Goal: Task Accomplishment & Management: Use online tool/utility

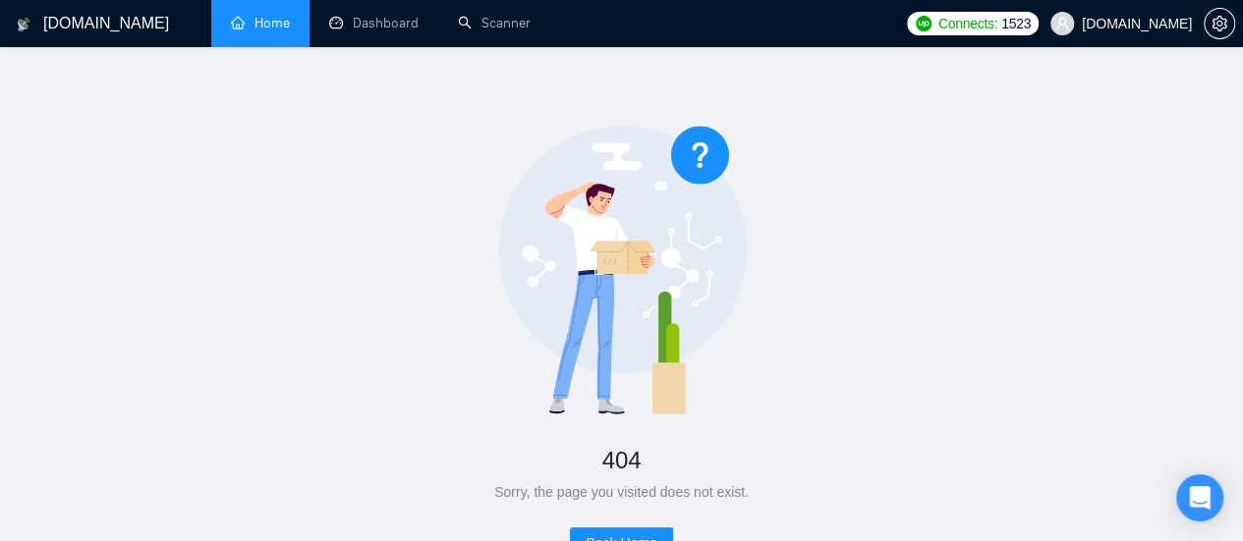
click at [271, 27] on link "Home" at bounding box center [260, 23] width 59 height 17
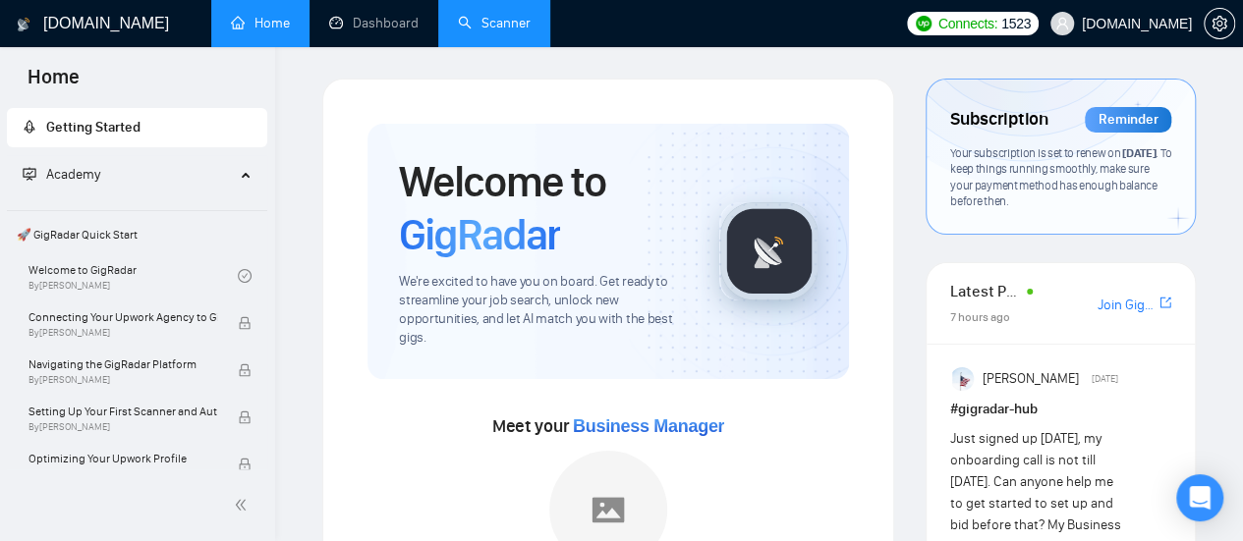
click at [500, 17] on link "Scanner" at bounding box center [494, 23] width 73 height 17
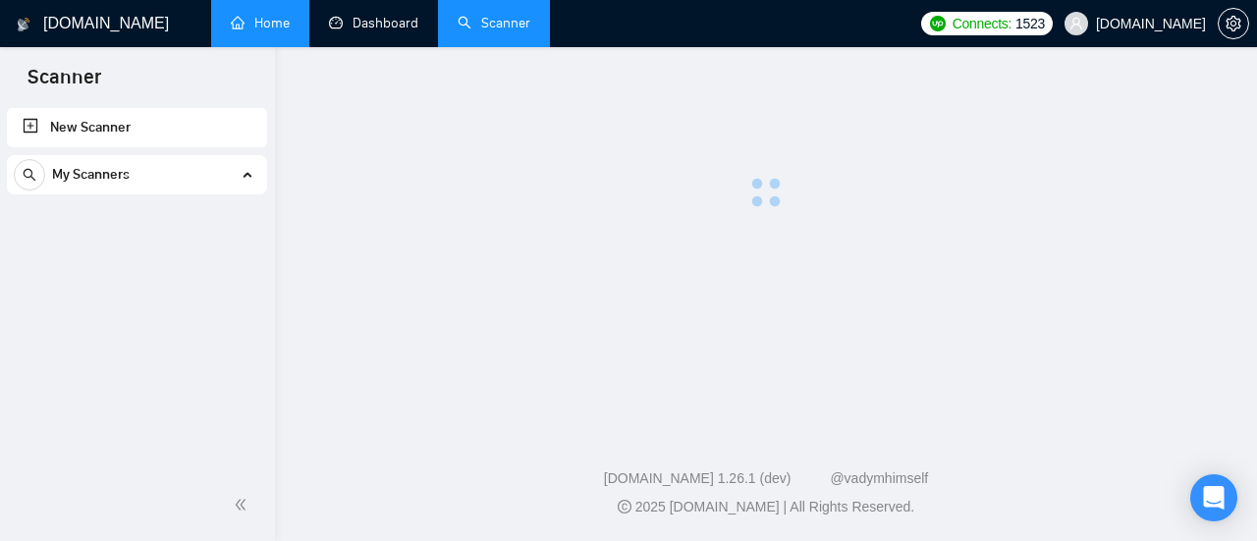
click at [272, 28] on link "Home" at bounding box center [260, 23] width 59 height 17
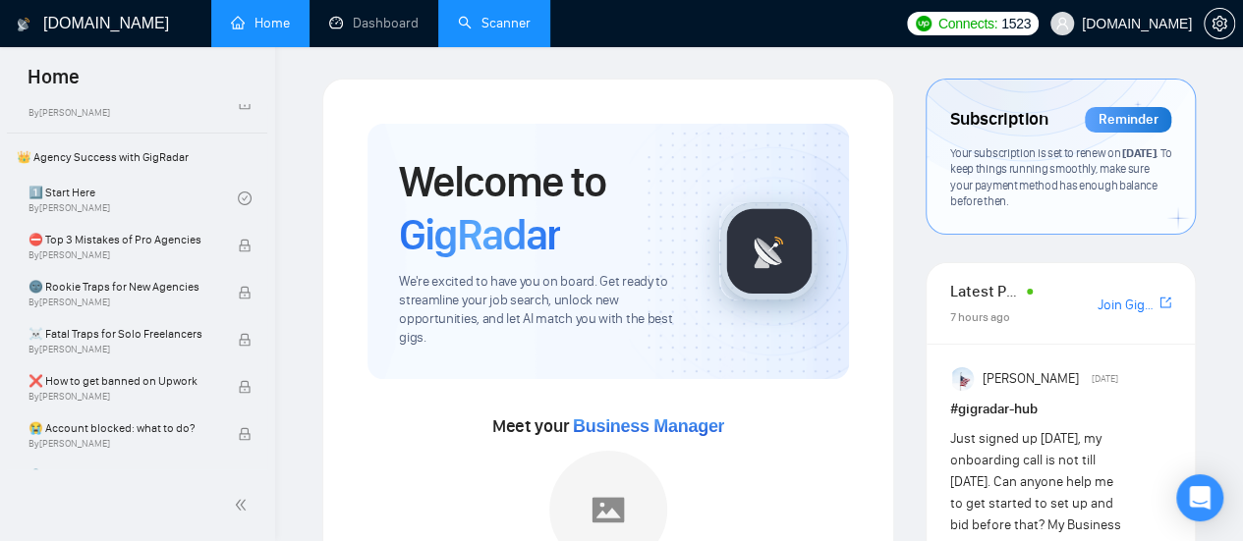
scroll to position [393, 0]
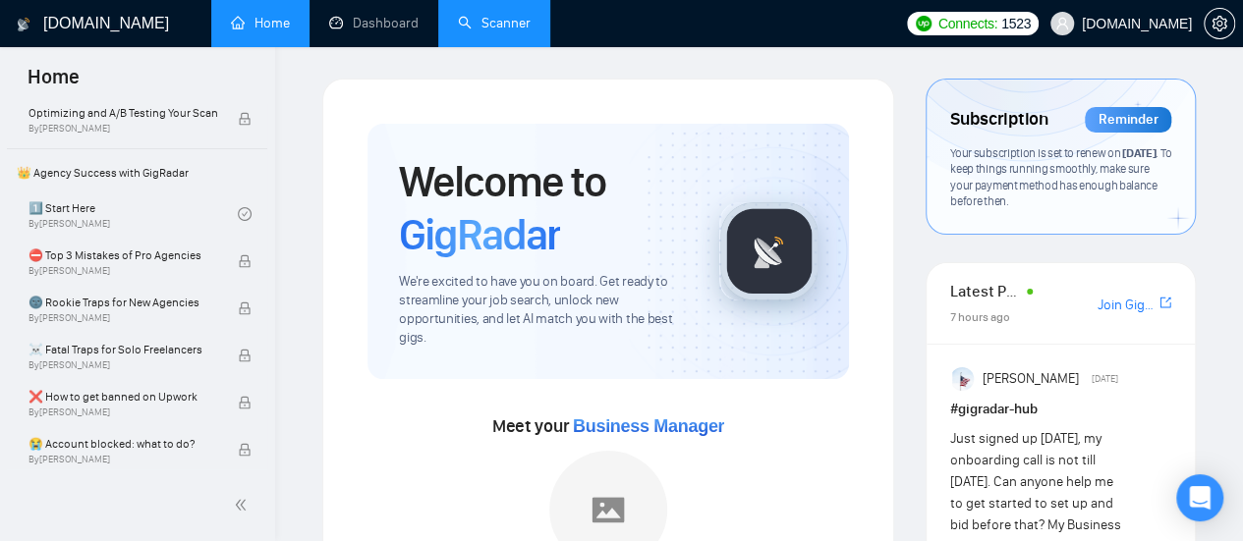
click at [509, 15] on link "Scanner" at bounding box center [494, 23] width 73 height 17
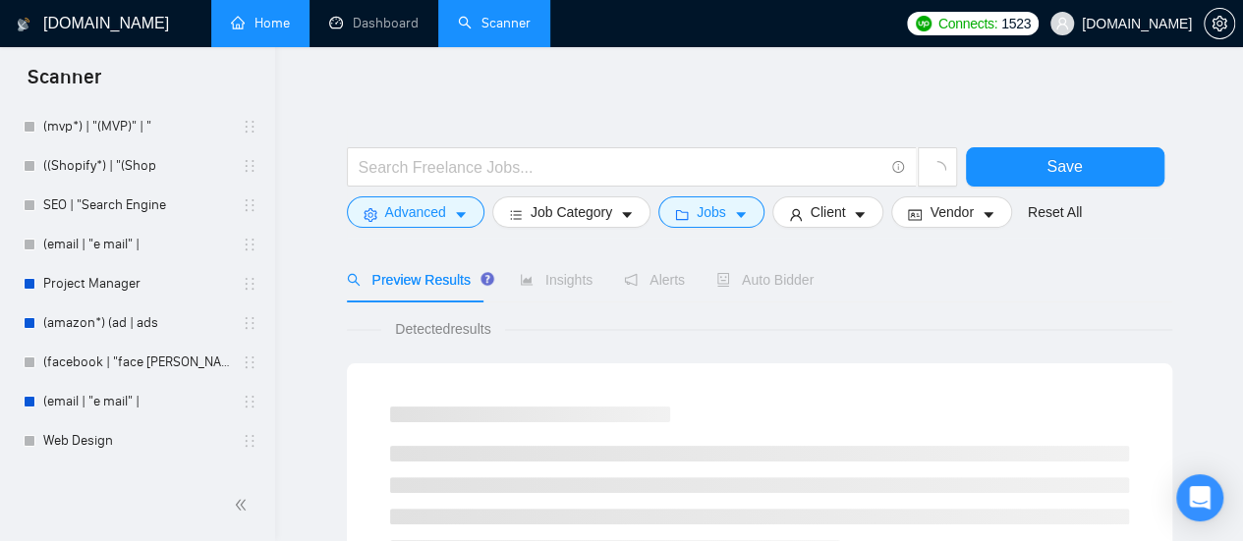
scroll to position [4421, 0]
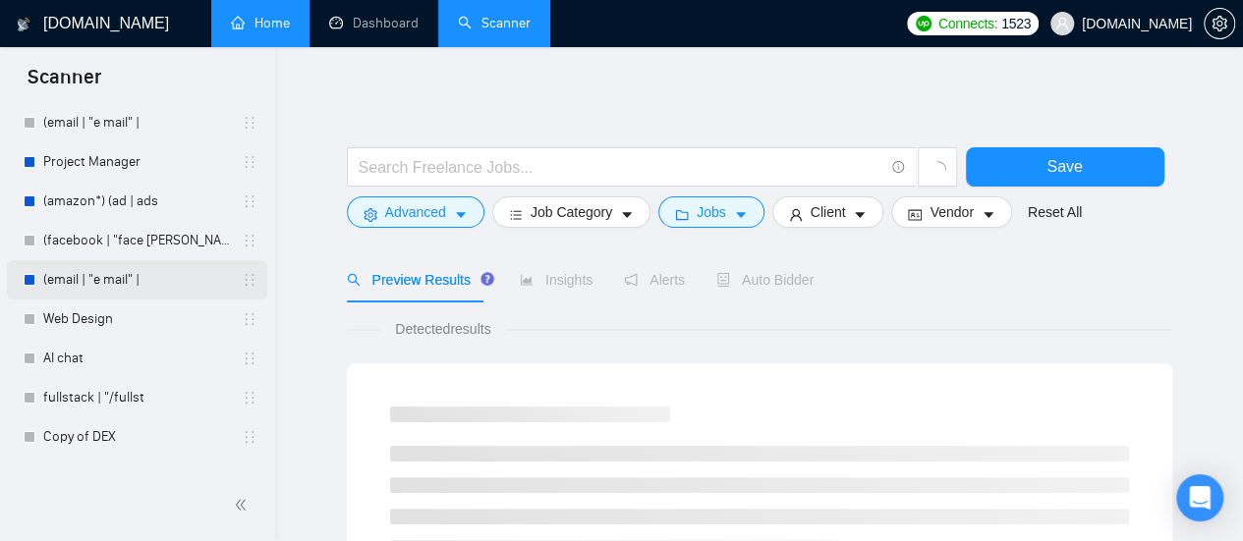
click at [246, 280] on icon "holder" at bounding box center [250, 280] width 16 height 16
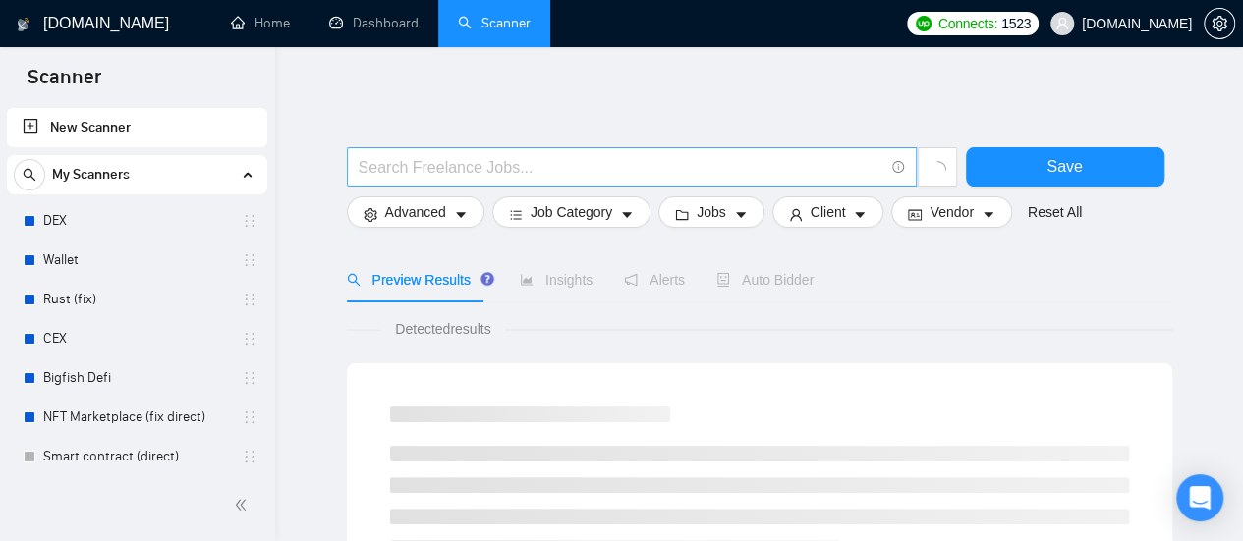
click at [492, 175] on input "text" at bounding box center [621, 167] width 525 height 25
paste input "data storyteller"
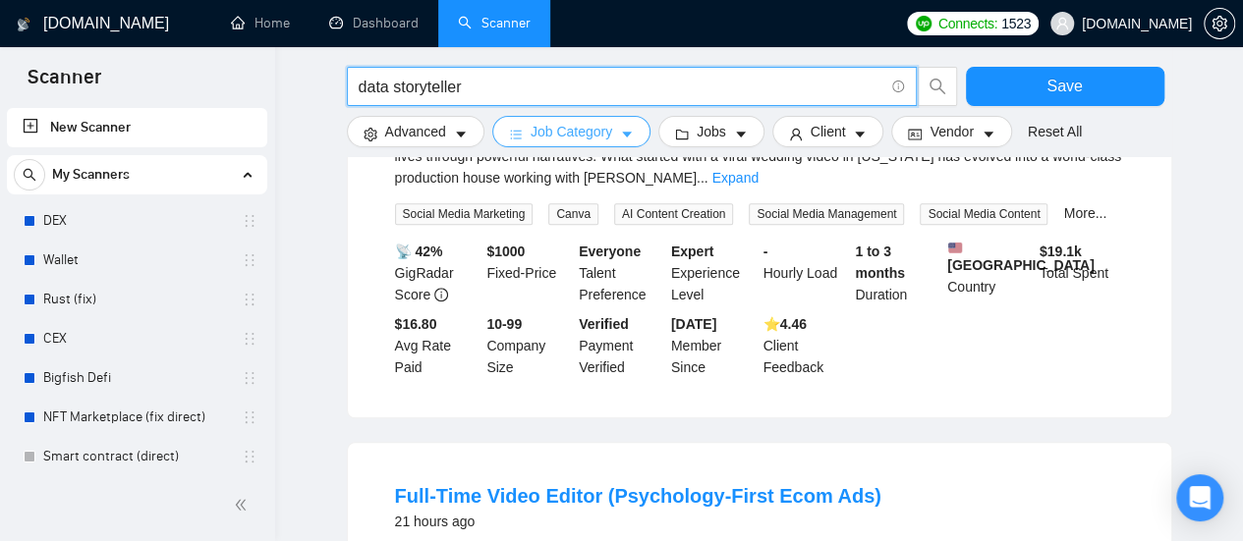
scroll to position [1179, 0]
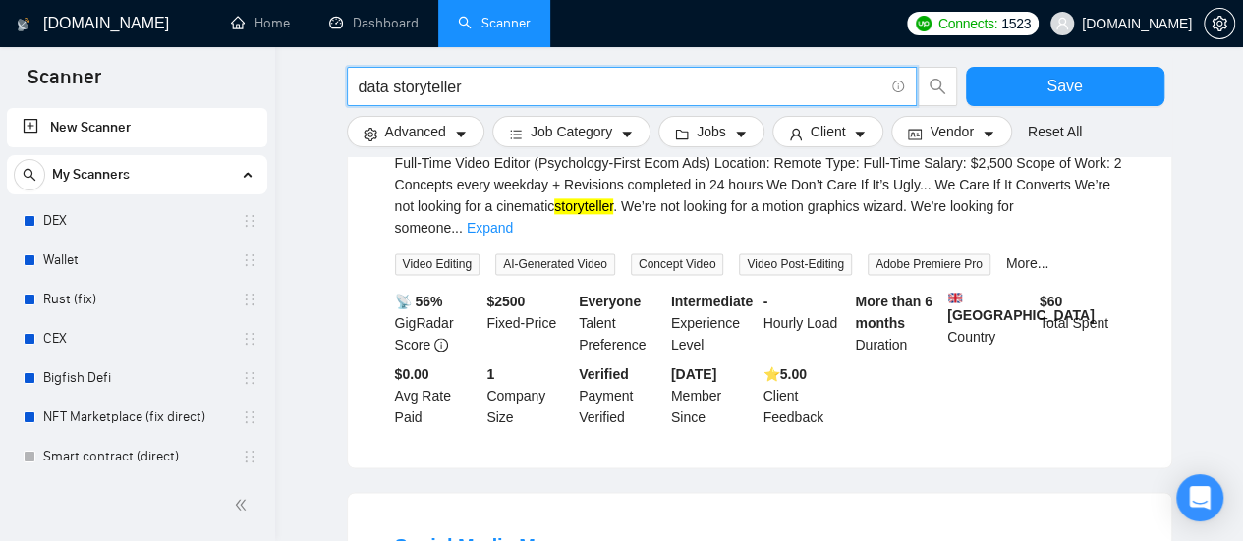
drag, startPoint x: 393, startPoint y: 89, endPoint x: 350, endPoint y: 95, distance: 43.6
click at [350, 95] on span "data storyteller" at bounding box center [632, 86] width 570 height 39
type input "storyteller"
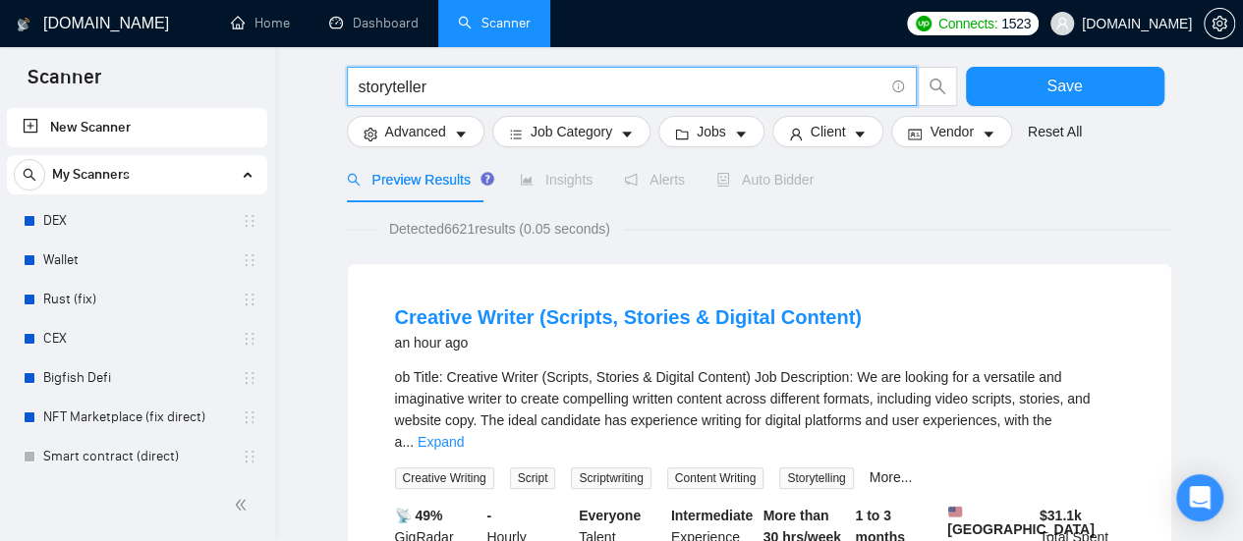
scroll to position [196, 0]
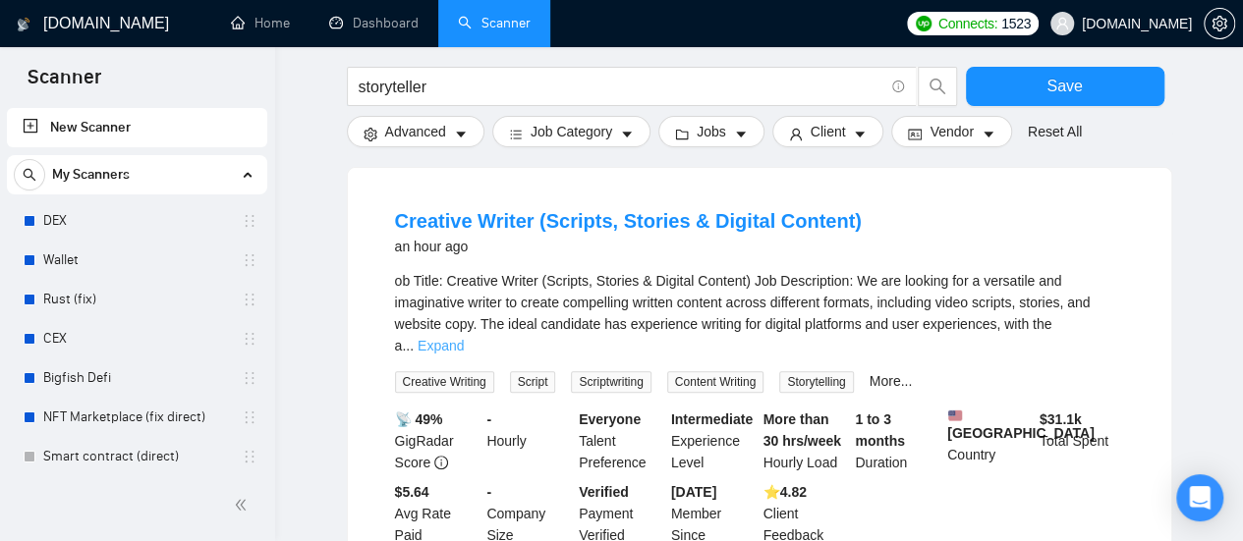
click at [464, 338] on link "Expand" at bounding box center [441, 346] width 46 height 16
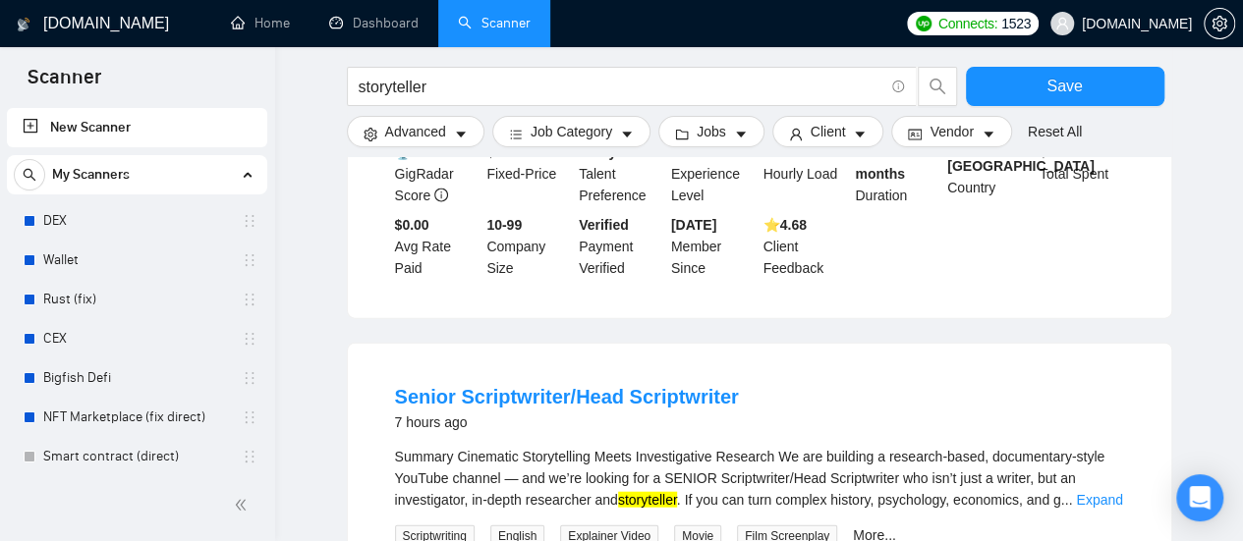
scroll to position [2161, 0]
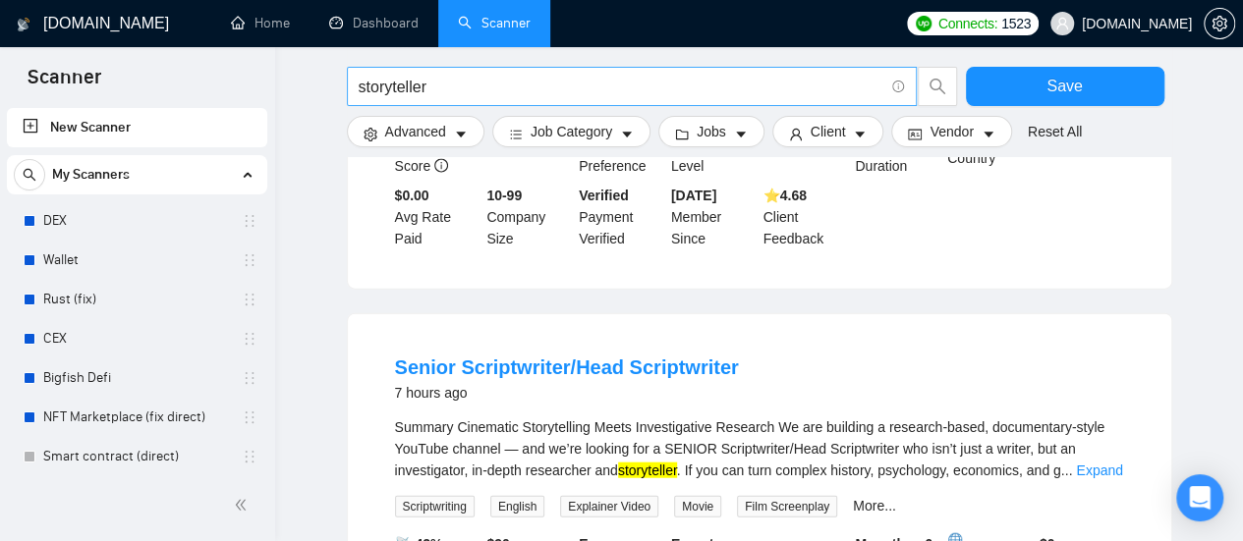
click at [458, 72] on span "storyteller" at bounding box center [632, 86] width 570 height 39
click at [459, 82] on input "storyteller" at bounding box center [621, 87] width 525 height 25
paste input "infographic"
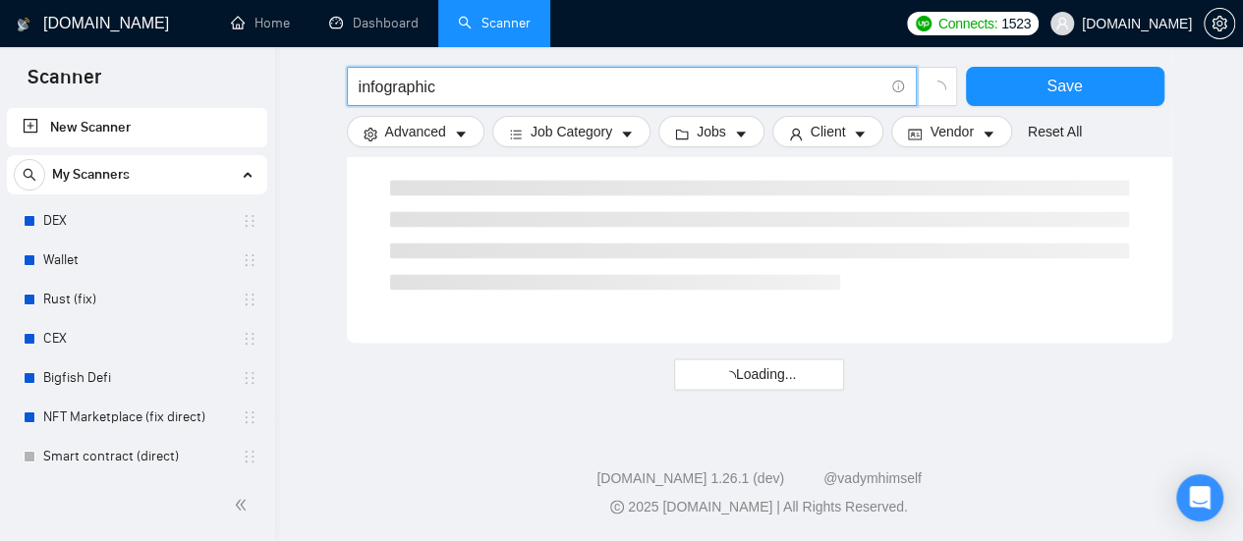
scroll to position [1342, 0]
click at [531, 93] on input "infographic" at bounding box center [621, 87] width 525 height 25
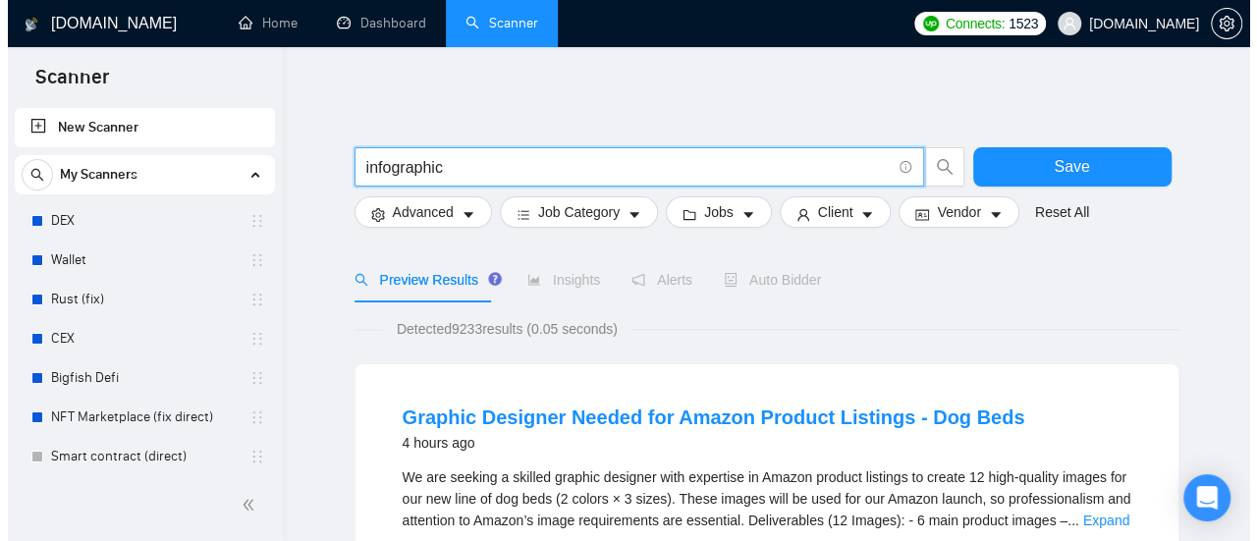
scroll to position [0, 0]
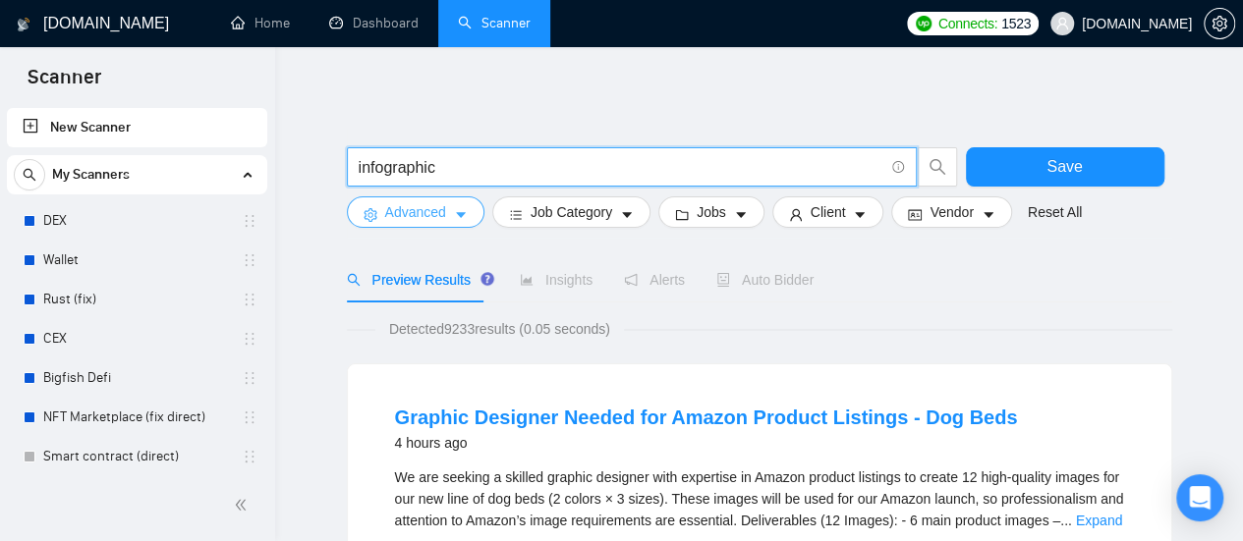
type input "infographic"
click at [438, 207] on span "Advanced" at bounding box center [415, 212] width 61 height 22
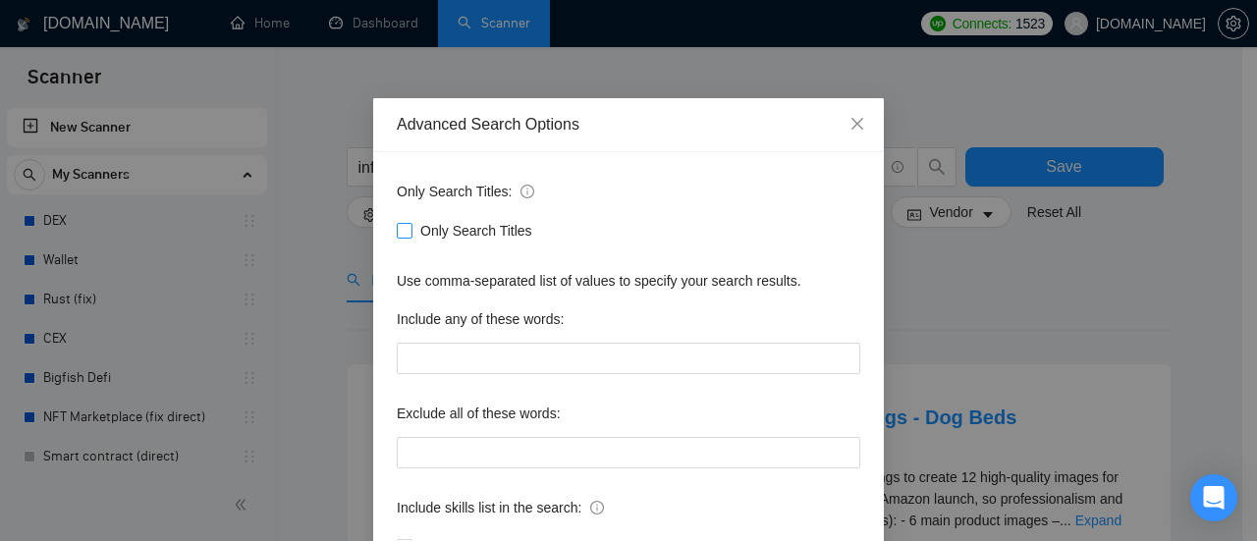
click at [397, 235] on input "Only Search Titles" at bounding box center [404, 230] width 14 height 14
checkbox input "true"
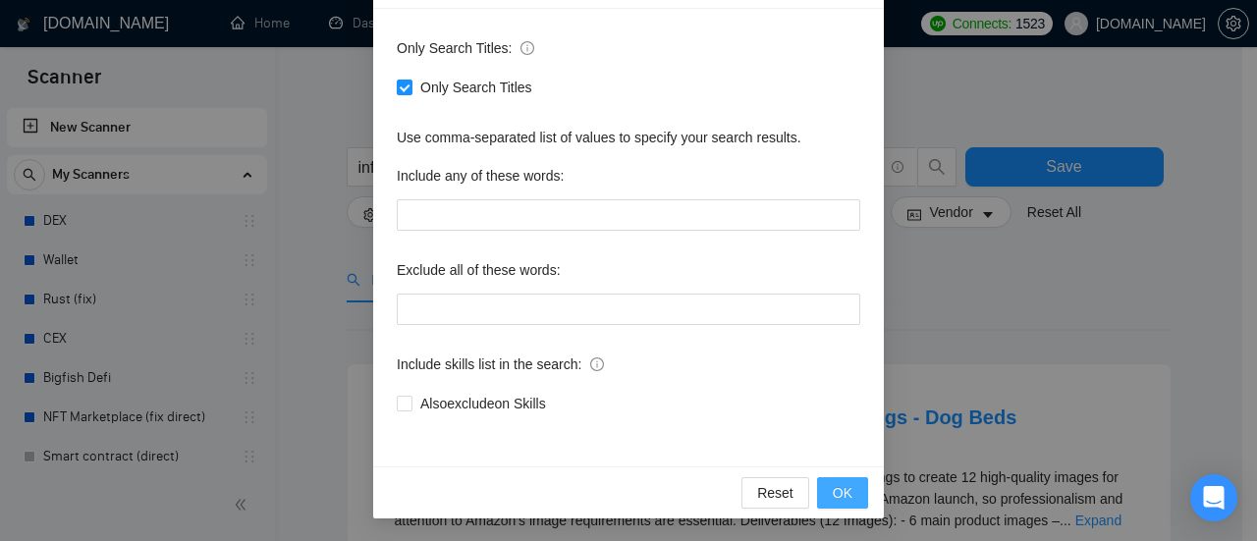
click at [849, 478] on button "OK" at bounding box center [842, 492] width 51 height 31
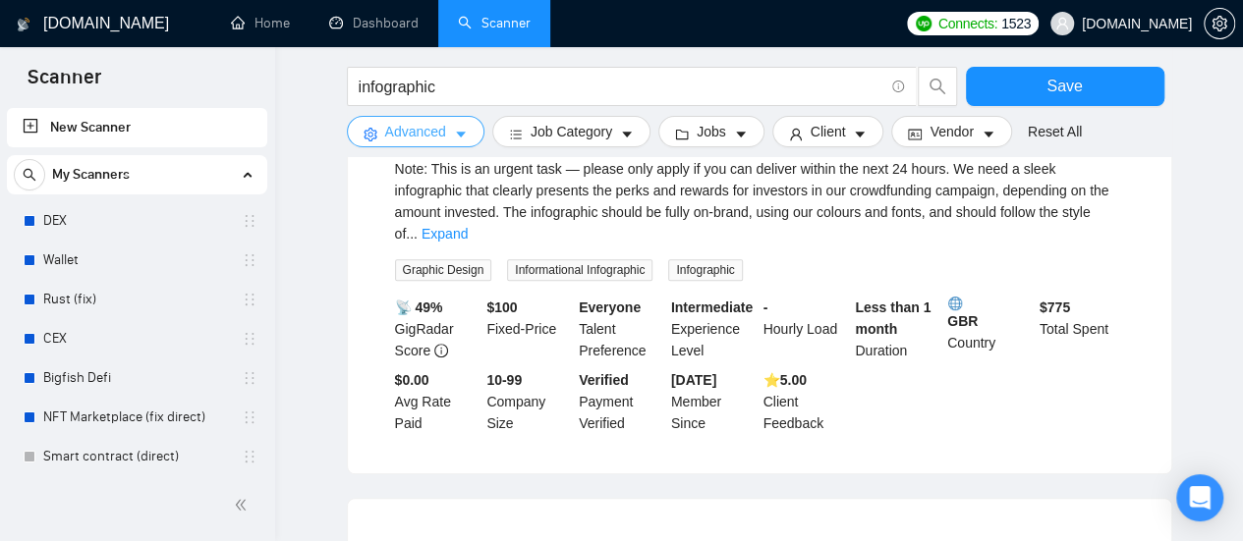
scroll to position [295, 0]
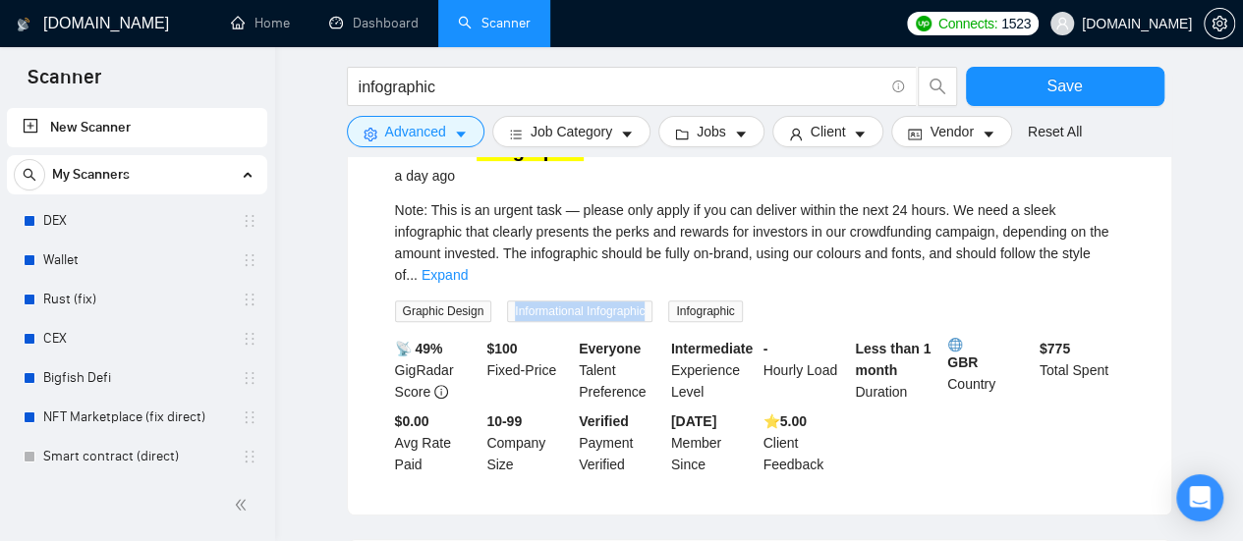
drag, startPoint x: 512, startPoint y: 262, endPoint x: 652, endPoint y: 260, distance: 140.5
click at [652, 300] on div "Informational Infographic" at bounding box center [583, 311] width 161 height 23
copy span "Informational Infographic"
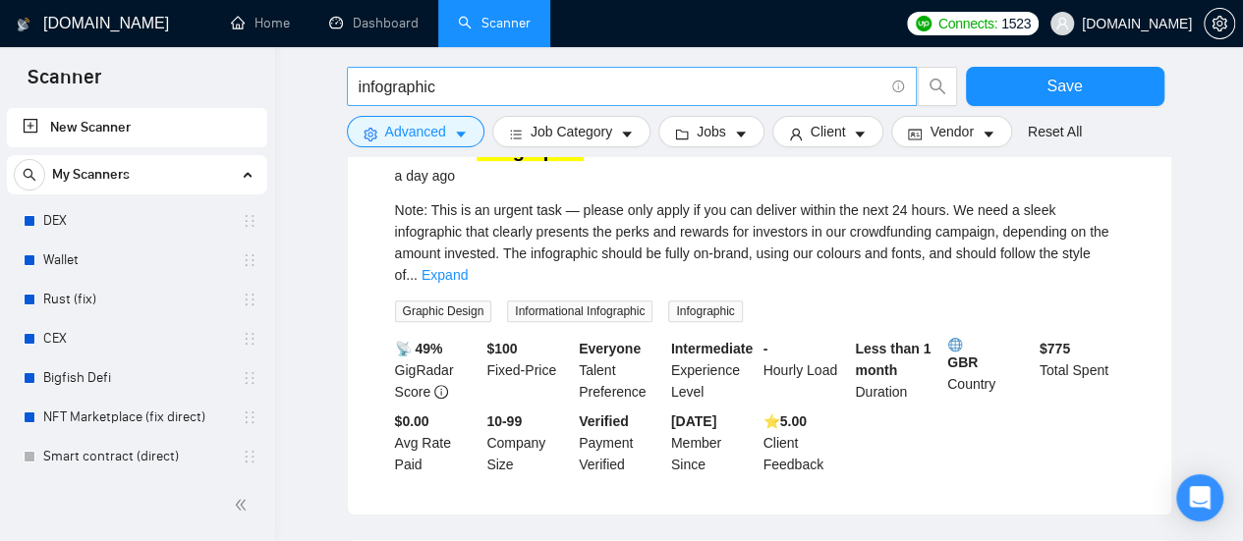
click at [490, 89] on input "infographic" at bounding box center [621, 87] width 525 height 25
paste input "Informational Infographic"
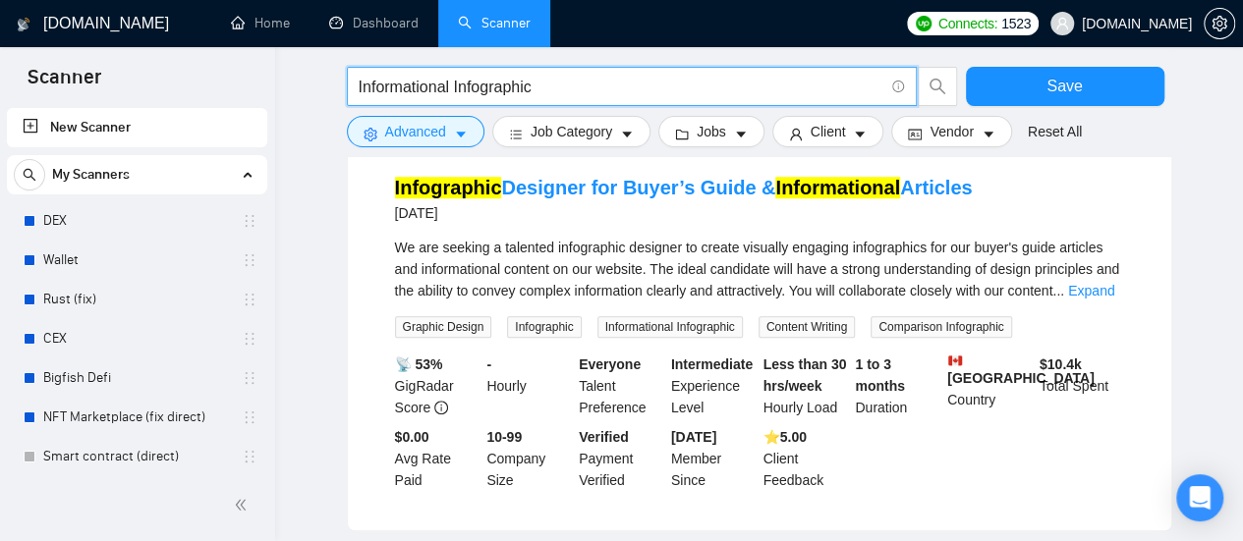
scroll to position [688, 0]
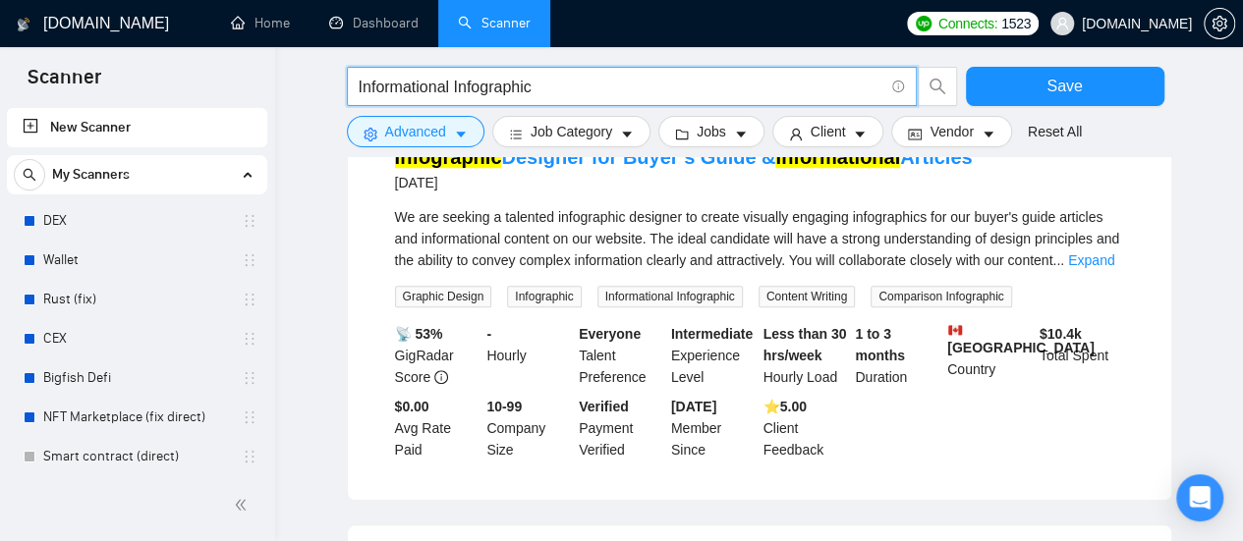
type input "Informational Infographic"
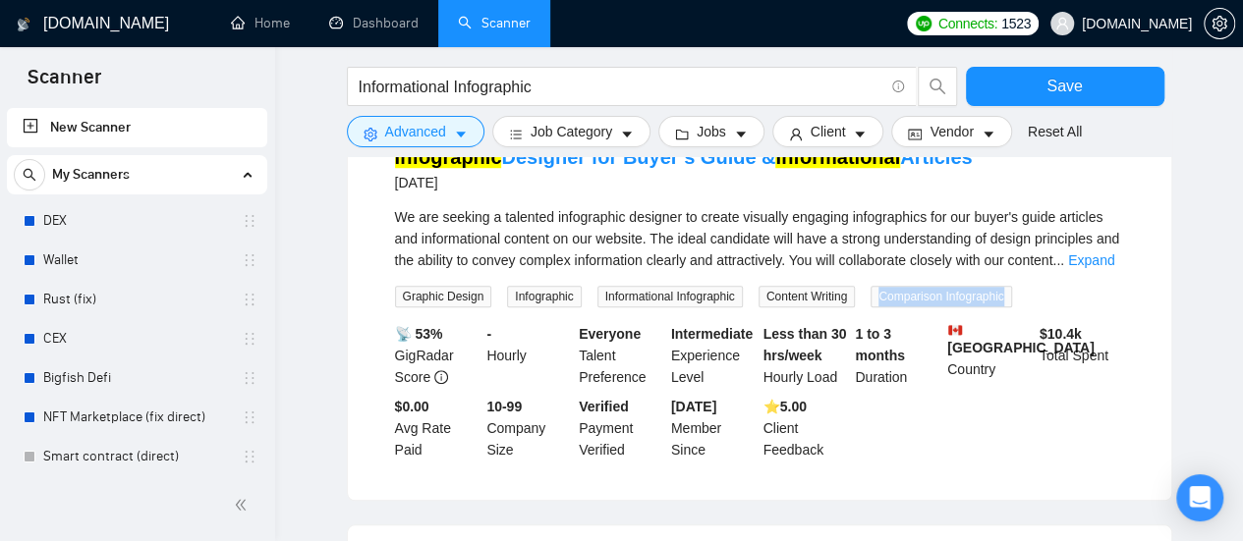
drag, startPoint x: 878, startPoint y: 331, endPoint x: 1028, endPoint y: 335, distance: 149.4
click at [1028, 307] on div "We are seeking a talented infographic designer to create visually engaging info…" at bounding box center [759, 256] width 729 height 101
copy span "Comparison Infographic"
click at [621, 91] on input "Informational Infographic" at bounding box center [621, 87] width 525 height 25
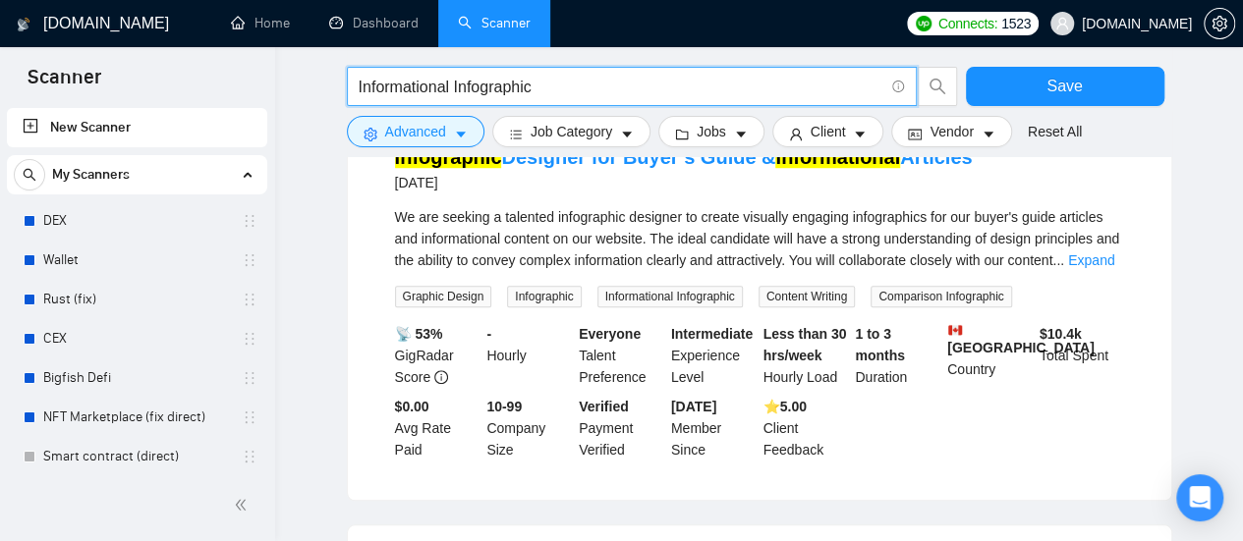
click at [621, 91] on input "Informational Infographic" at bounding box center [621, 87] width 525 height 25
paste input "Comparison Infographic"
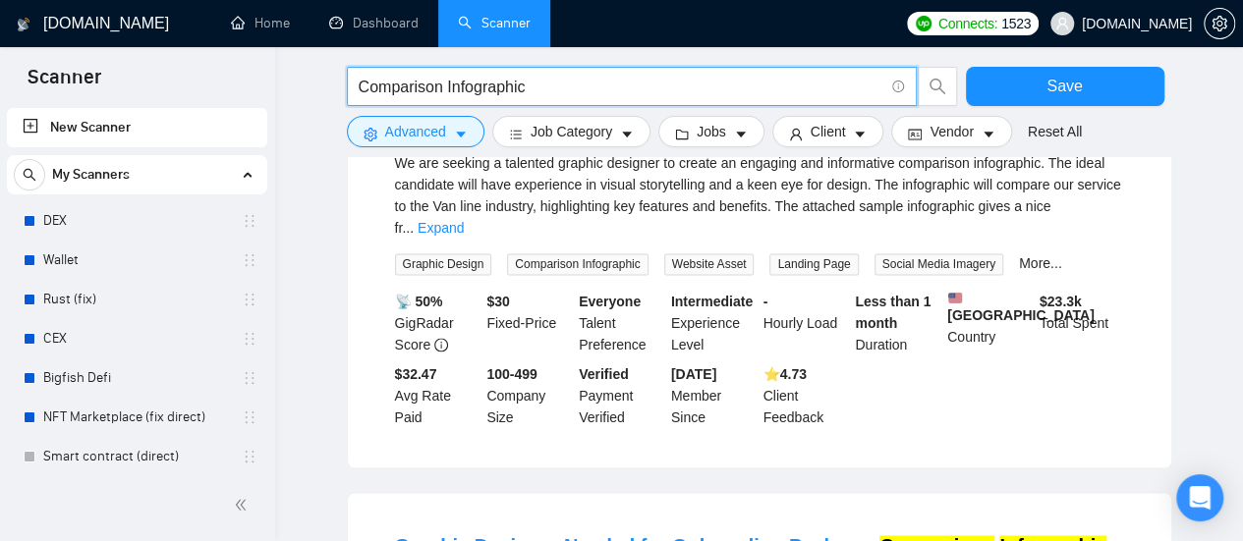
scroll to position [1277, 0]
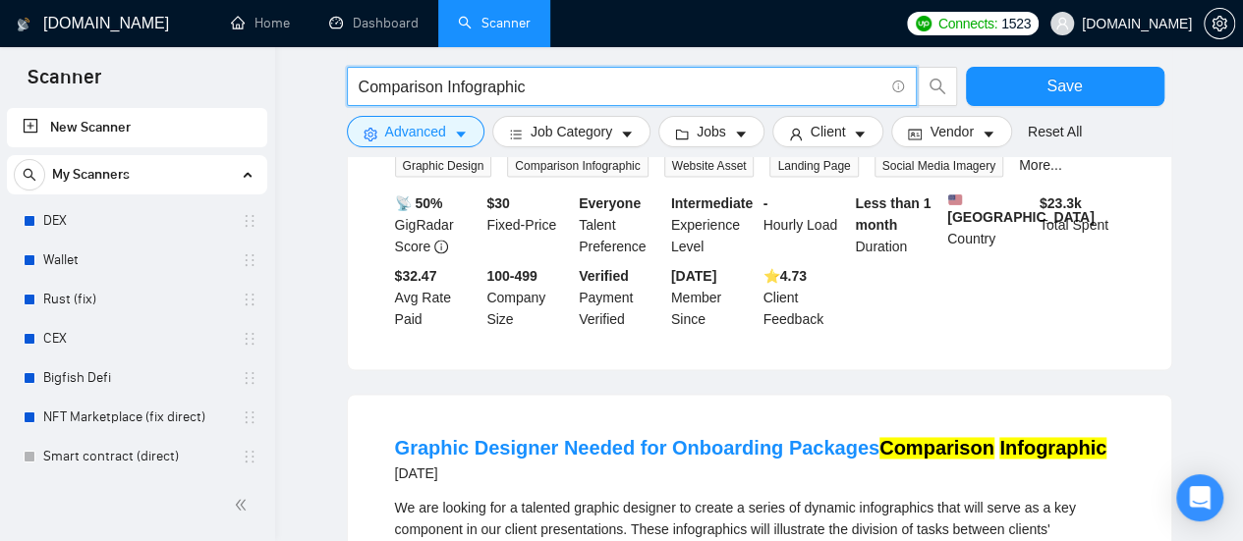
click at [643, 93] on input "Comparison Infographic" at bounding box center [621, 87] width 525 height 25
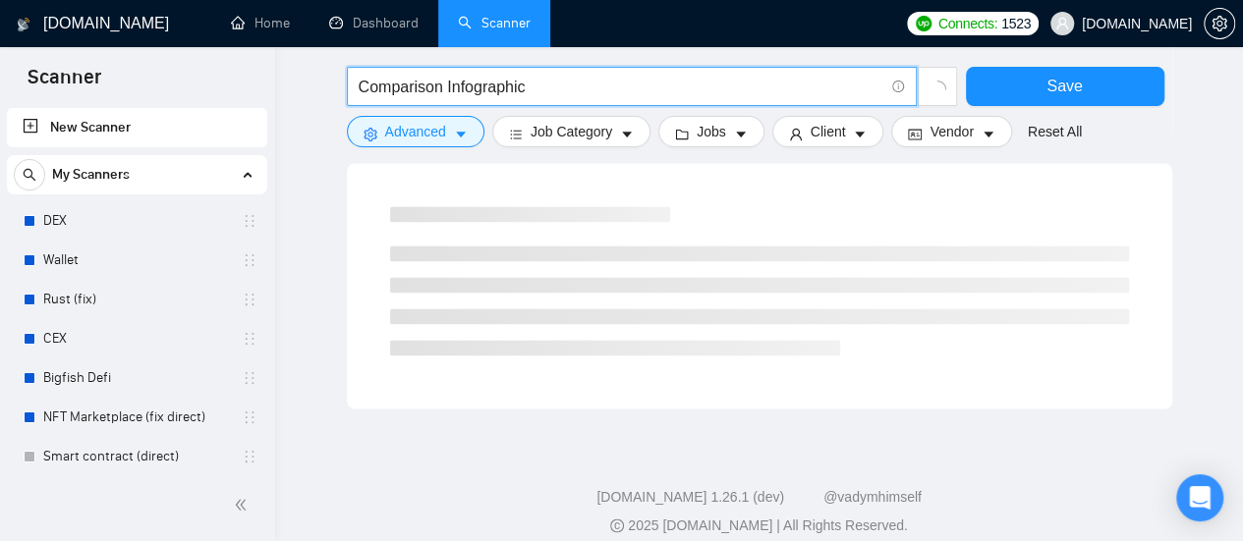
type input "Comparison Infographic"
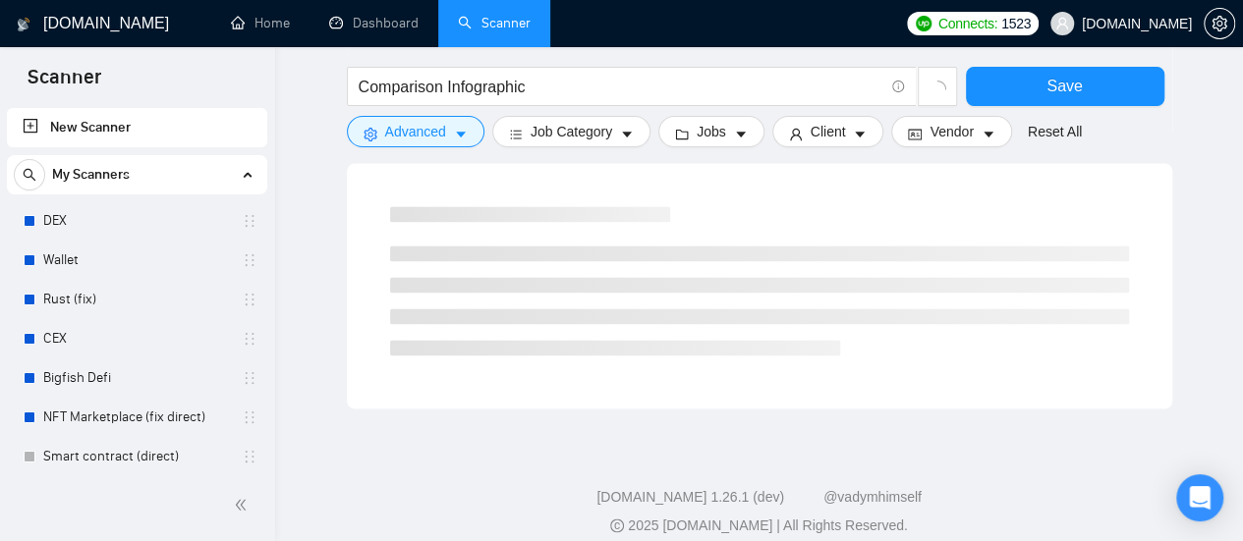
click at [752, 193] on div at bounding box center [759, 281] width 786 height 196
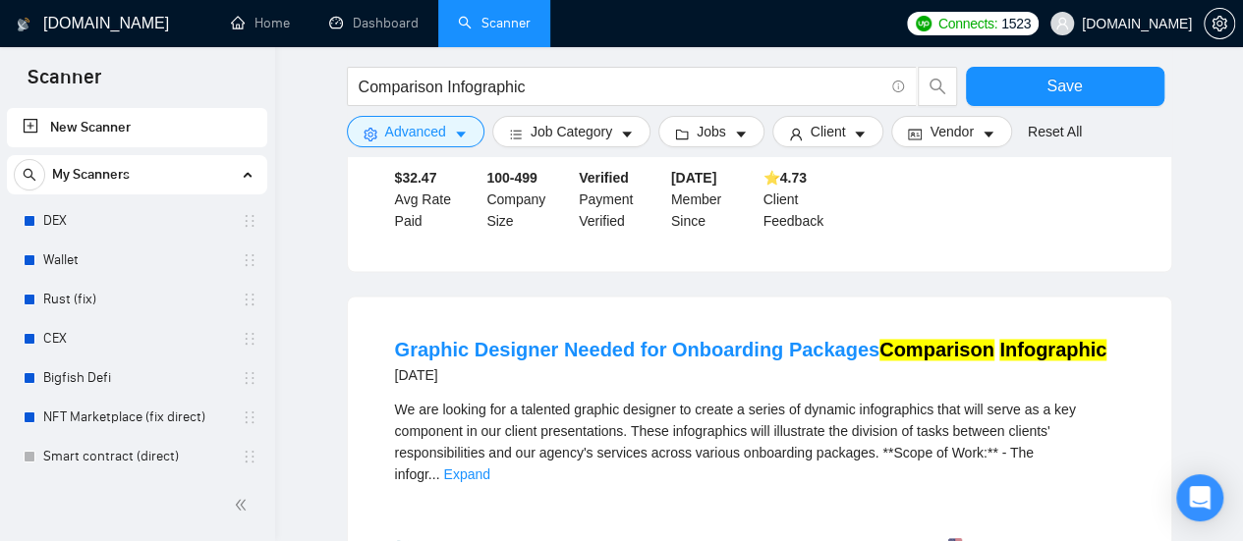
scroll to position [1474, 0]
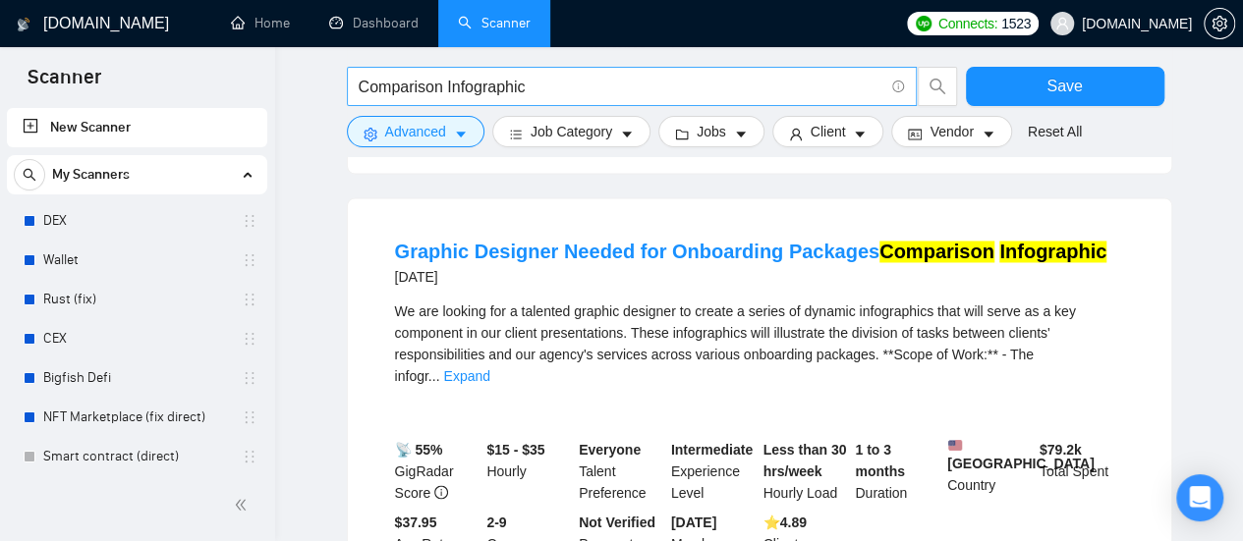
click at [581, 84] on input "Comparison Infographic" at bounding box center [621, 87] width 525 height 25
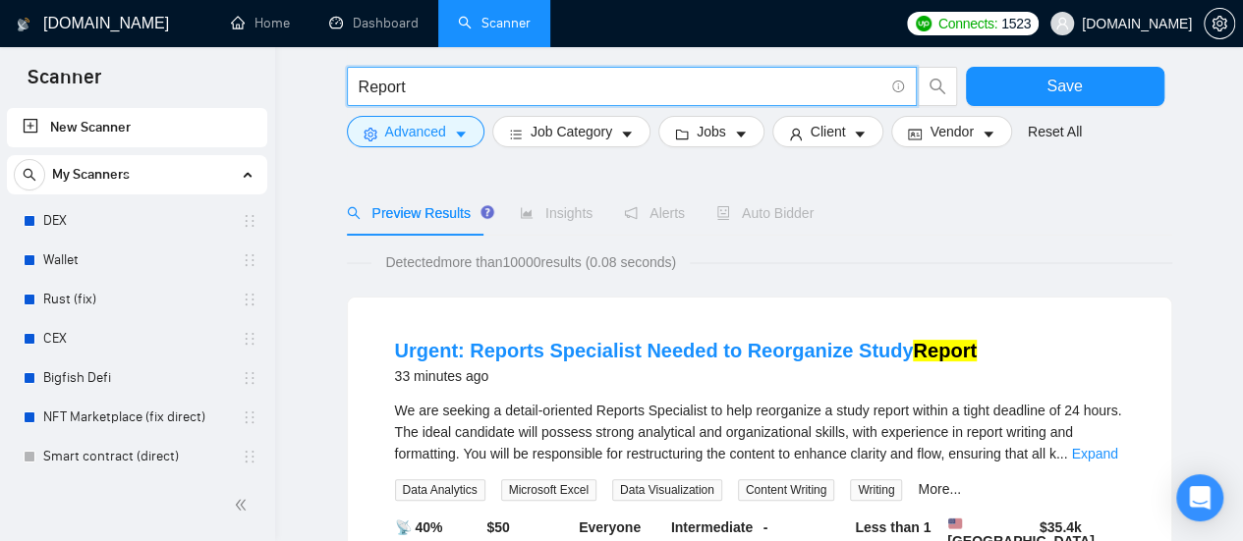
scroll to position [196, 0]
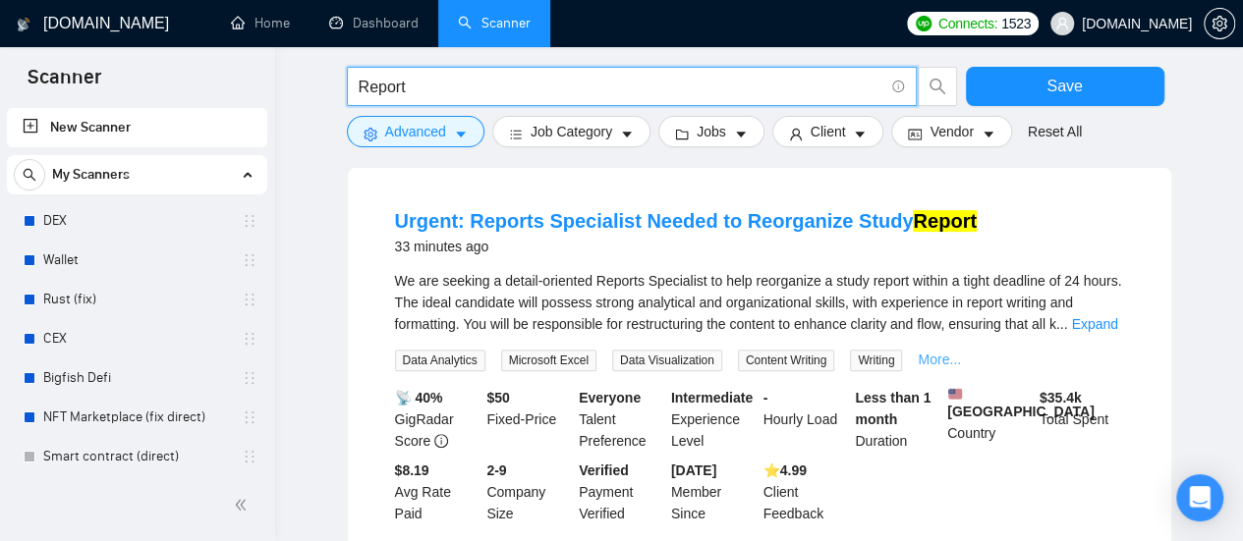
type input "Report"
click at [935, 355] on link "More..." at bounding box center [939, 360] width 43 height 16
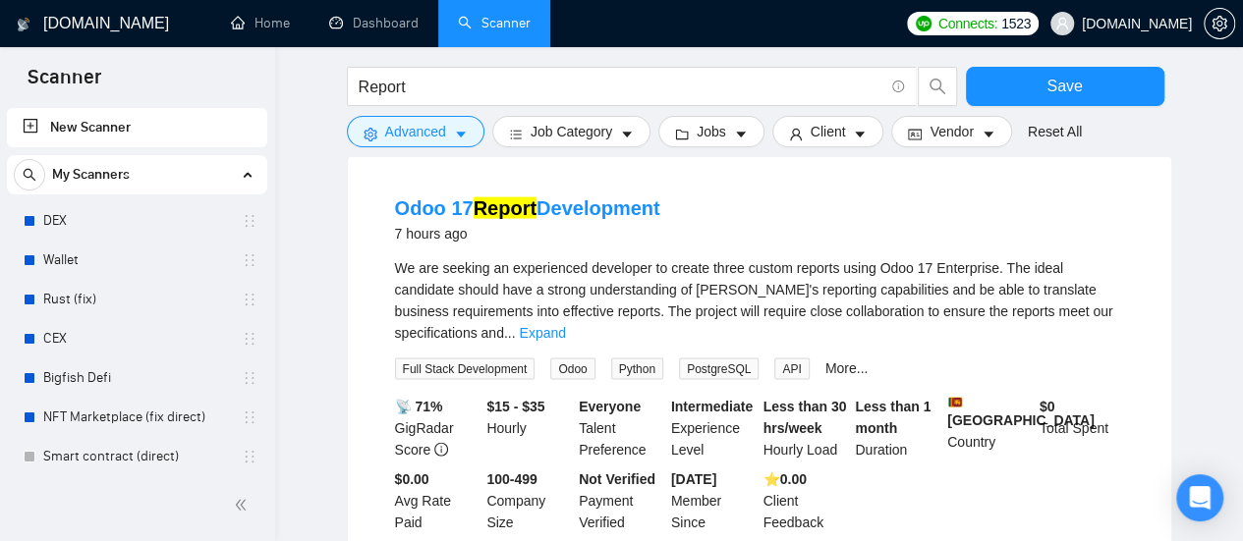
scroll to position [1965, 0]
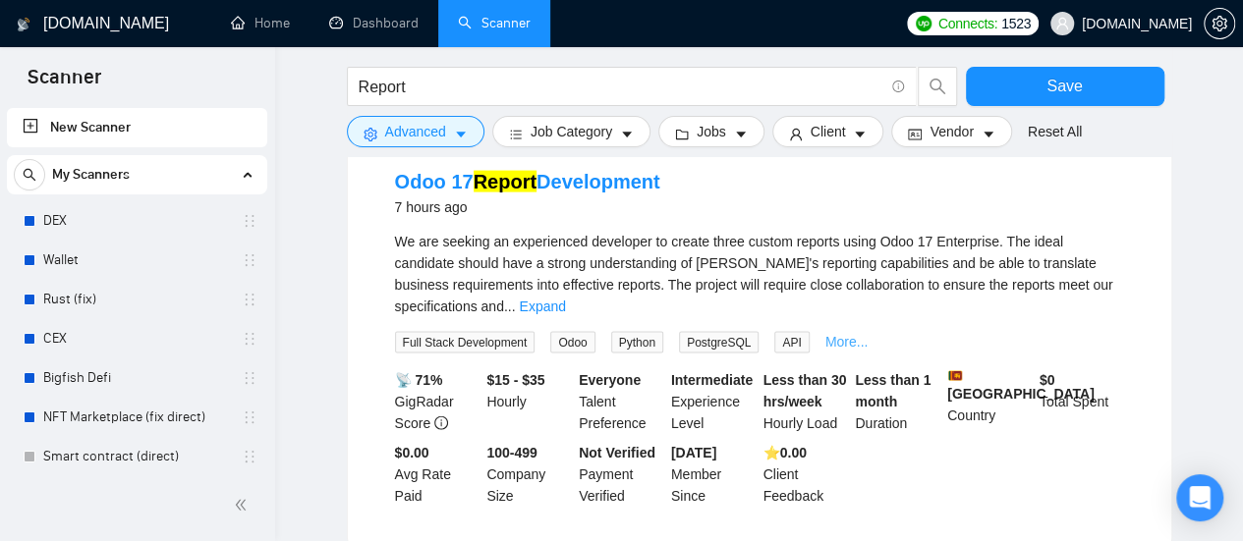
click at [835, 334] on link "More..." at bounding box center [846, 342] width 43 height 16
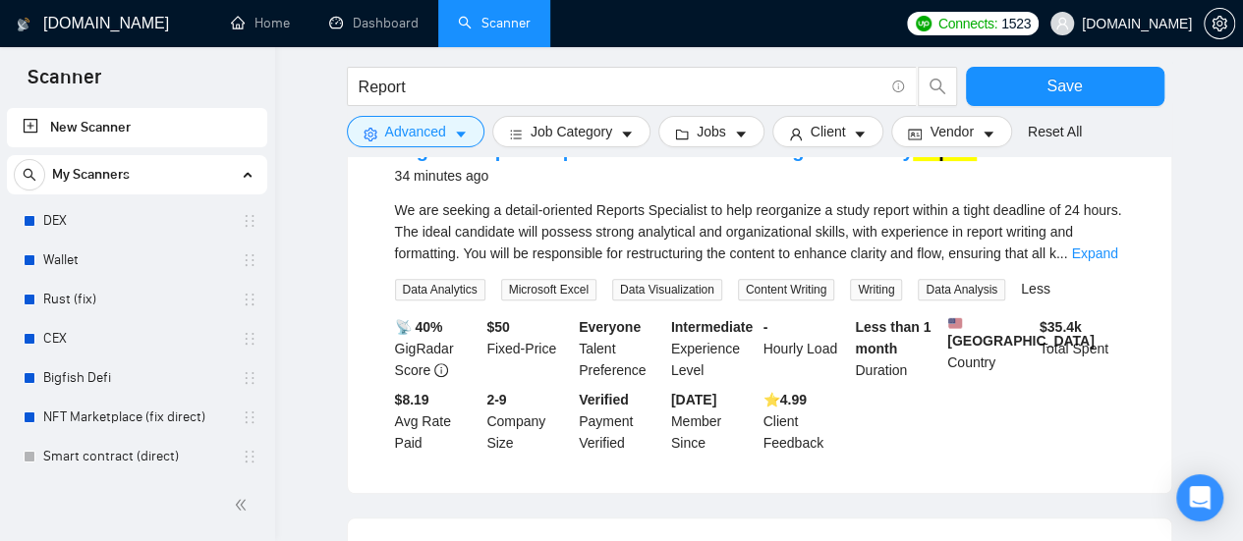
scroll to position [295, 0]
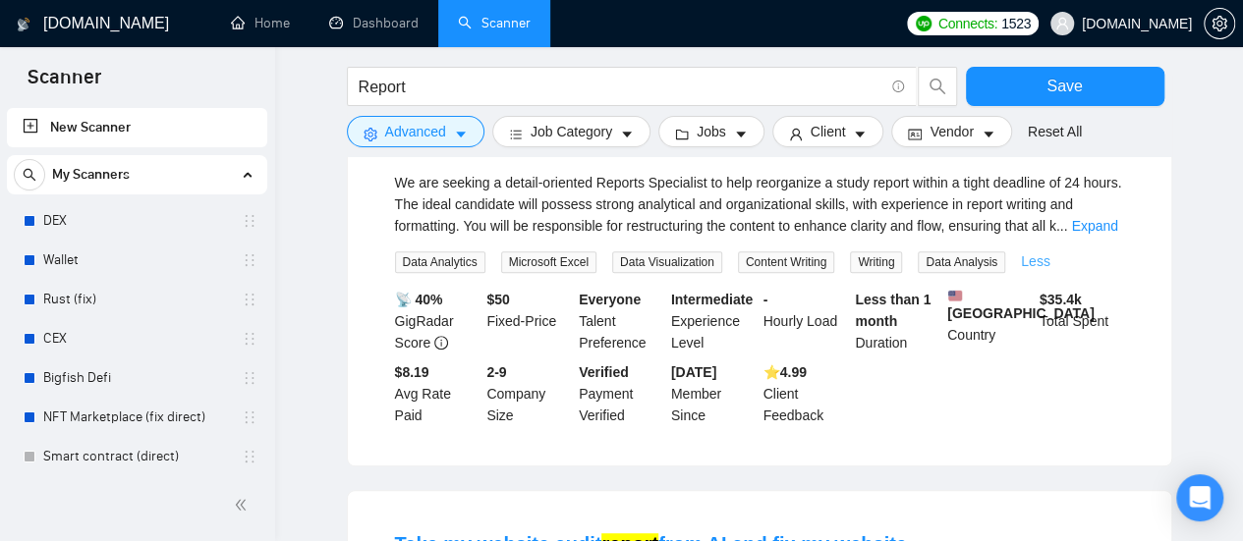
click at [1026, 266] on link "Less" at bounding box center [1035, 261] width 29 height 16
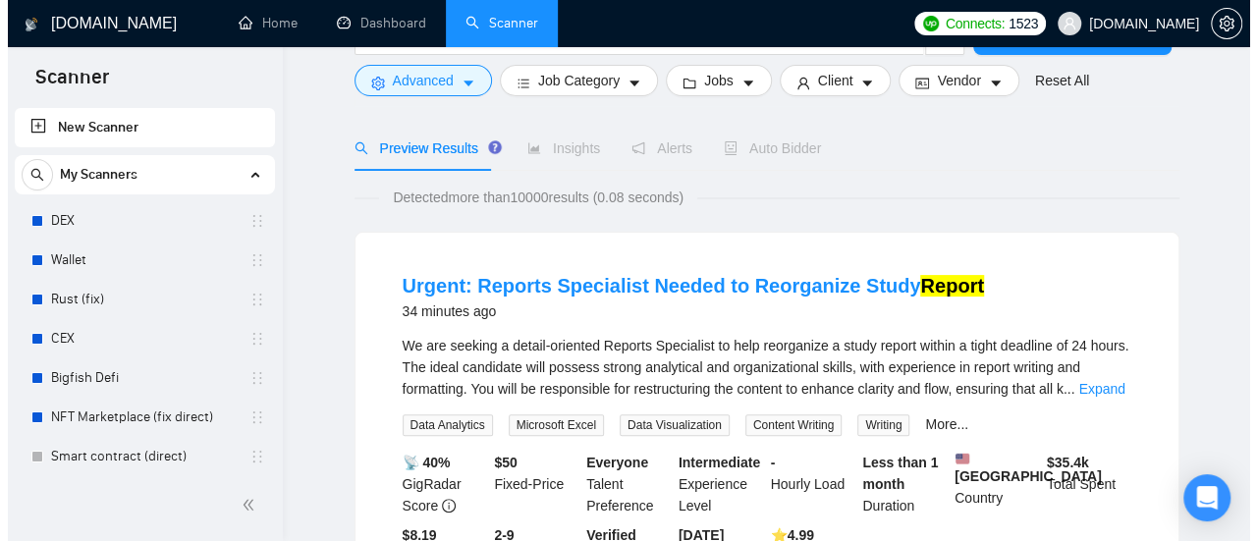
scroll to position [0, 0]
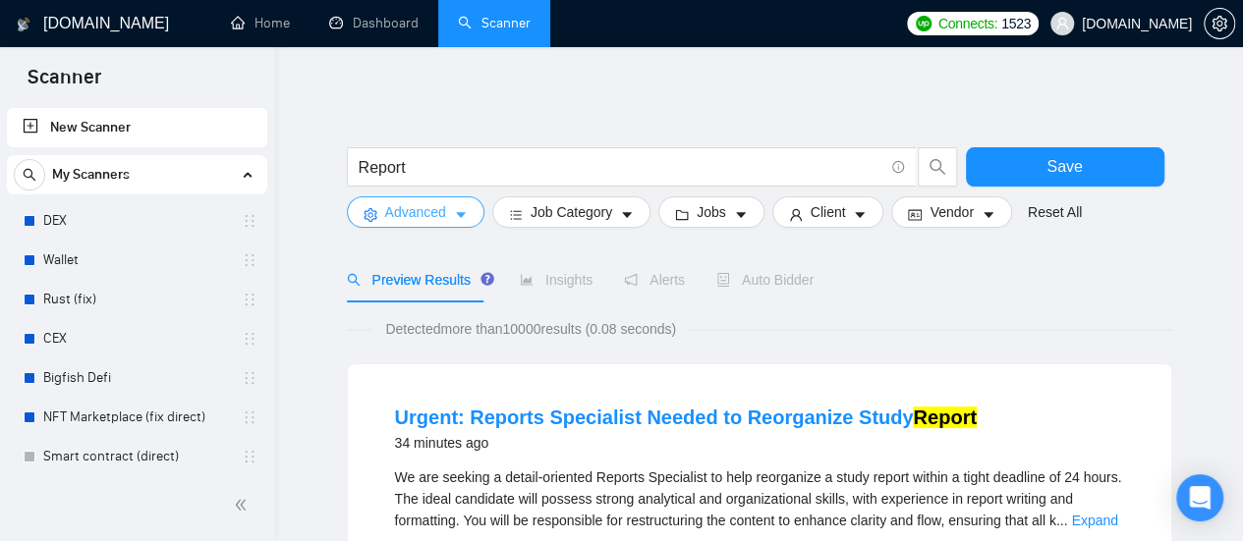
click at [447, 215] on button "Advanced" at bounding box center [416, 211] width 138 height 31
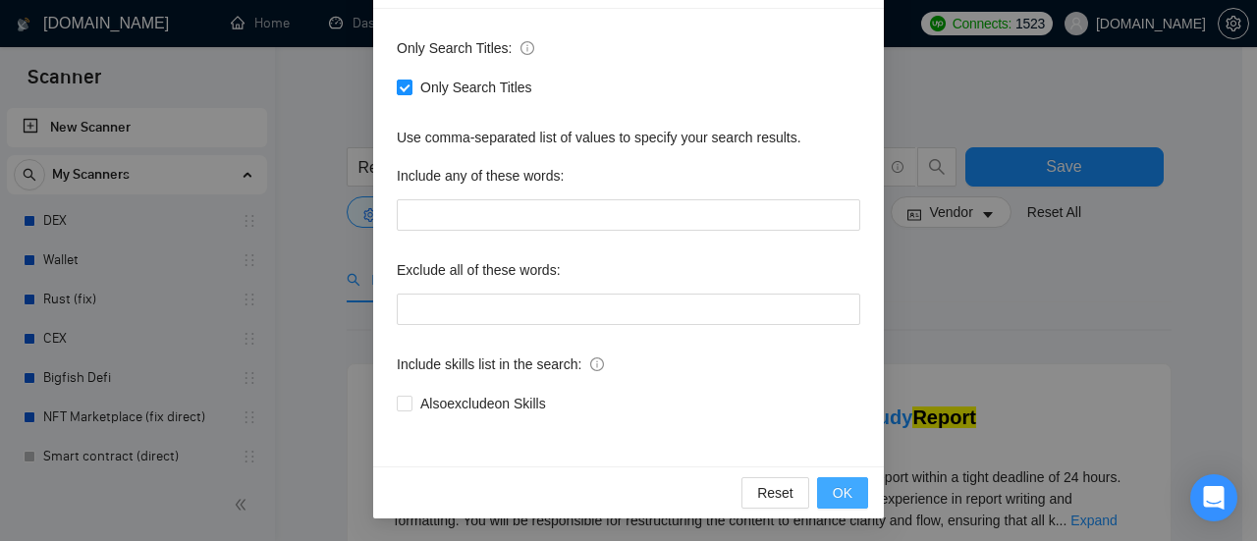
click at [833, 493] on span "OK" at bounding box center [843, 493] width 20 height 22
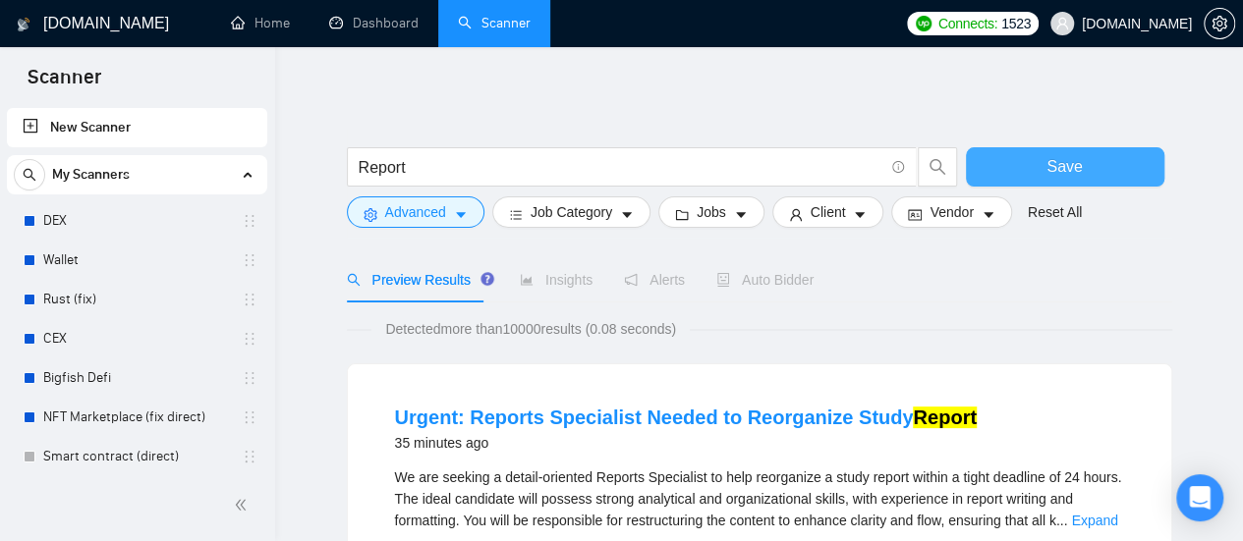
click at [1037, 156] on button "Save" at bounding box center [1065, 166] width 198 height 39
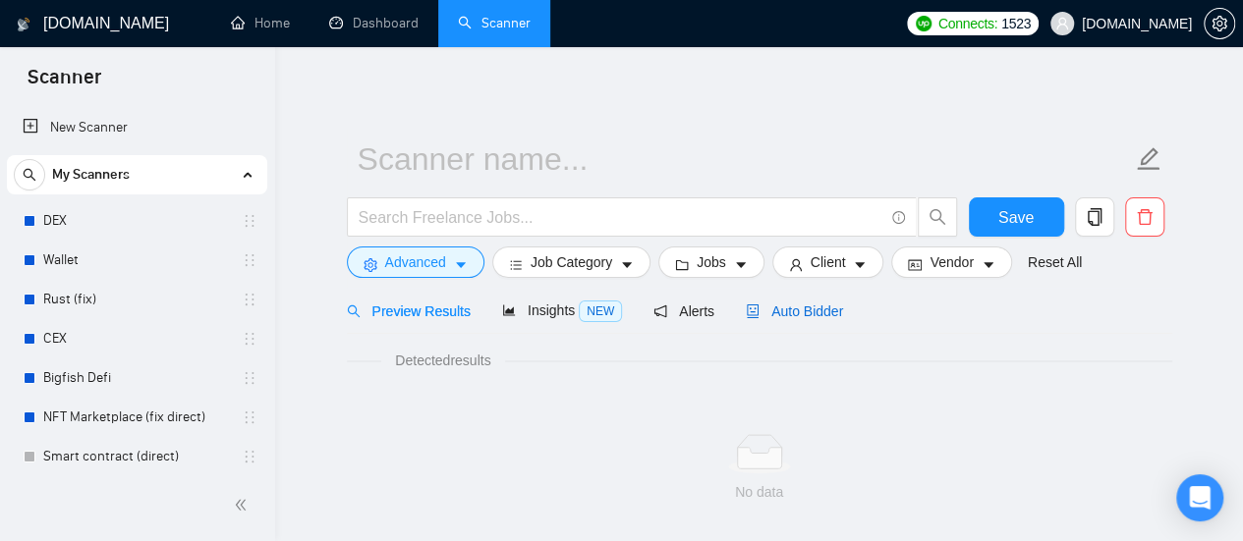
click at [776, 304] on span "Auto Bidder" at bounding box center [794, 312] width 97 height 16
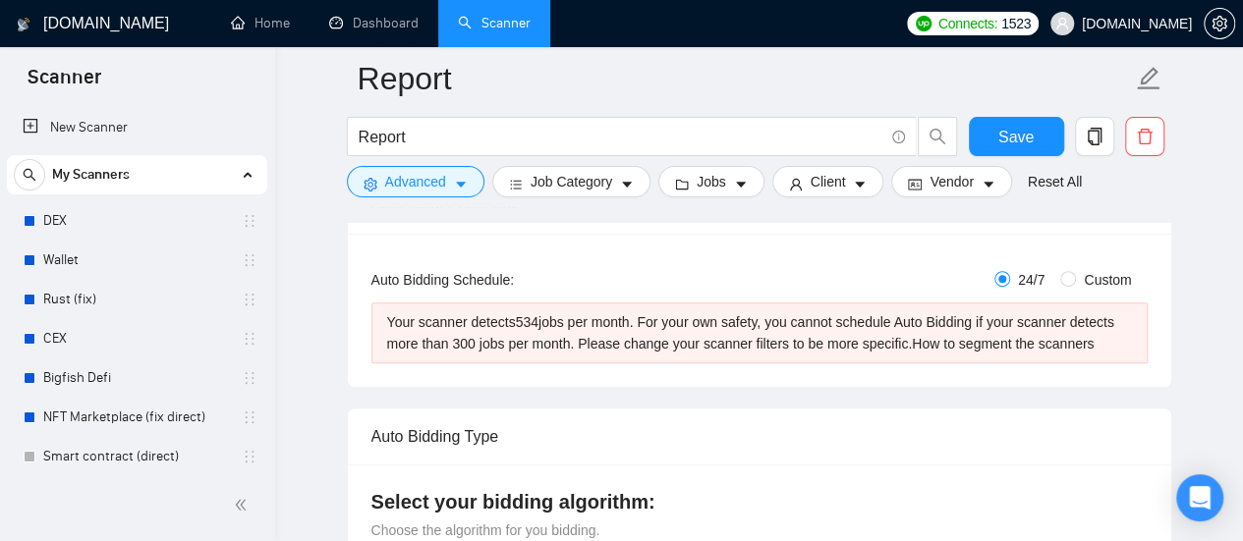
scroll to position [393, 0]
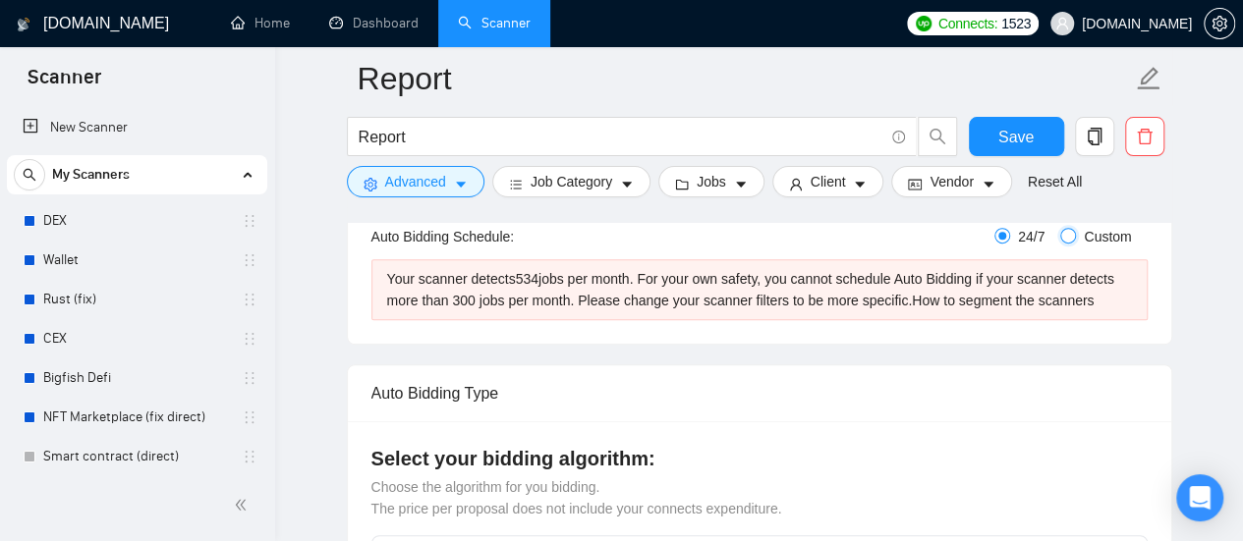
drag, startPoint x: 1069, startPoint y: 237, endPoint x: 778, endPoint y: 366, distance: 318.4
click at [1069, 237] on input "Custom" at bounding box center [1068, 236] width 16 height 16
radio input "true"
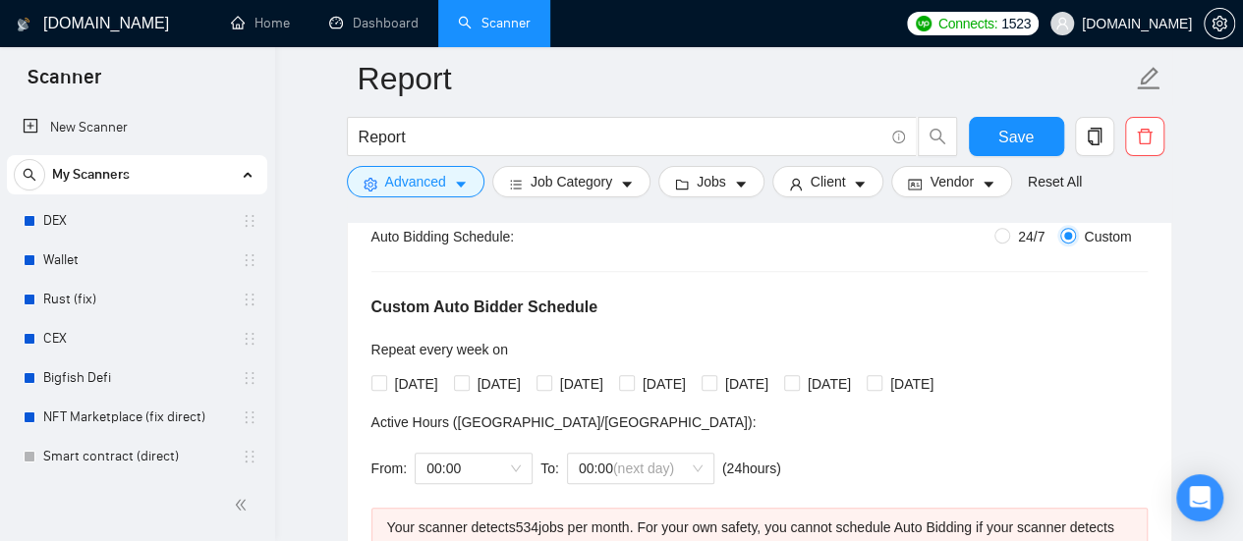
radio input "false"
checkbox input "true"
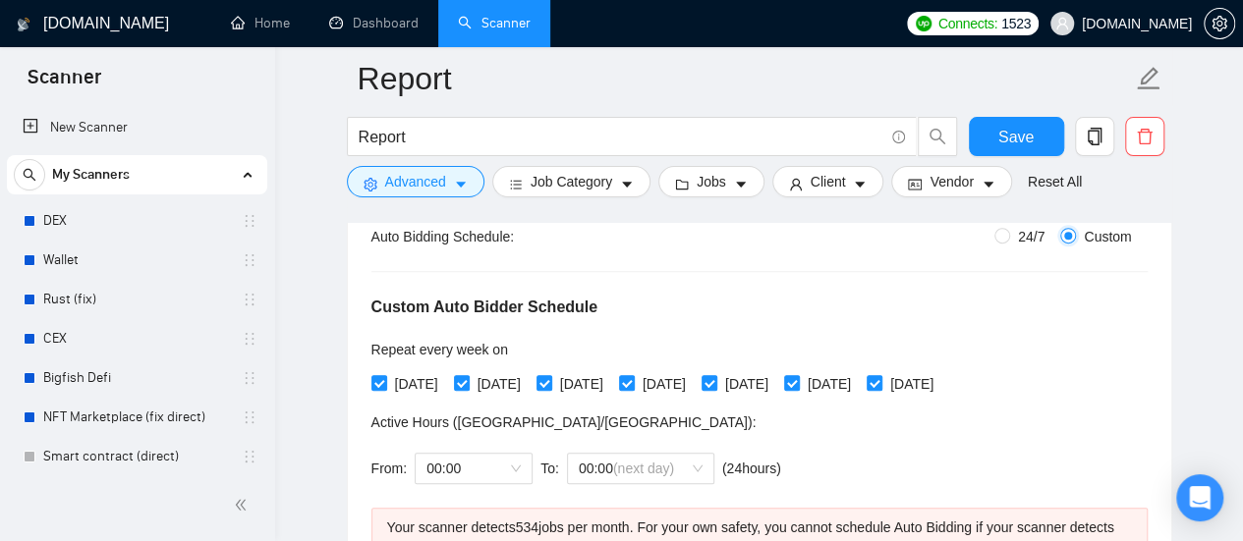
checkbox input "true"
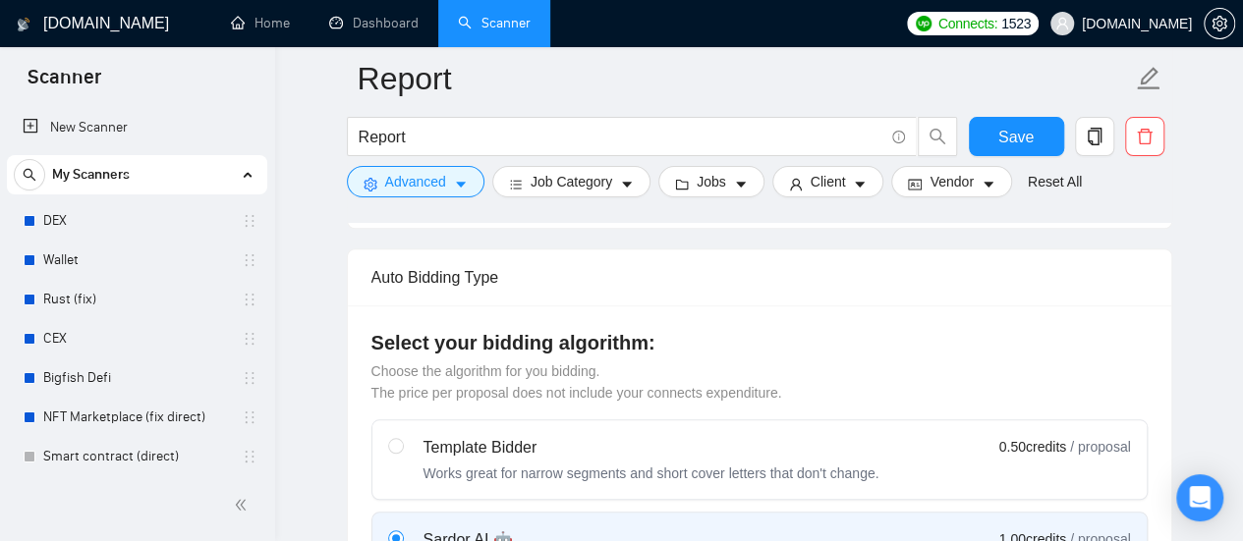
scroll to position [982, 0]
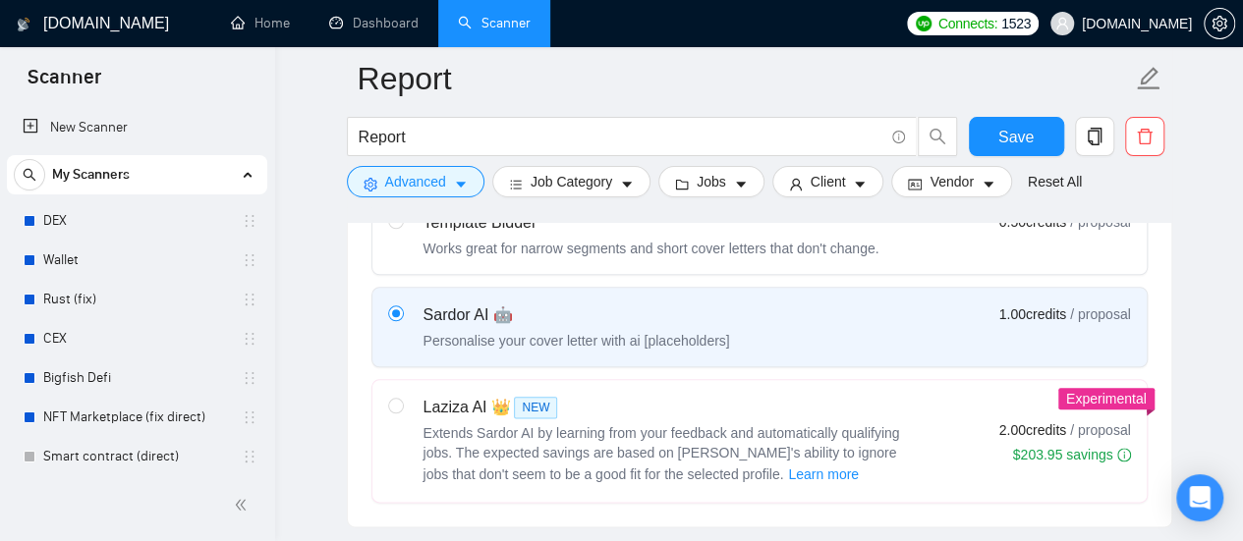
click at [384, 407] on label "Laziza AI 👑 NEW Extends Sardor AI by learning from your feedback and automatica…" at bounding box center [759, 441] width 774 height 122
click at [388, 407] on input "radio" at bounding box center [395, 405] width 14 height 14
radio input "true"
radio input "false"
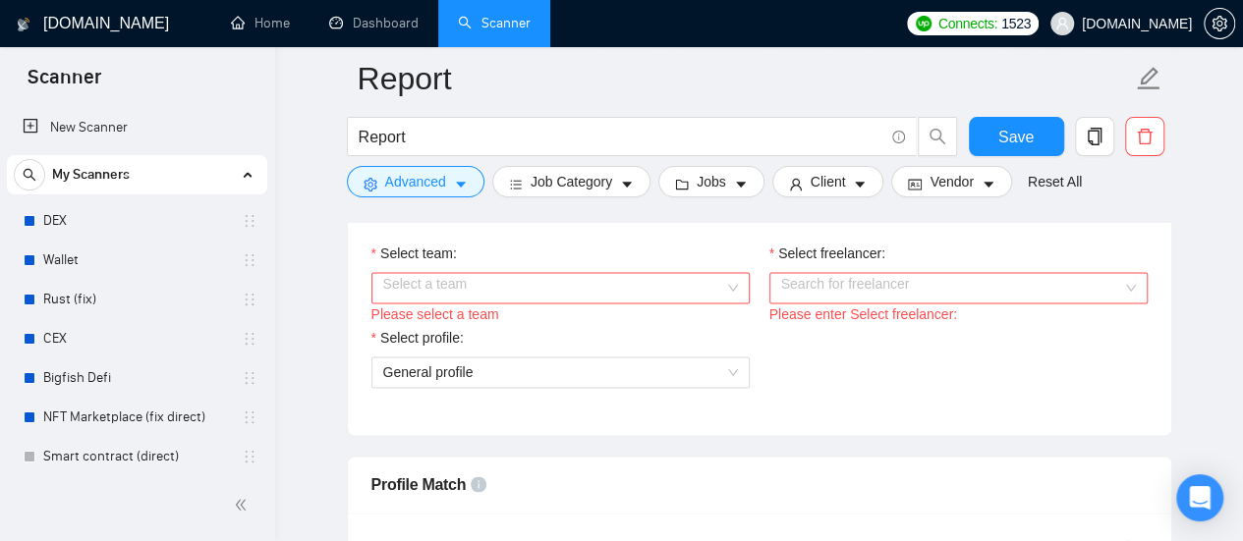
scroll to position [1375, 0]
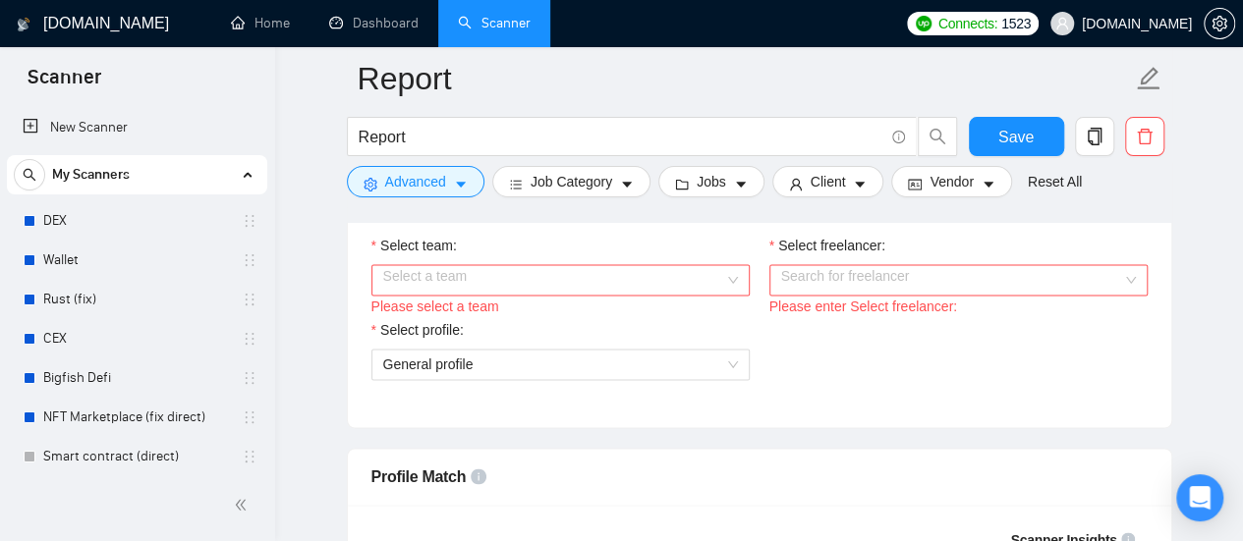
click at [656, 276] on input "Select team:" at bounding box center [553, 279] width 341 height 29
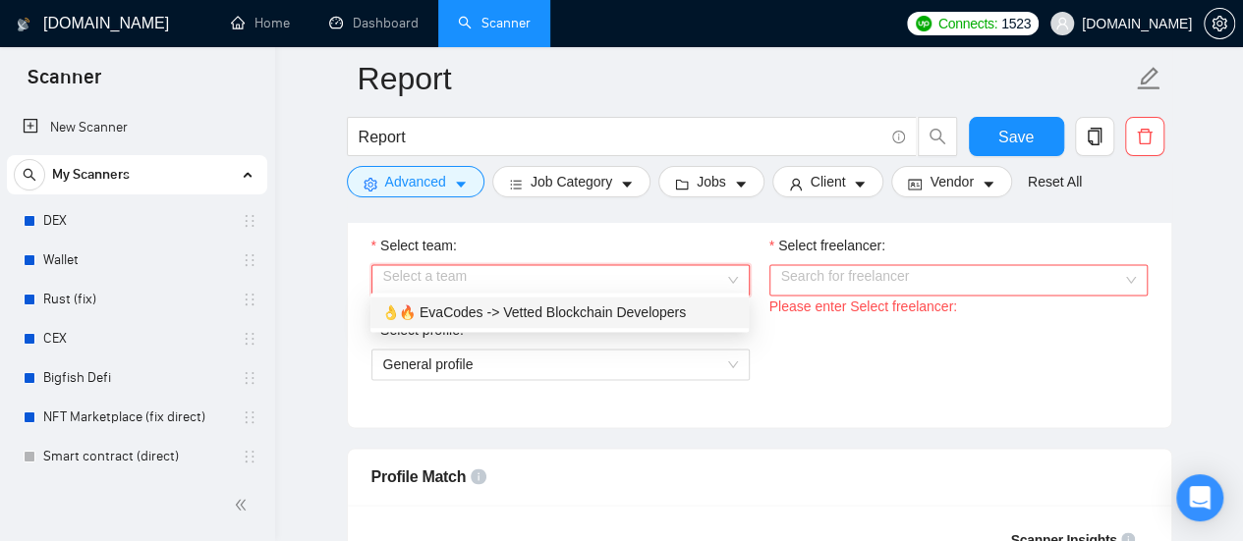
click at [619, 306] on div "👌🔥 EvaCodes -> Vetted Blockchain Developers" at bounding box center [559, 313] width 355 height 22
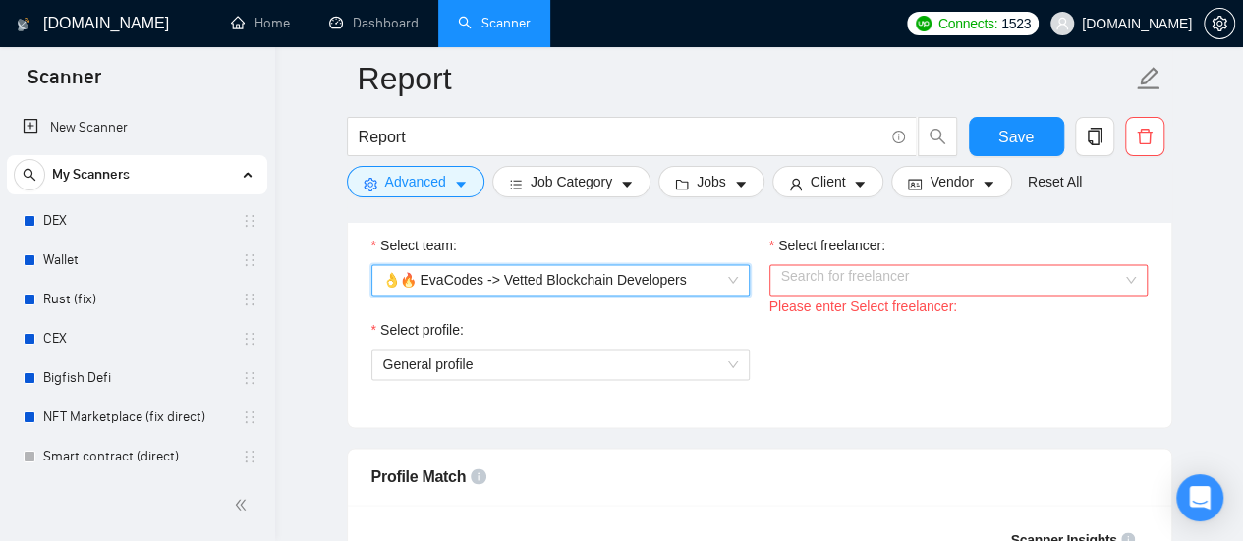
click at [951, 265] on input "Select freelancer:" at bounding box center [951, 279] width 341 height 29
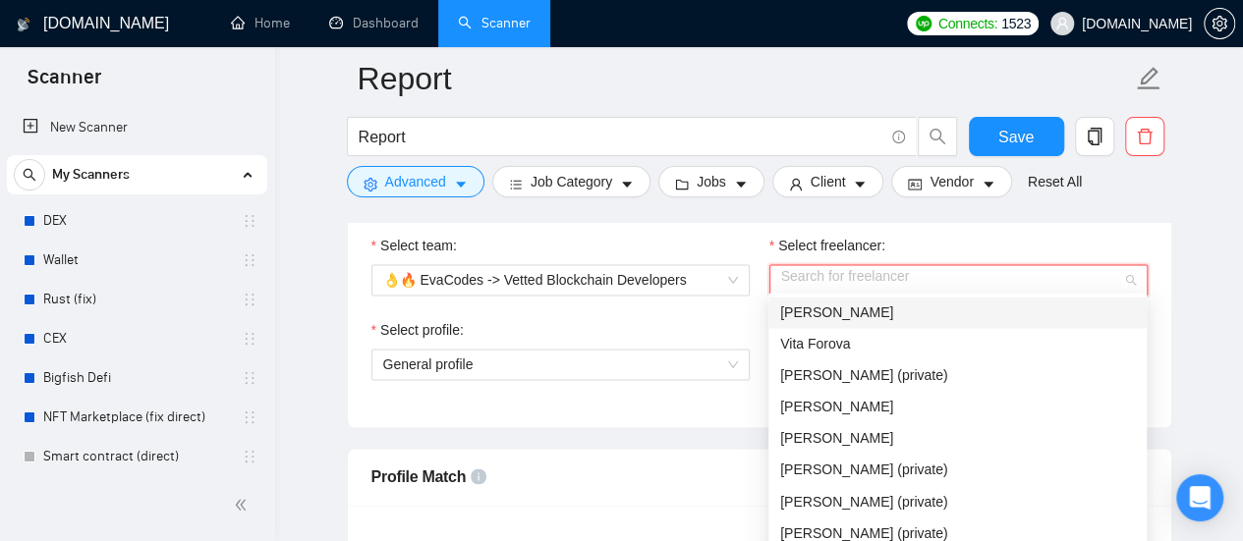
click at [905, 310] on div "[PERSON_NAME]" at bounding box center [957, 313] width 355 height 22
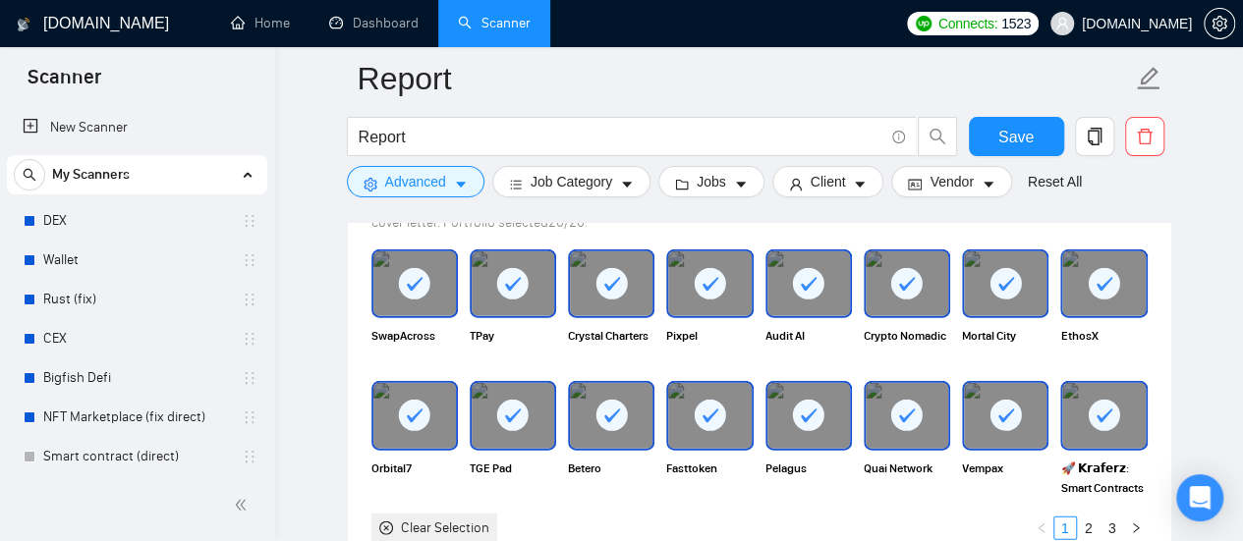
scroll to position [2259, 0]
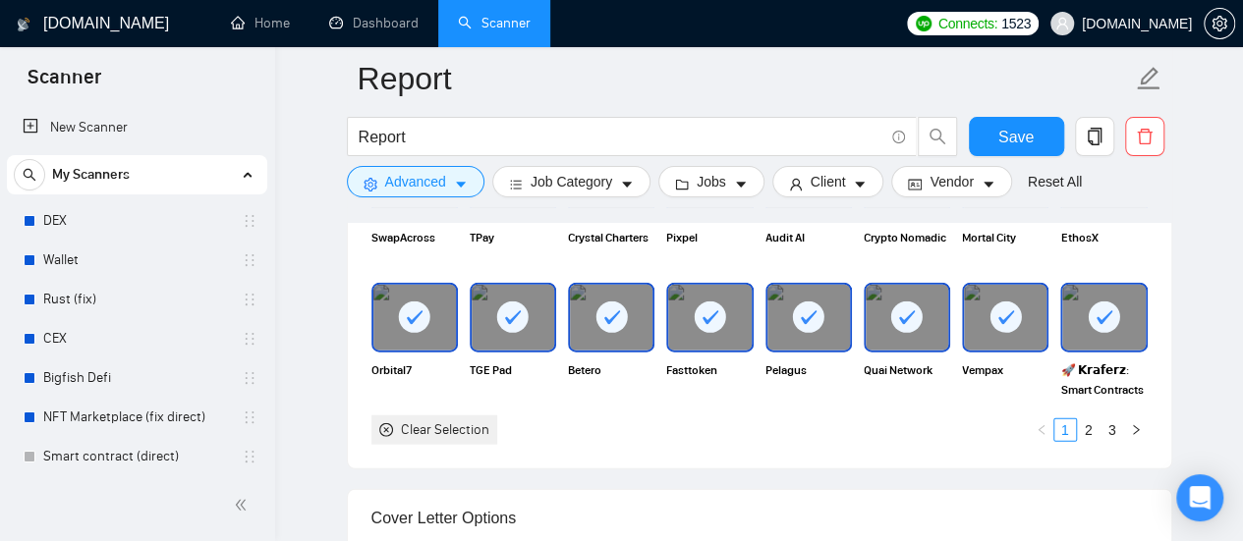
click at [696, 302] on icon at bounding box center [710, 318] width 32 height 32
click at [775, 302] on div at bounding box center [808, 317] width 83 height 65
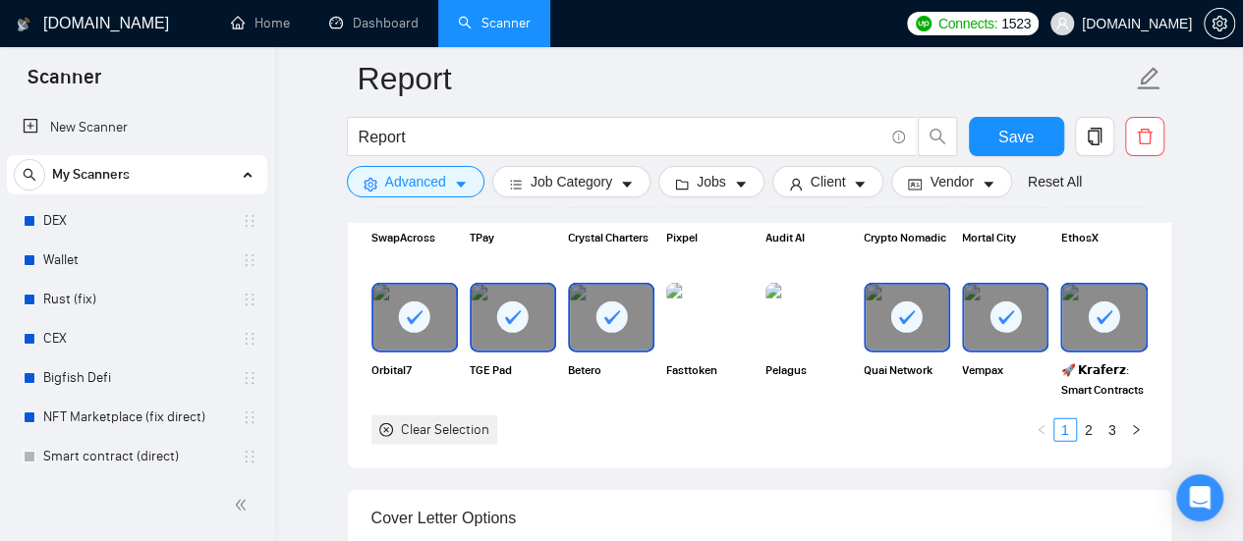
click at [580, 297] on div at bounding box center [611, 317] width 83 height 65
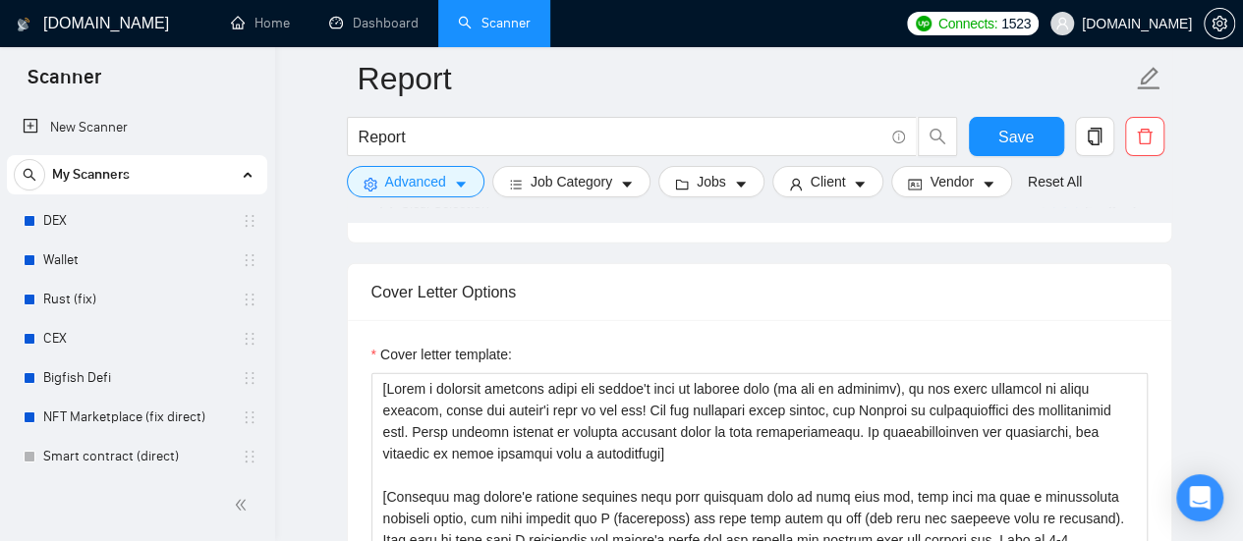
scroll to position [2554, 0]
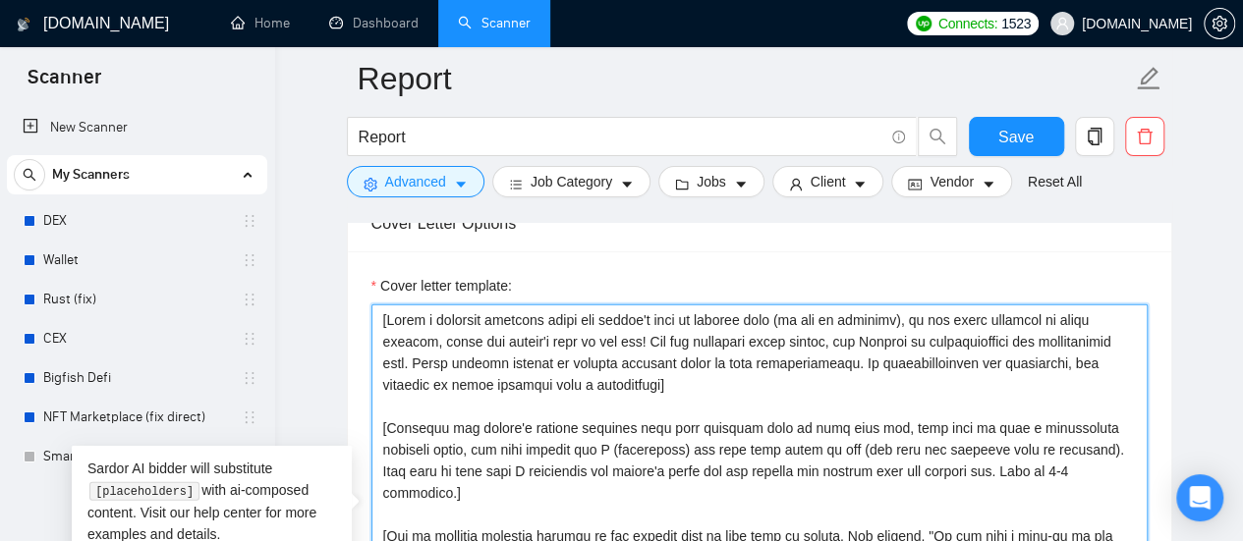
click at [386, 315] on textarea "Cover letter template:" at bounding box center [759, 526] width 776 height 442
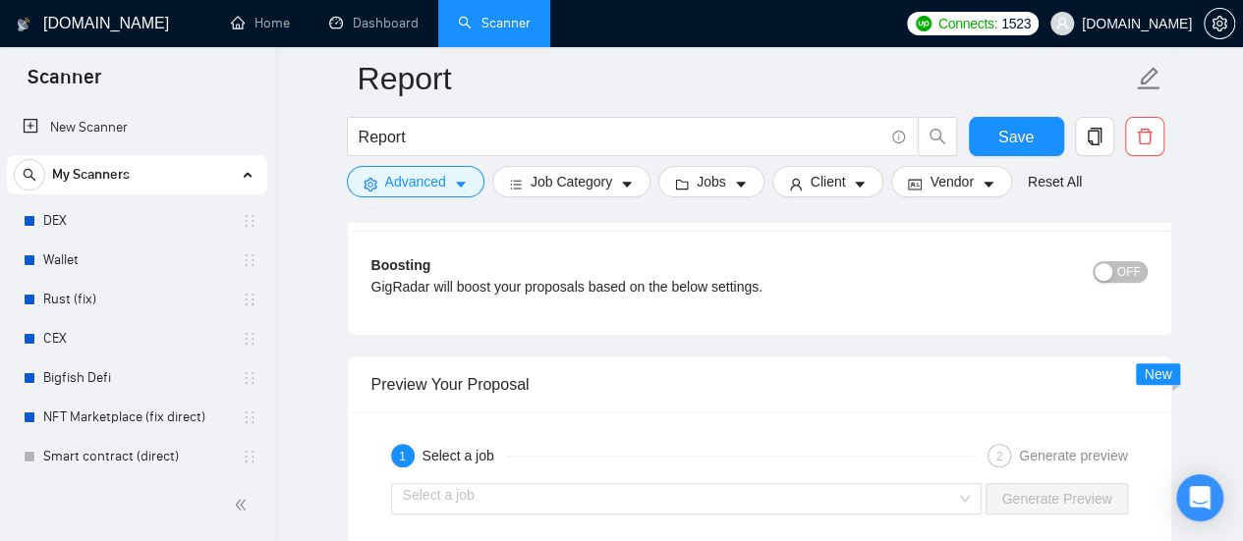
scroll to position [4028, 0]
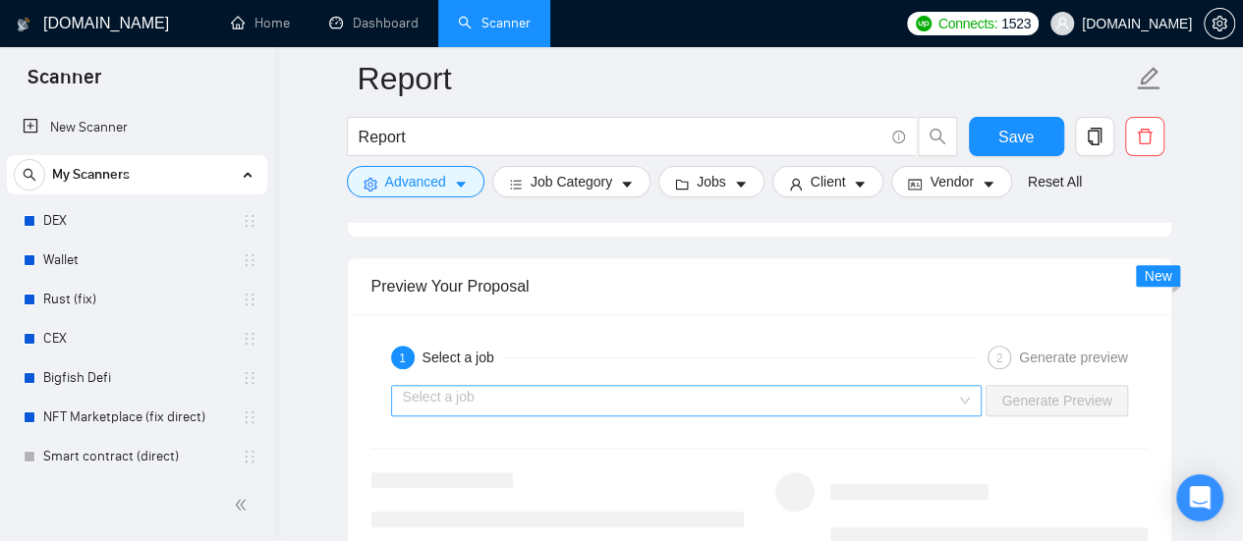
click at [656, 386] on input "search" at bounding box center [680, 400] width 554 height 29
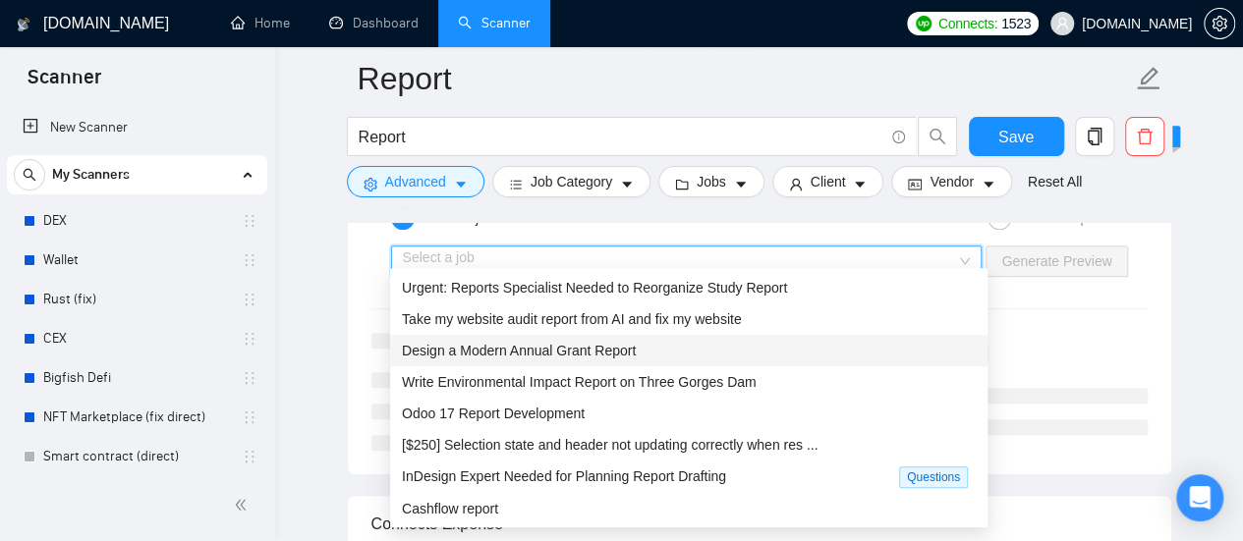
scroll to position [4126, 0]
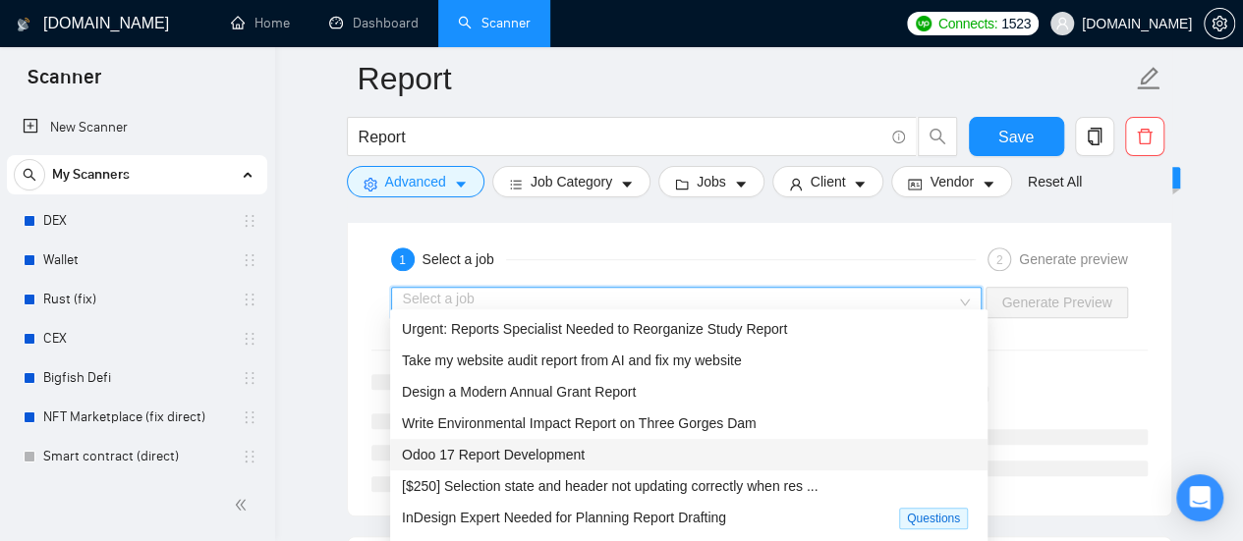
click at [521, 454] on span "Odoo 17 Report Development" at bounding box center [493, 455] width 183 height 16
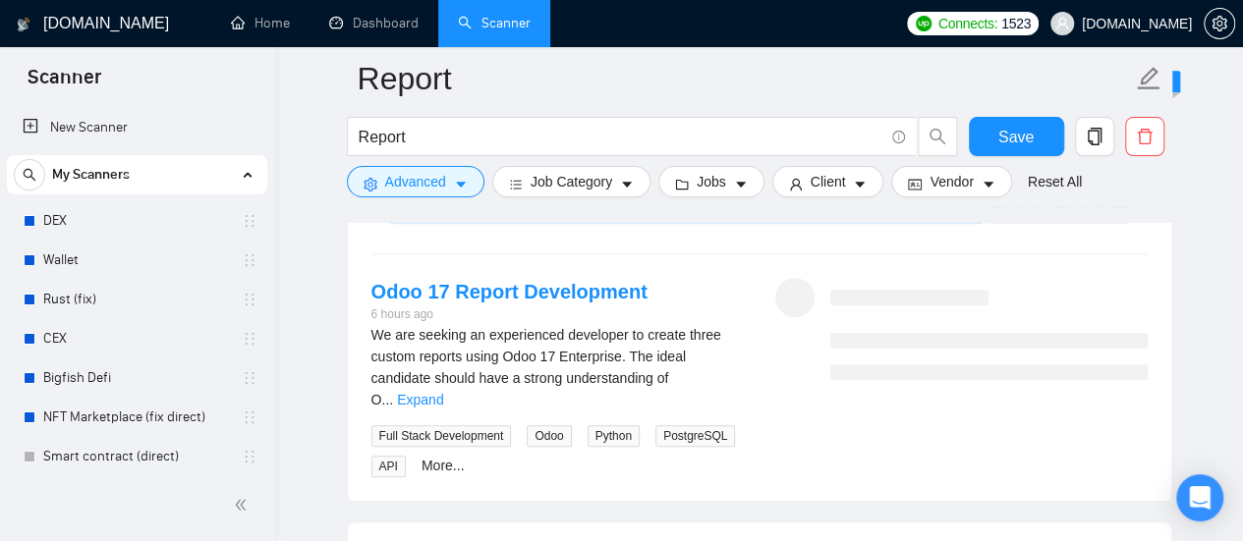
scroll to position [4224, 0]
click at [443, 390] on link "Expand" at bounding box center [420, 398] width 46 height 16
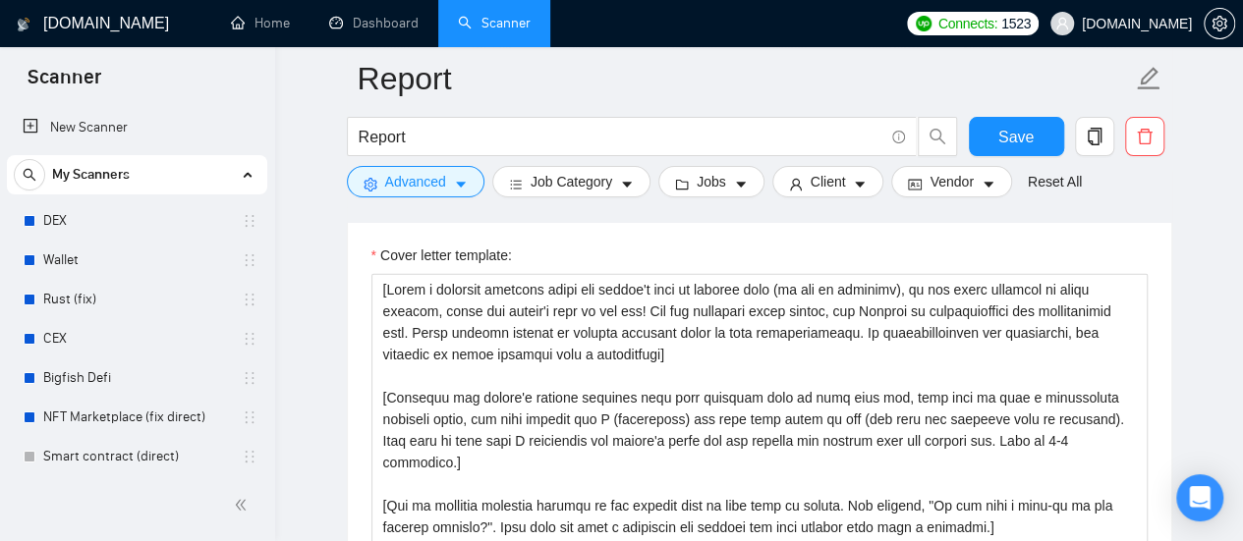
scroll to position [2554, 0]
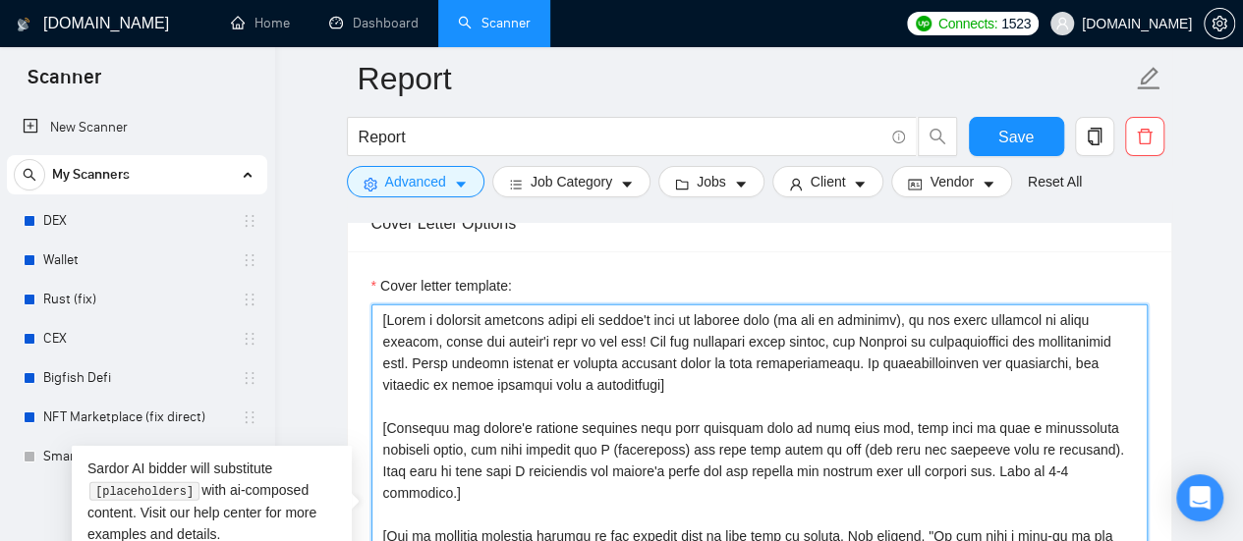
drag, startPoint x: 385, startPoint y: 315, endPoint x: 331, endPoint y: 315, distance: 54.0
click at [331, 315] on main "Report Report Save Advanced Job Category Jobs Client Vendor Reset All Preview R…" at bounding box center [759, 461] width 905 height 5875
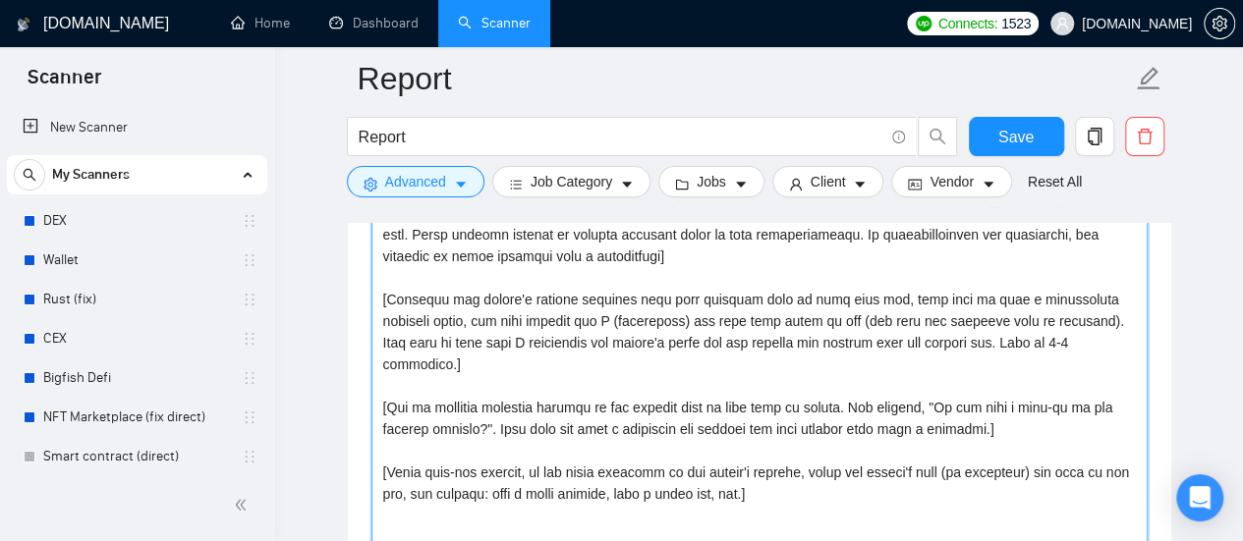
scroll to position [2652, 0]
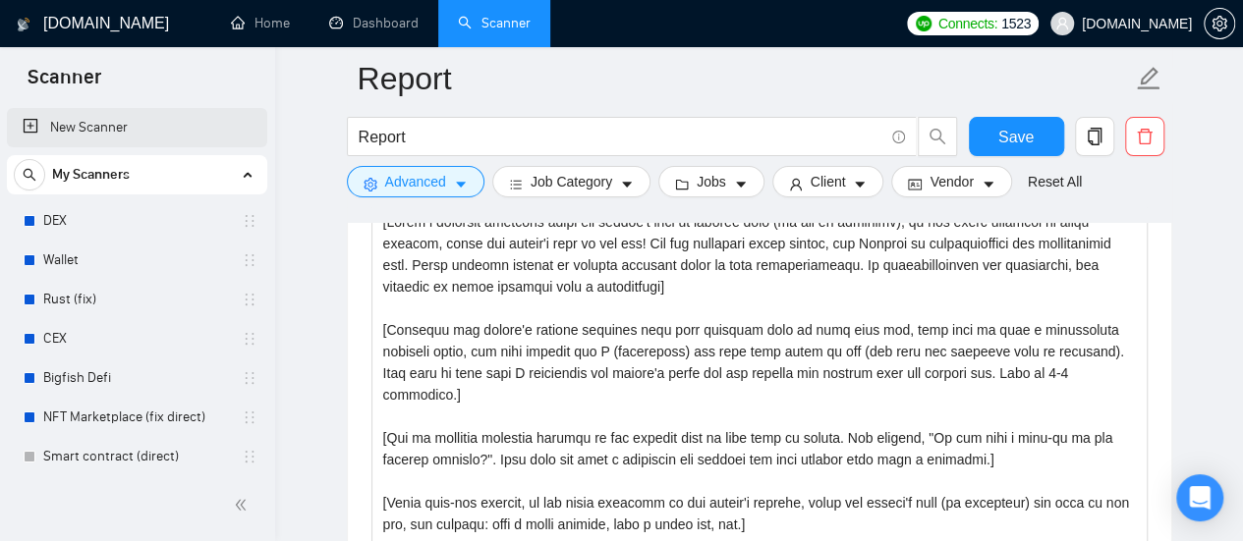
click at [94, 131] on link "New Scanner" at bounding box center [137, 127] width 229 height 39
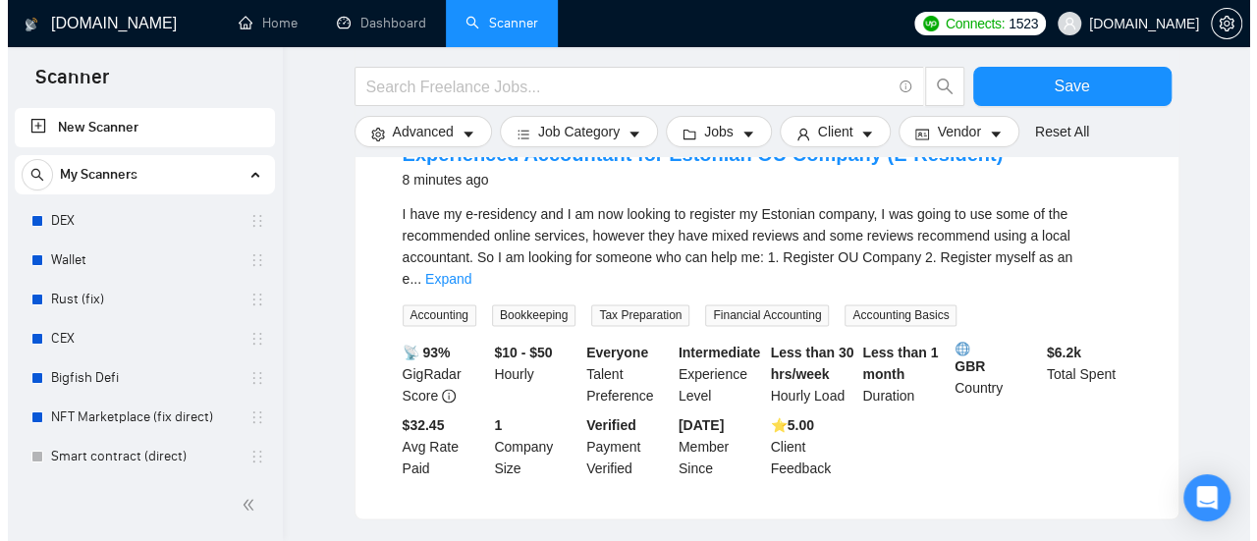
scroll to position [1047, 0]
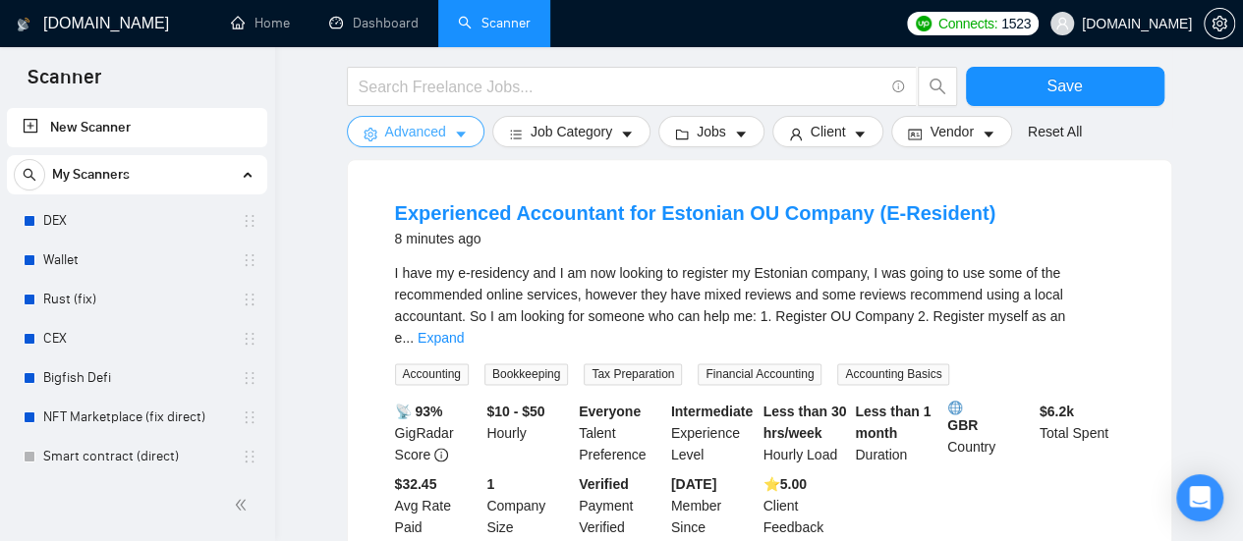
click at [447, 142] on button "Advanced" at bounding box center [416, 131] width 138 height 31
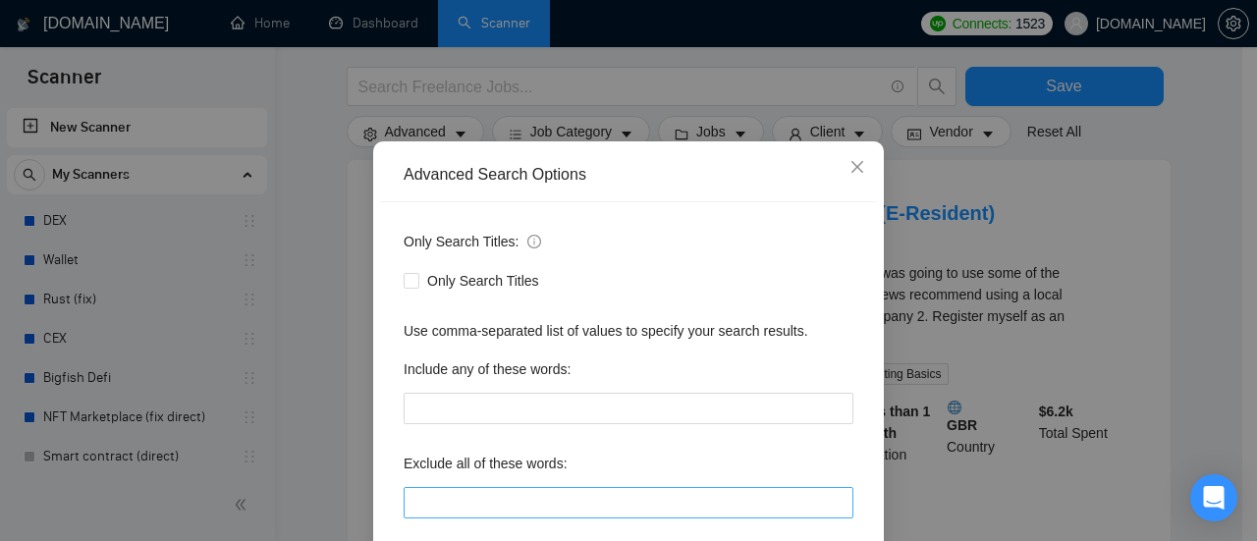
scroll to position [196, 0]
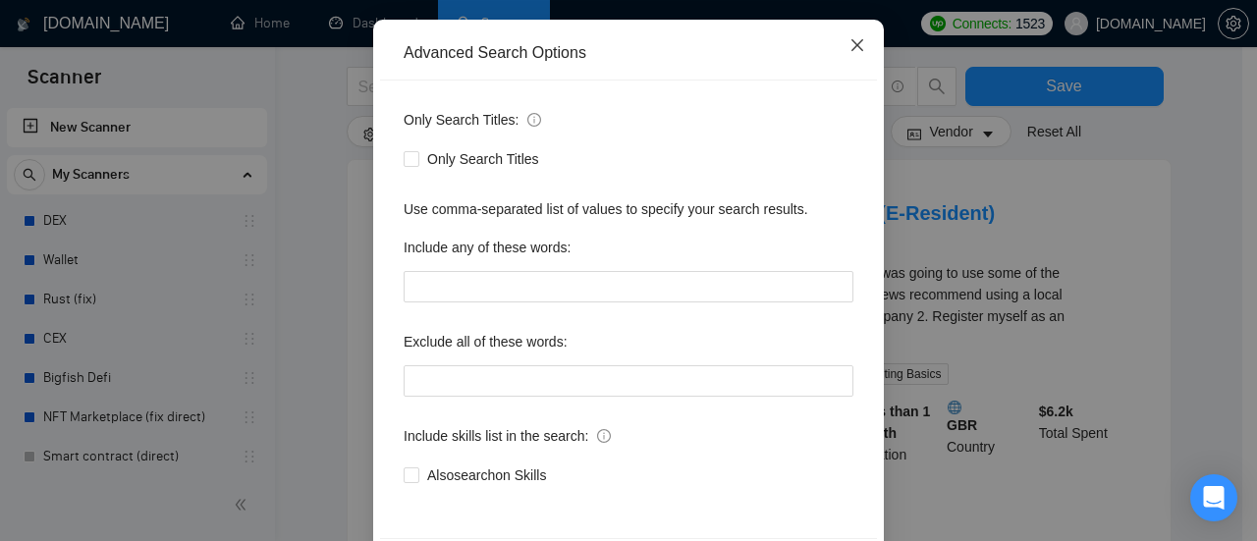
click at [851, 45] on icon "close" at bounding box center [858, 45] width 16 height 16
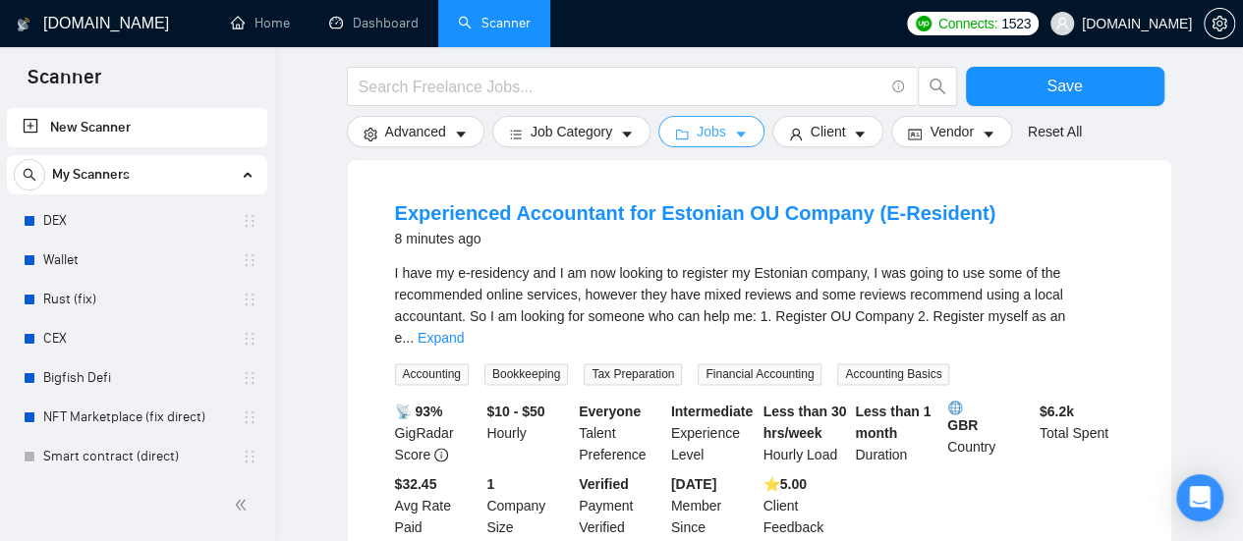
click at [729, 123] on button "Jobs" at bounding box center [711, 131] width 106 height 31
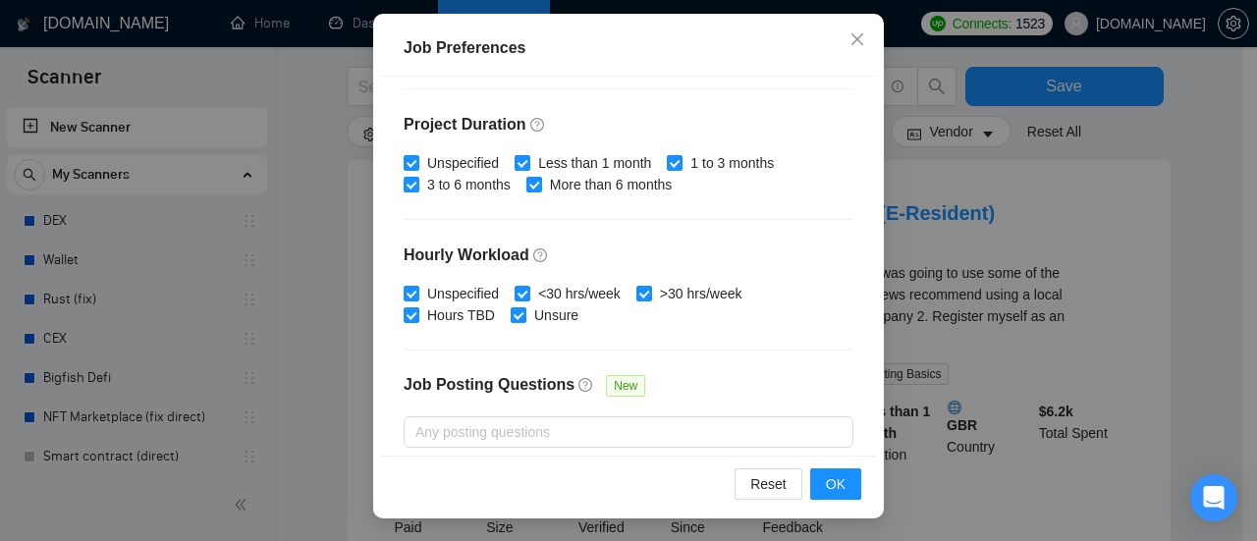
scroll to position [589, 0]
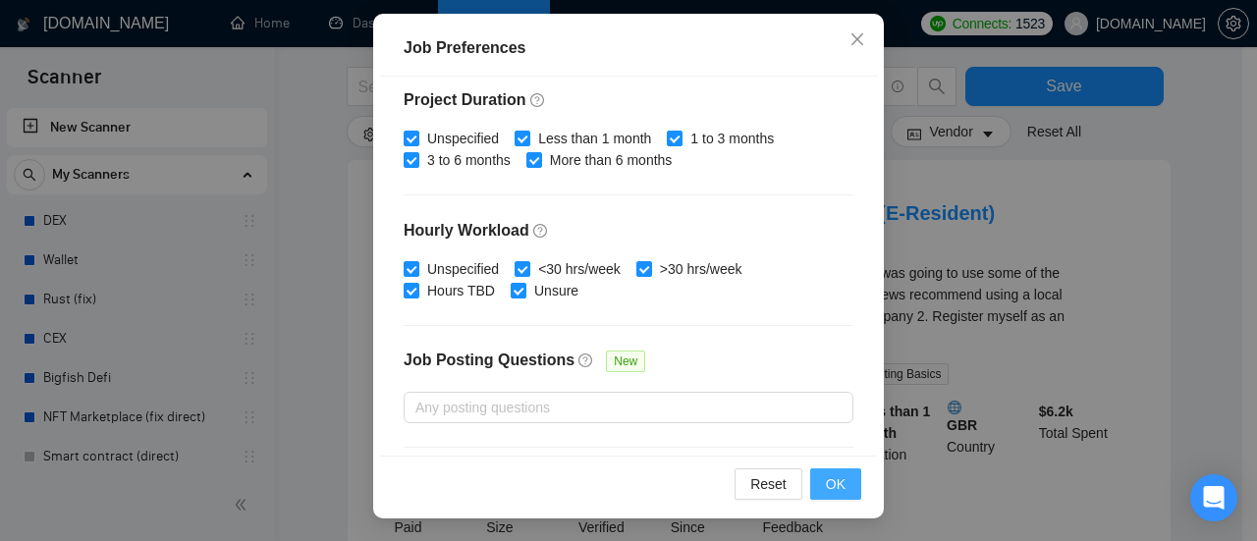
click at [851, 488] on button "OK" at bounding box center [835, 484] width 51 height 31
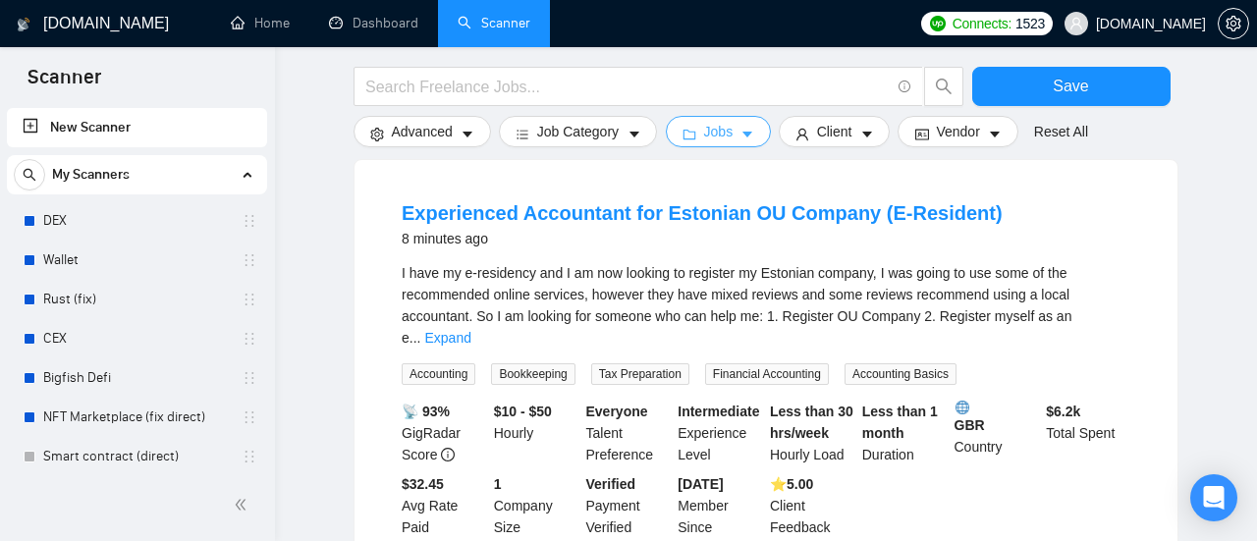
scroll to position [0, 0]
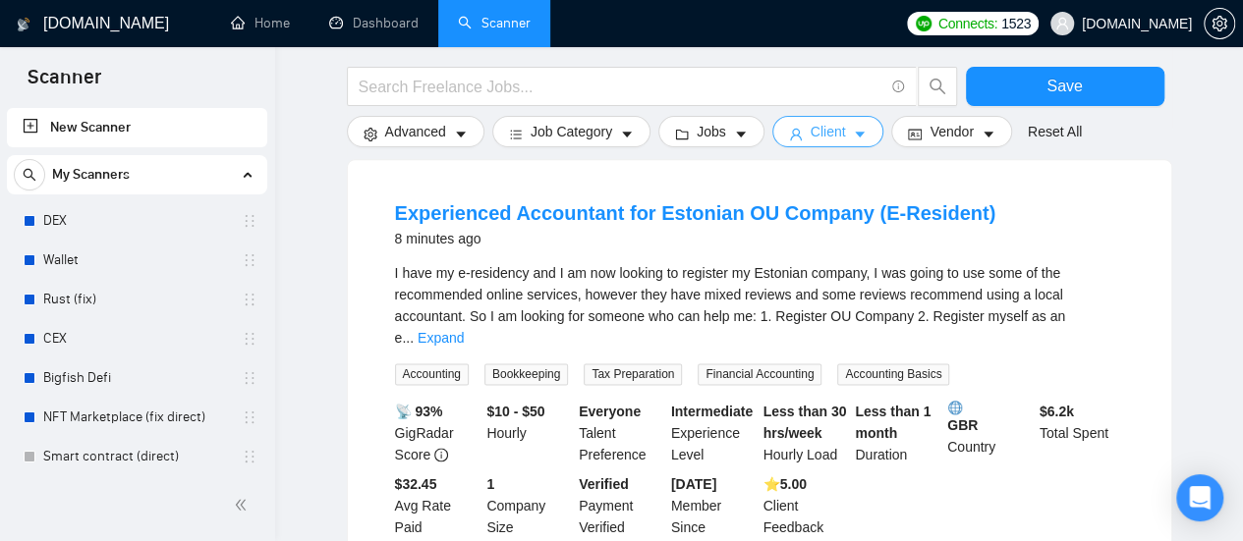
click at [855, 139] on icon "caret-down" at bounding box center [860, 135] width 14 height 14
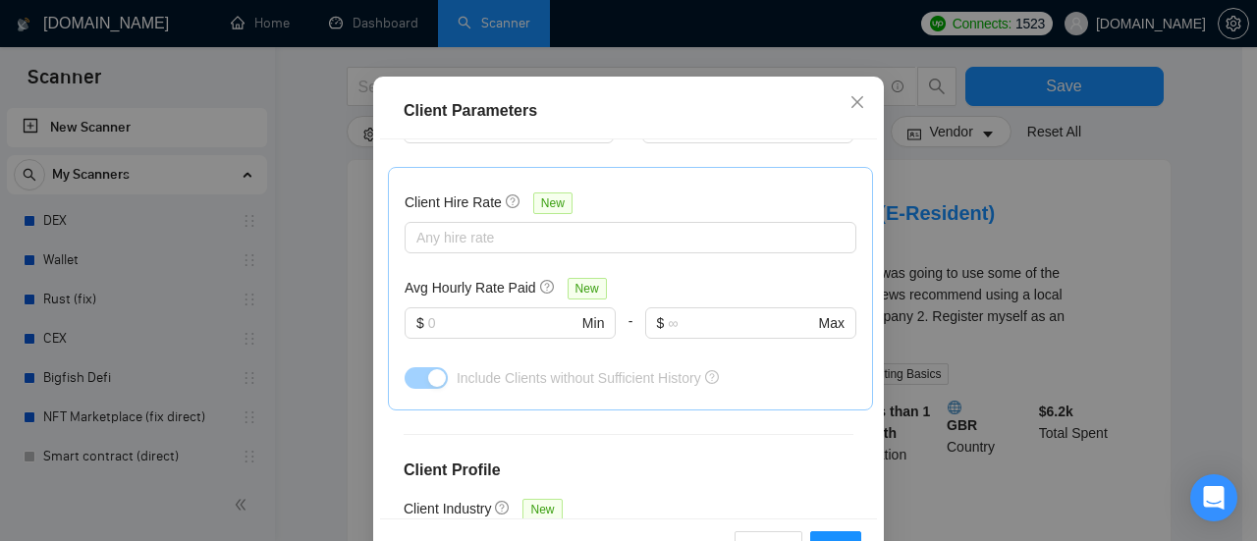
scroll to position [688, 0]
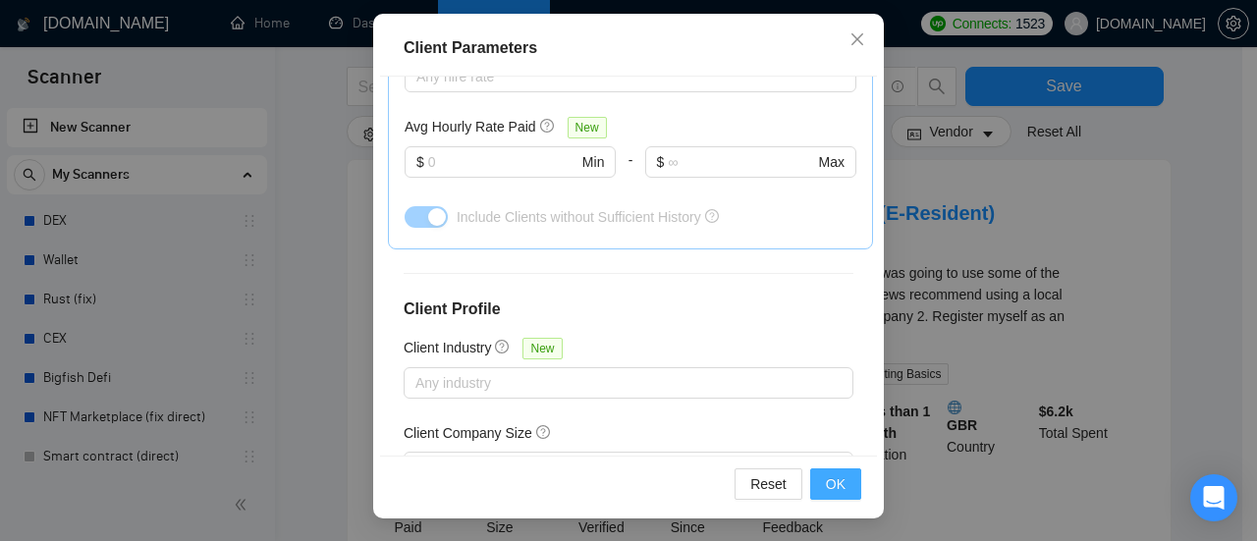
drag, startPoint x: 809, startPoint y: 483, endPoint x: 833, endPoint y: 482, distance: 23.6
click at [812, 483] on button "OK" at bounding box center [835, 484] width 51 height 31
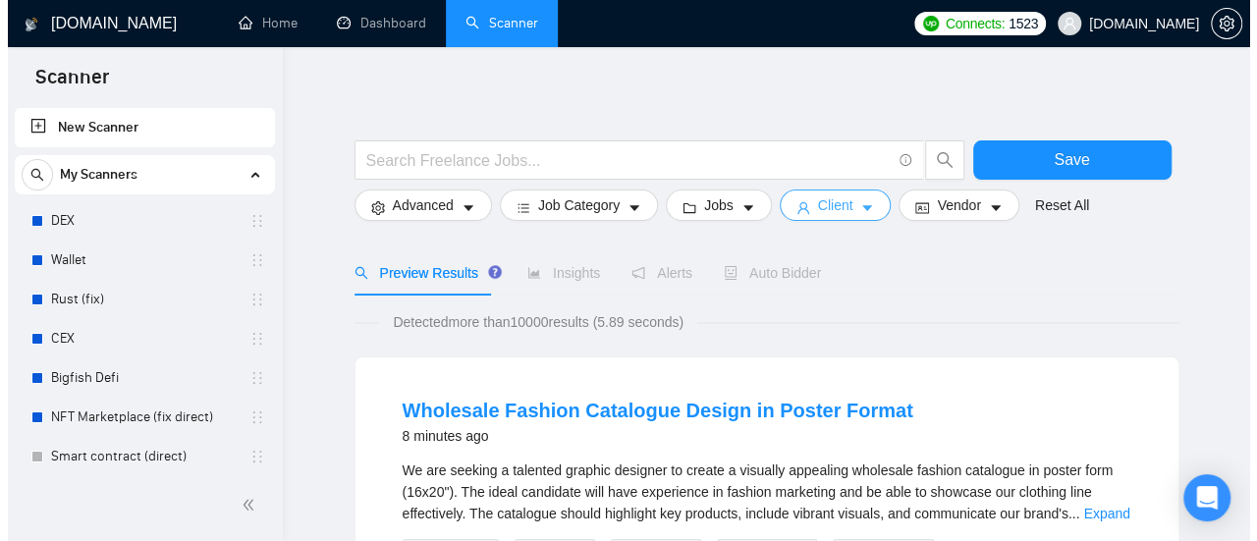
scroll to position [0, 0]
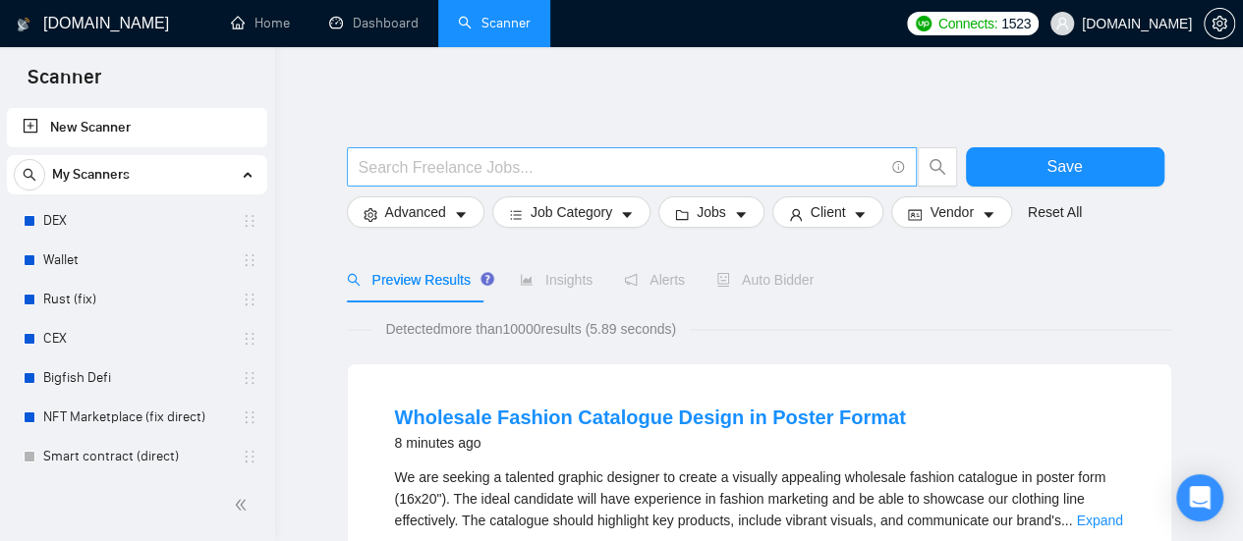
click at [432, 172] on input "text" at bounding box center [621, 167] width 525 height 25
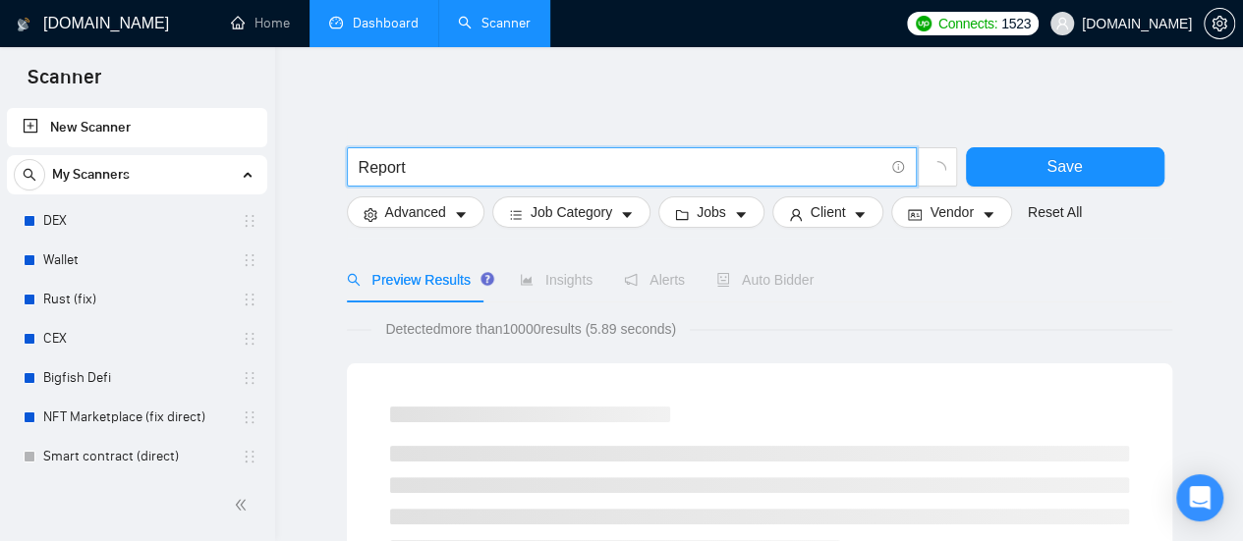
type input "Report"
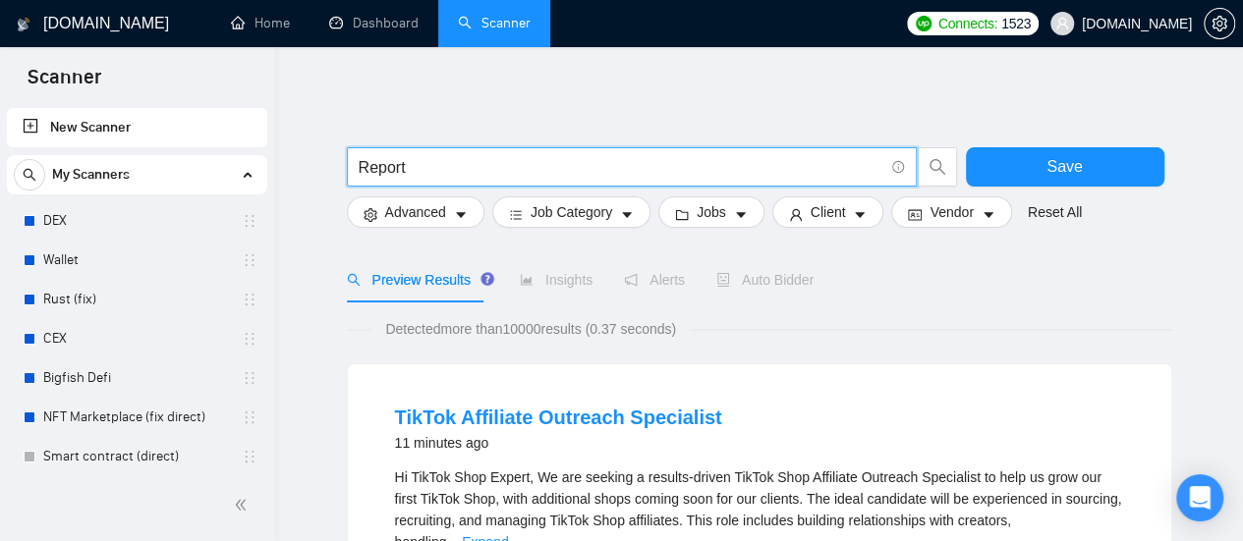
click at [461, 160] on input "Report" at bounding box center [621, 167] width 525 height 25
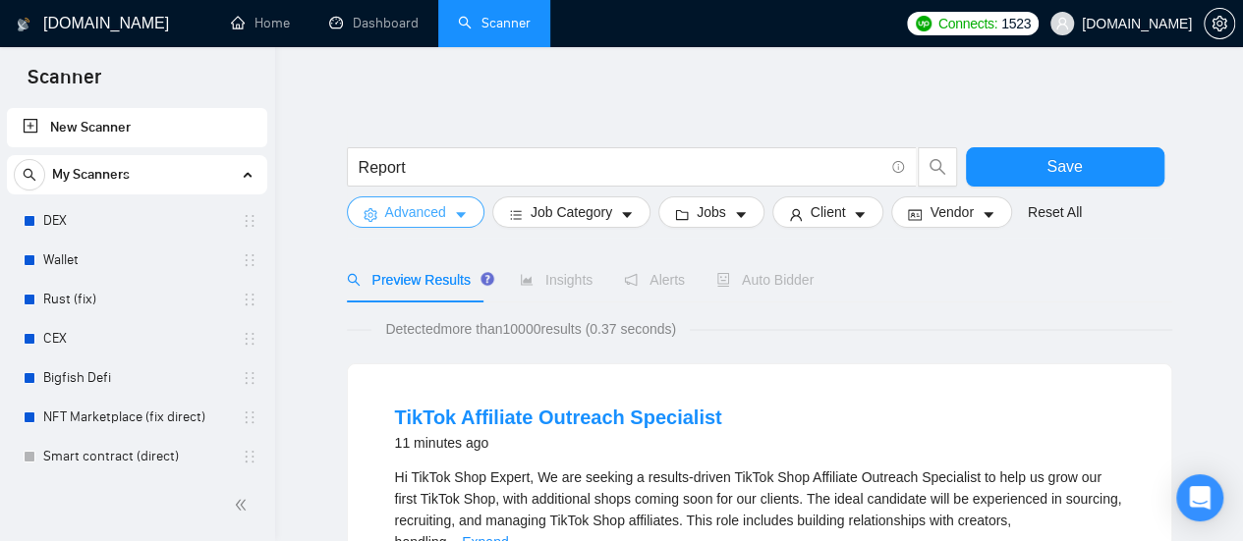
click at [464, 217] on icon "caret-down" at bounding box center [461, 215] width 14 height 14
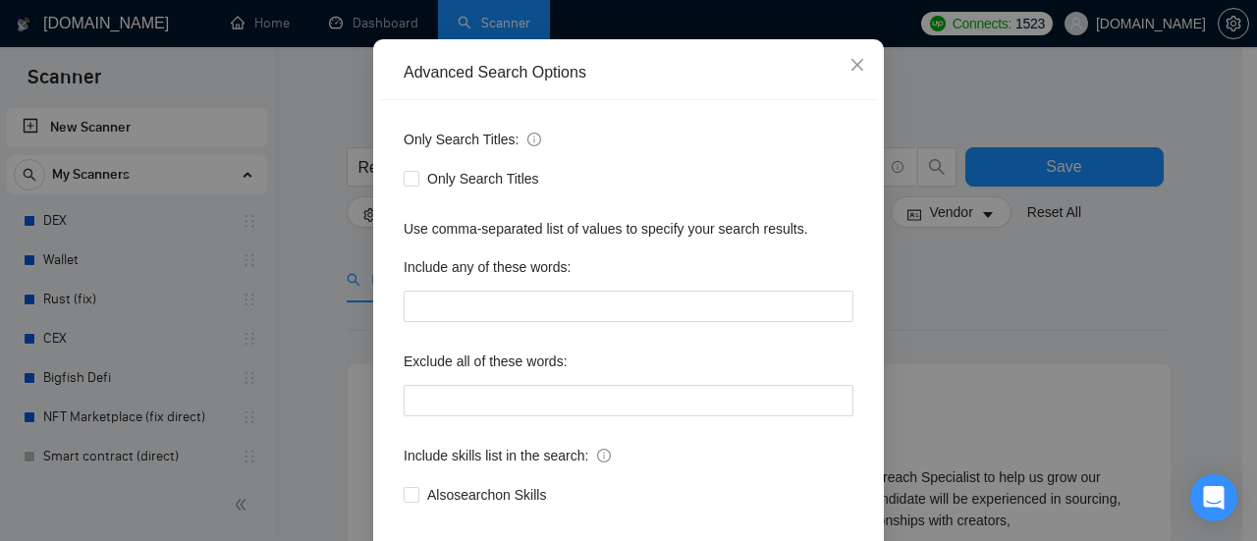
scroll to position [98, 0]
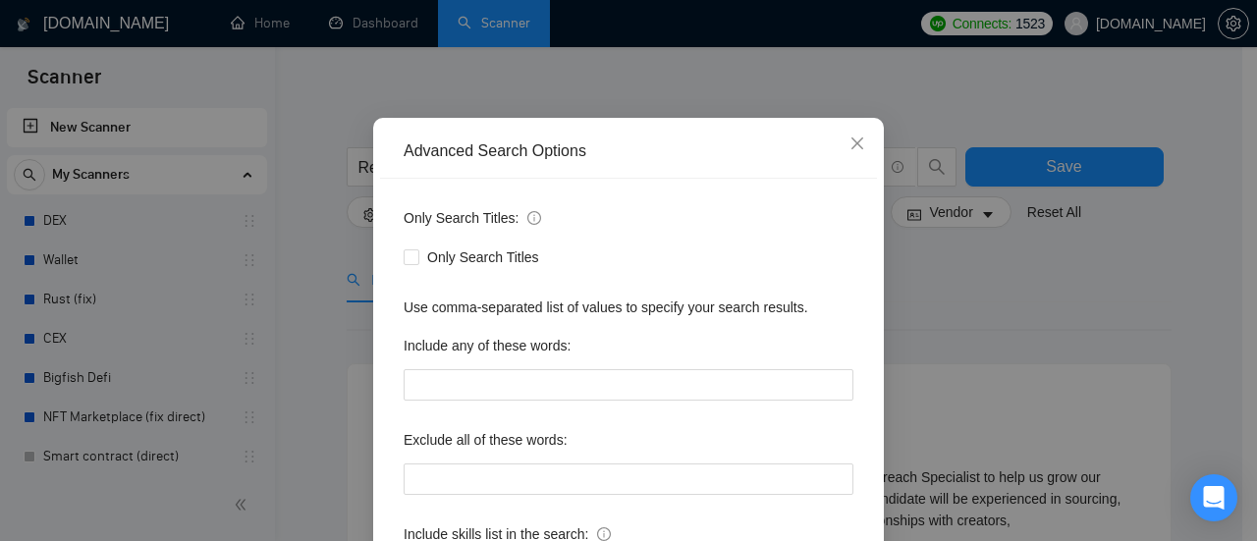
click at [395, 260] on div "Only Search Titles: Only Search Titles Use comma-separated list of values to sp…" at bounding box center [628, 408] width 497 height 458
click at [405, 258] on input "Only Search Titles" at bounding box center [411, 257] width 14 height 14
checkbox input "true"
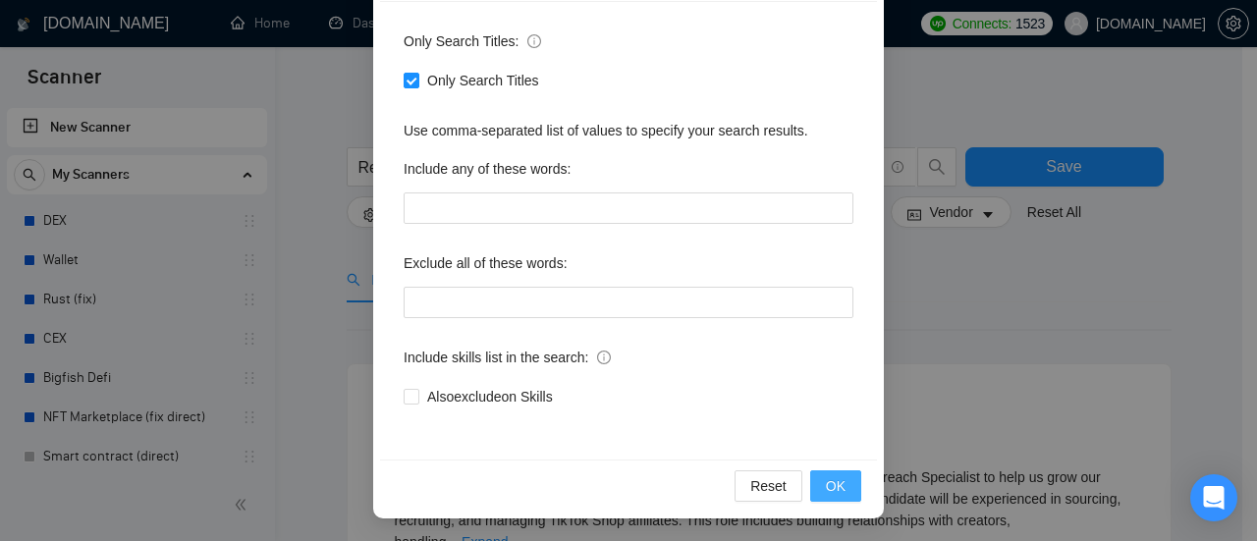
click at [829, 492] on span "OK" at bounding box center [836, 486] width 20 height 22
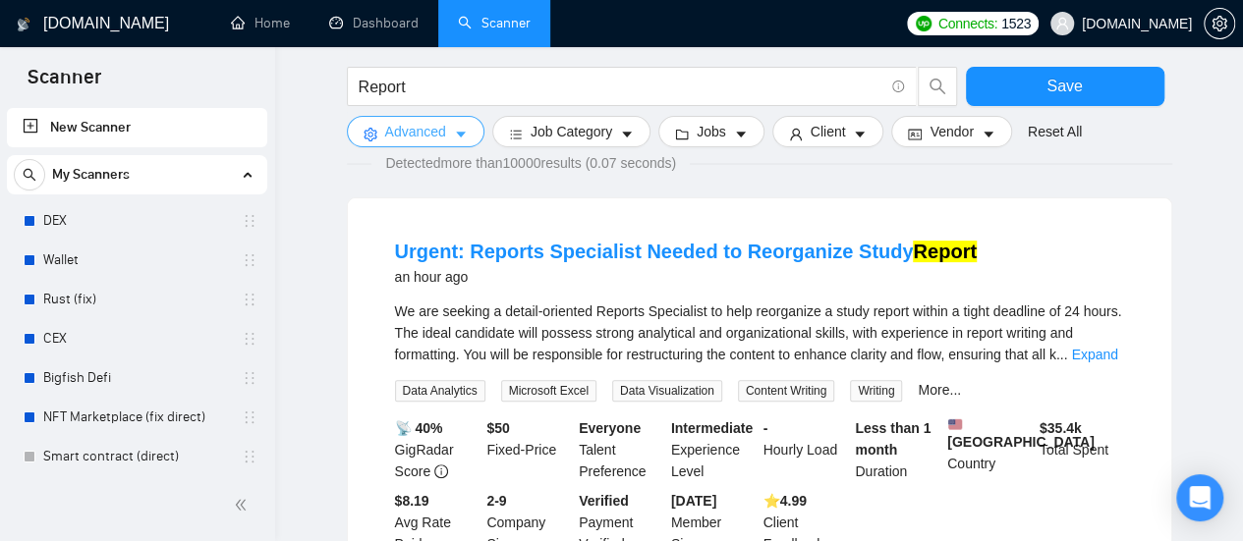
scroll to position [196, 0]
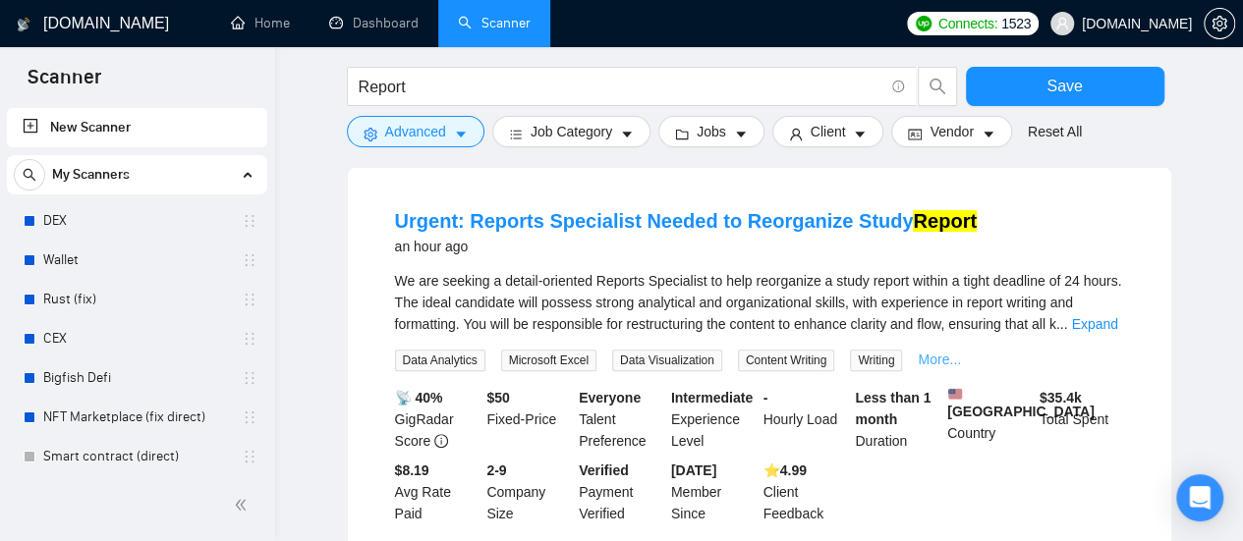
click at [939, 363] on link "More..." at bounding box center [939, 360] width 43 height 16
click at [1095, 331] on link "Expand" at bounding box center [1094, 324] width 46 height 16
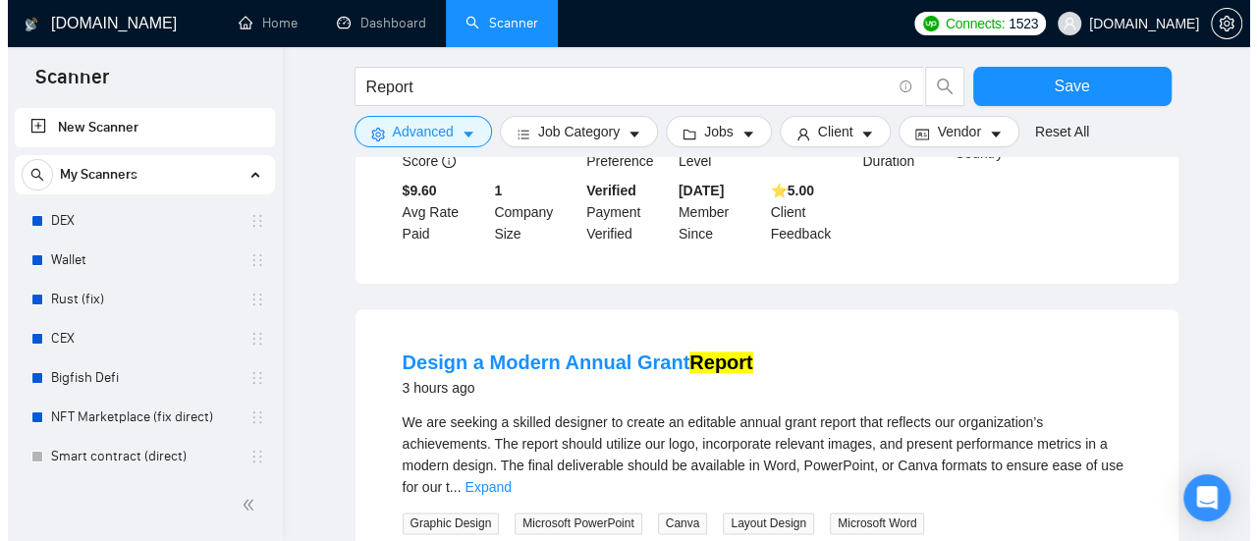
scroll to position [982, 0]
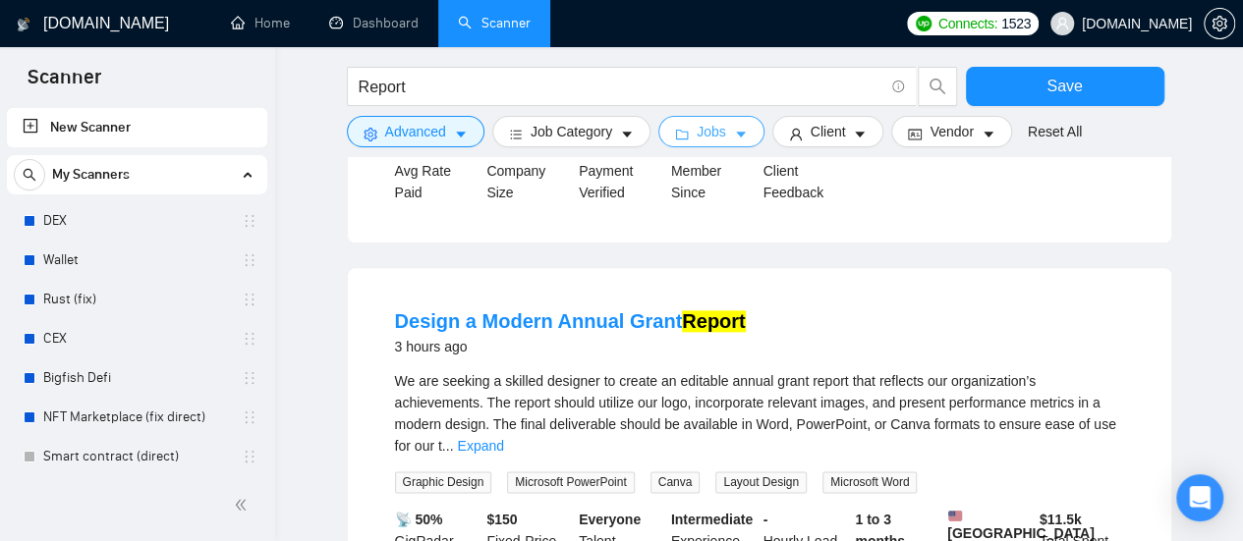
click at [713, 136] on span "Jobs" at bounding box center [711, 132] width 29 height 22
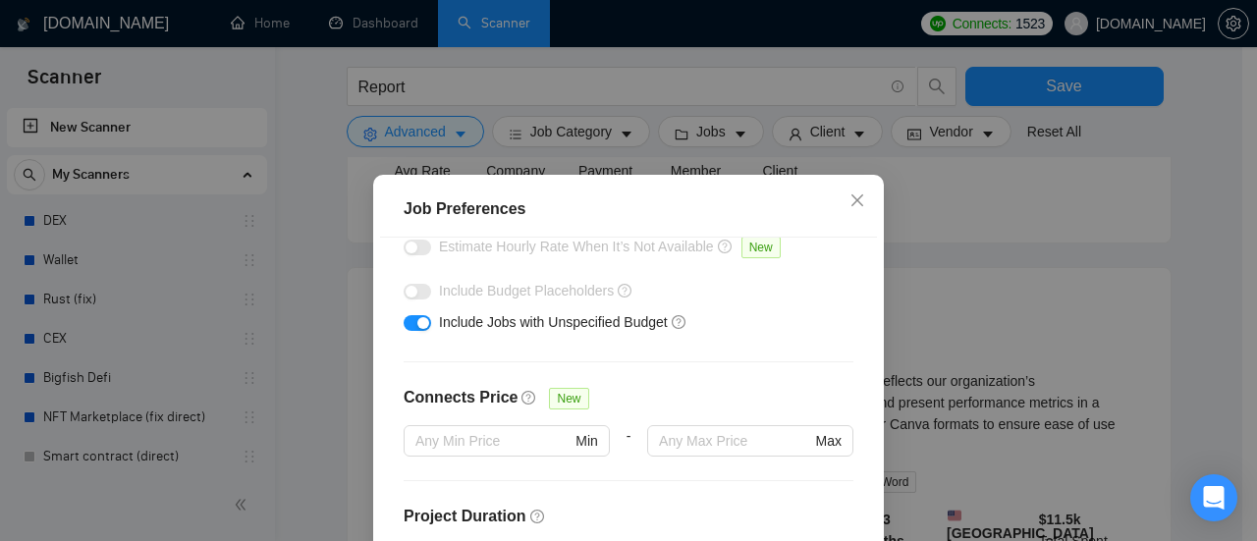
scroll to position [39, 0]
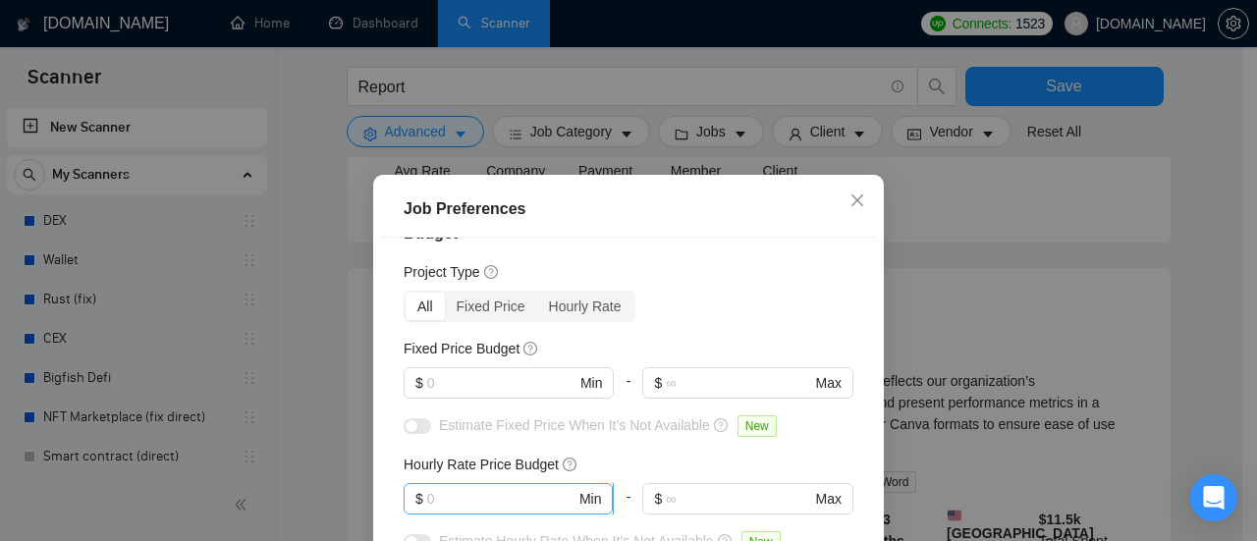
click at [499, 505] on input "text" at bounding box center [501, 499] width 148 height 22
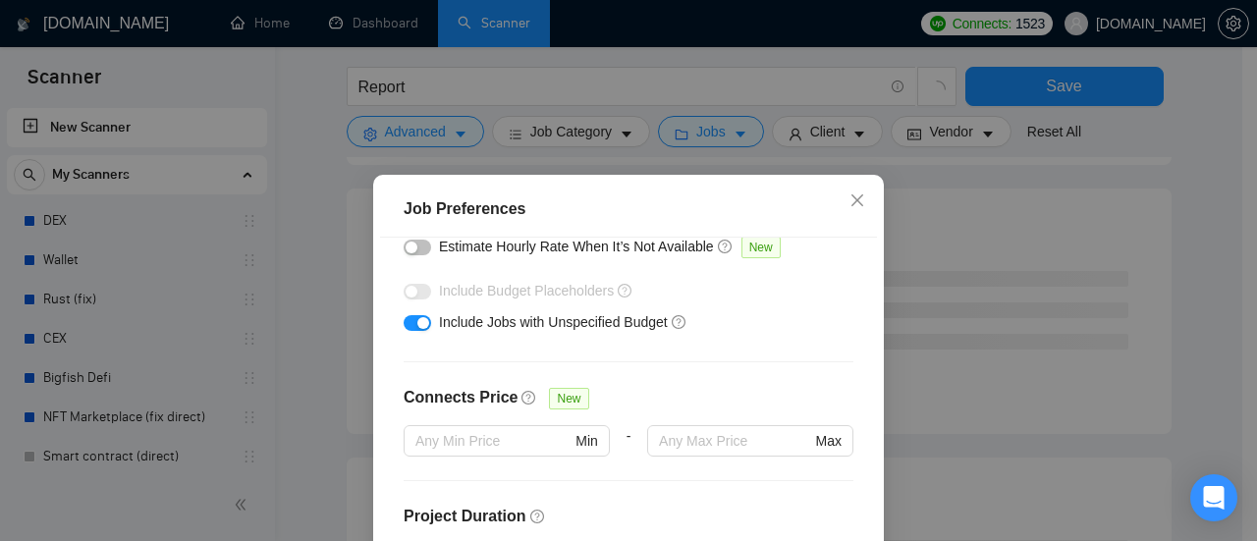
scroll to position [161, 0]
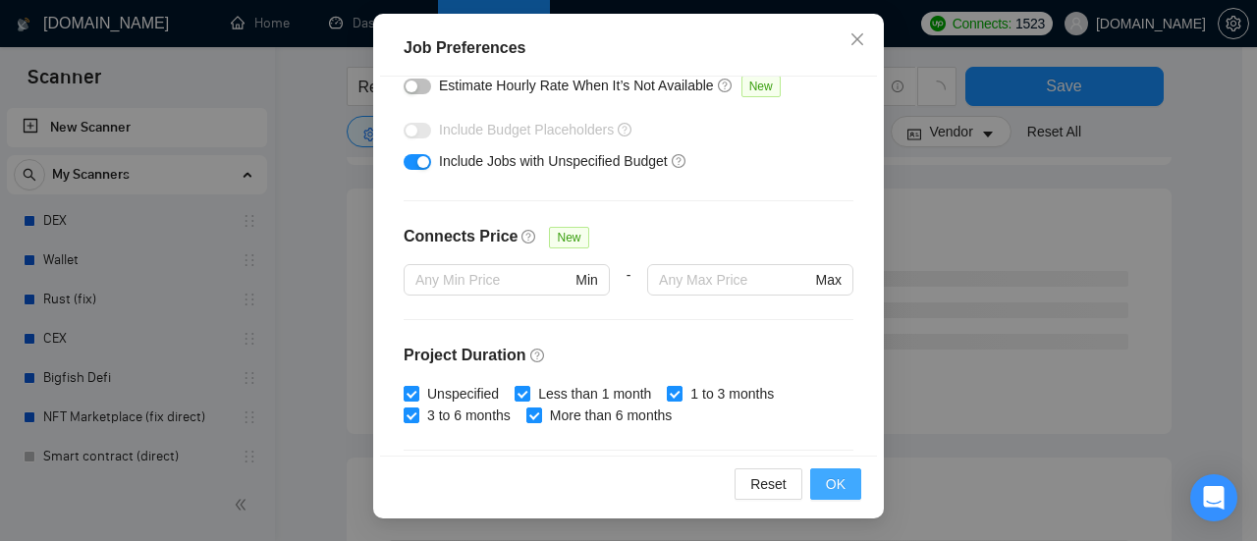
type input "40"
click at [845, 482] on button "OK" at bounding box center [835, 484] width 51 height 31
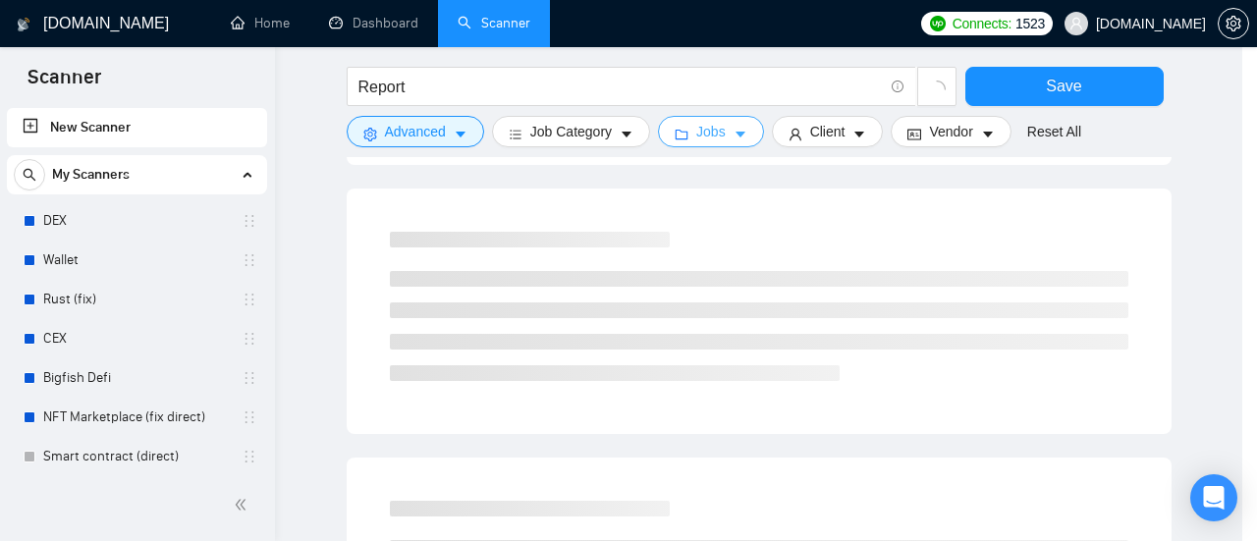
scroll to position [0, 0]
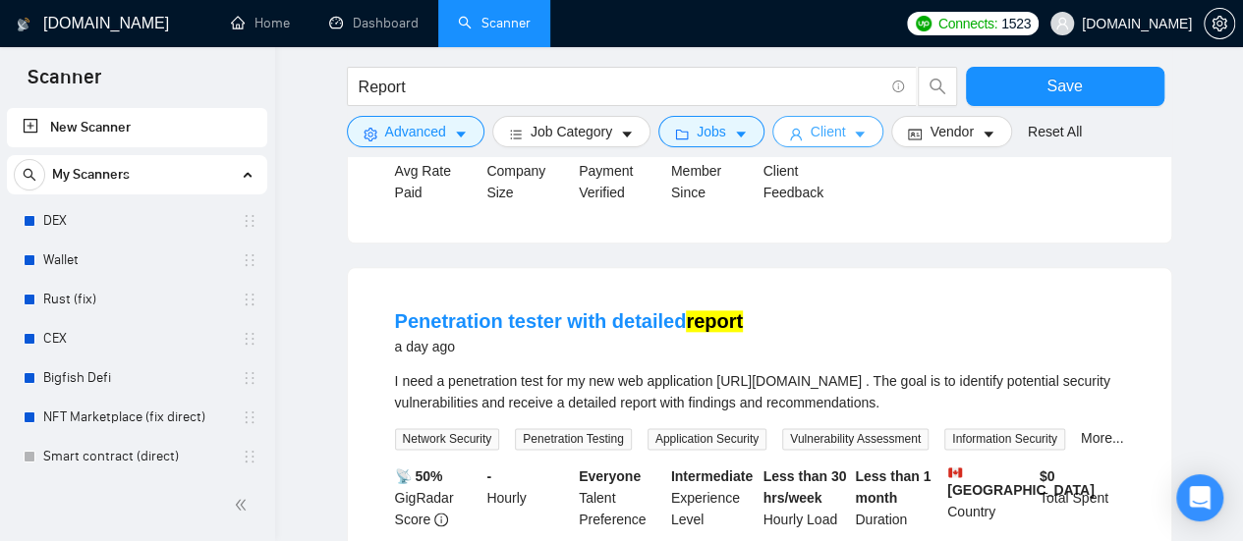
click at [826, 137] on span "Client" at bounding box center [827, 132] width 35 height 22
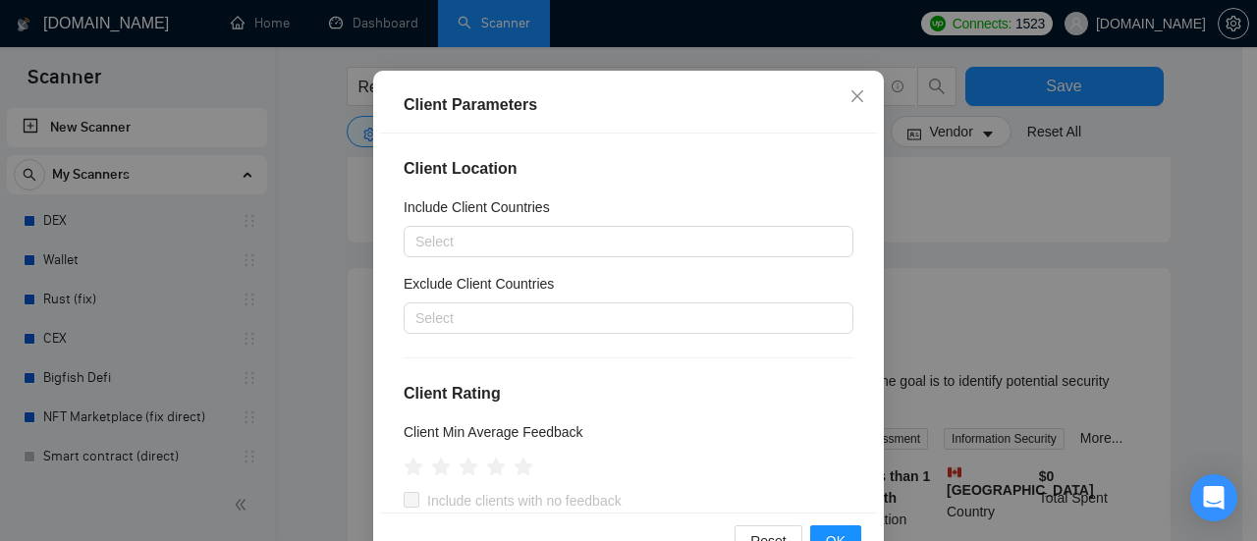
click at [542, 253] on div at bounding box center [619, 242] width 420 height 24
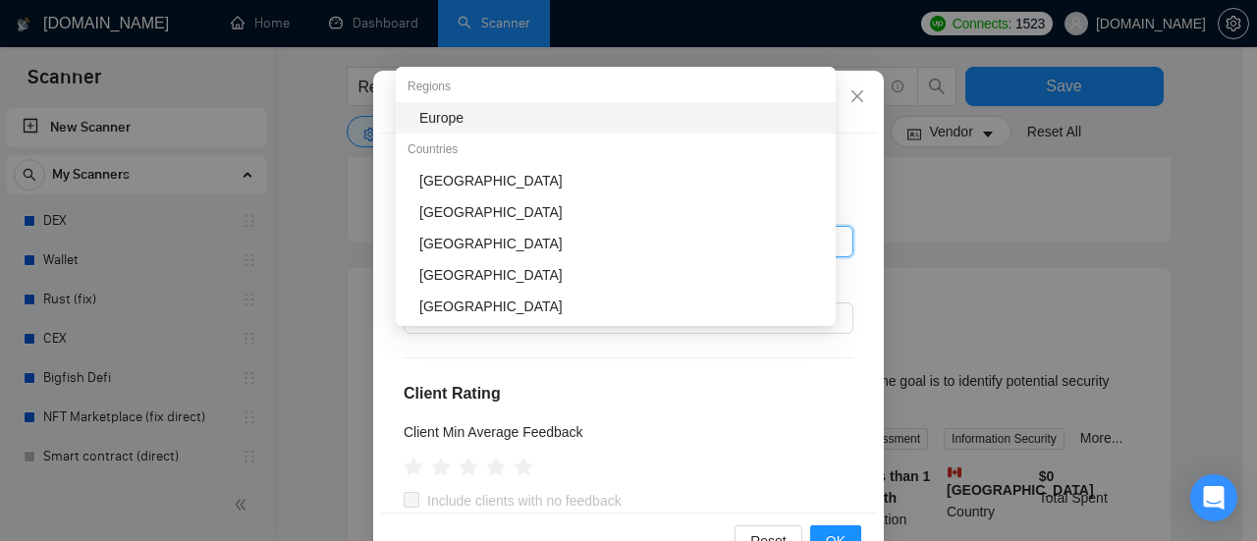
type input "Un"
click at [498, 121] on div "[GEOGRAPHIC_DATA]" at bounding box center [621, 118] width 405 height 22
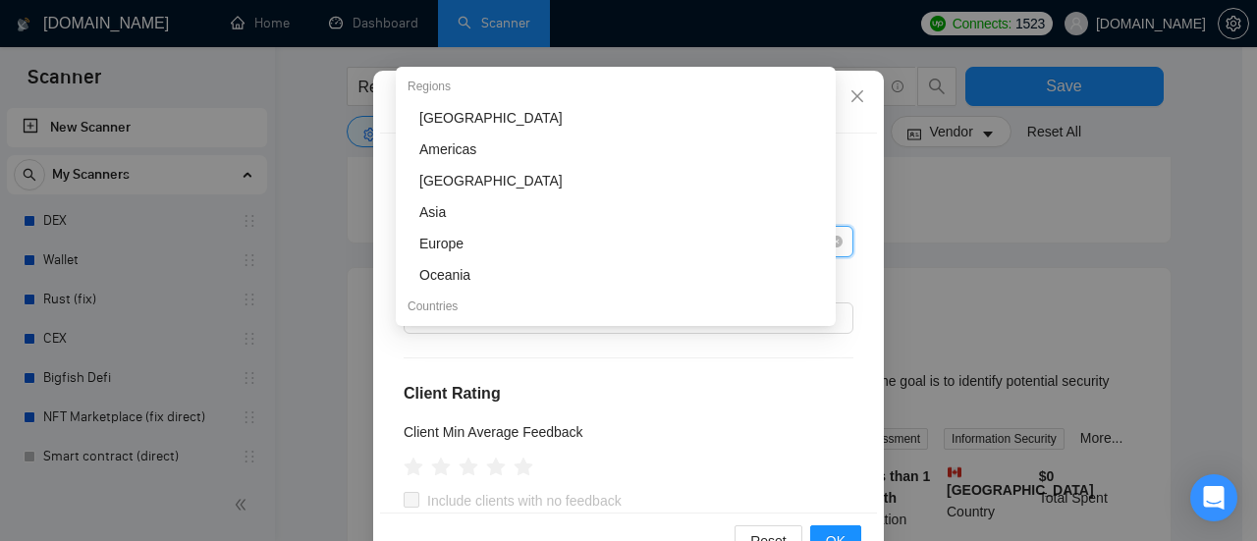
click at [540, 255] on div "[GEOGRAPHIC_DATA]" at bounding box center [619, 242] width 420 height 28
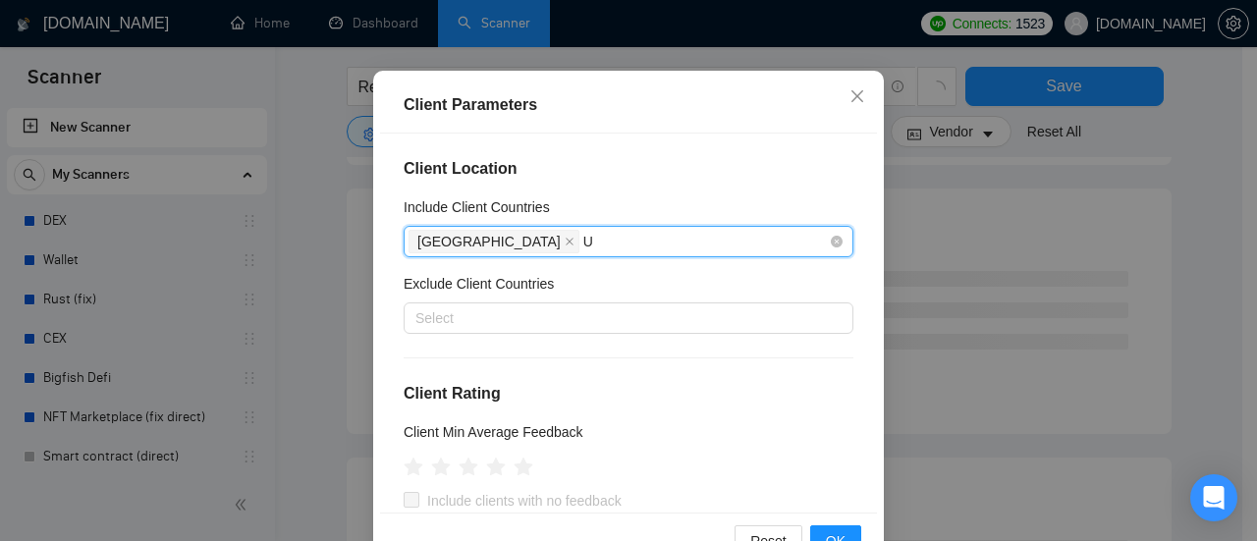
type input "Un"
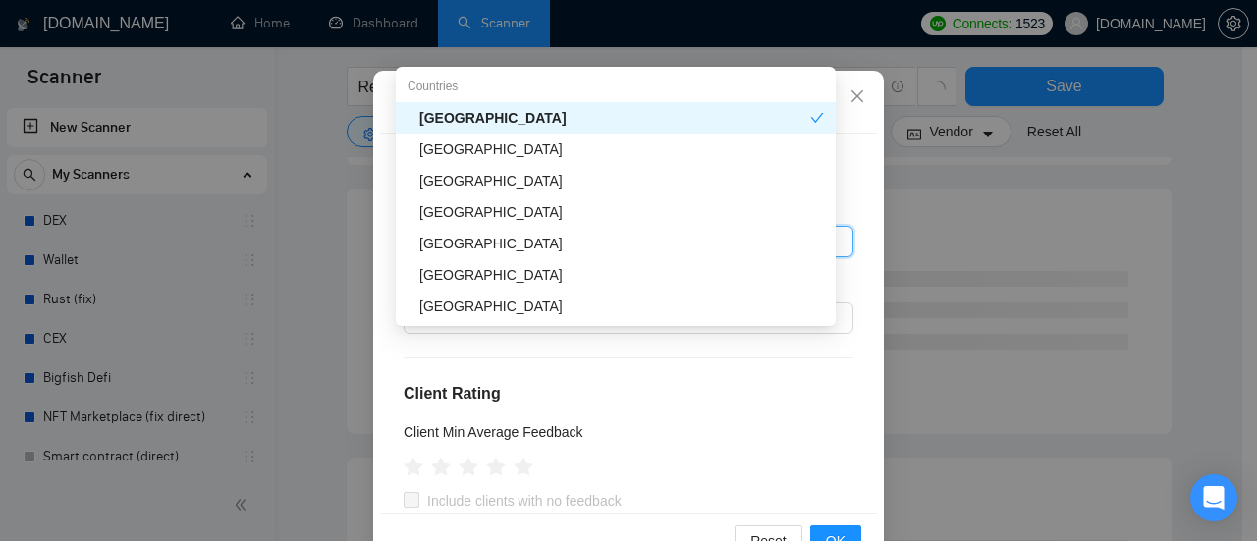
click at [487, 153] on div "[GEOGRAPHIC_DATA]" at bounding box center [621, 150] width 405 height 22
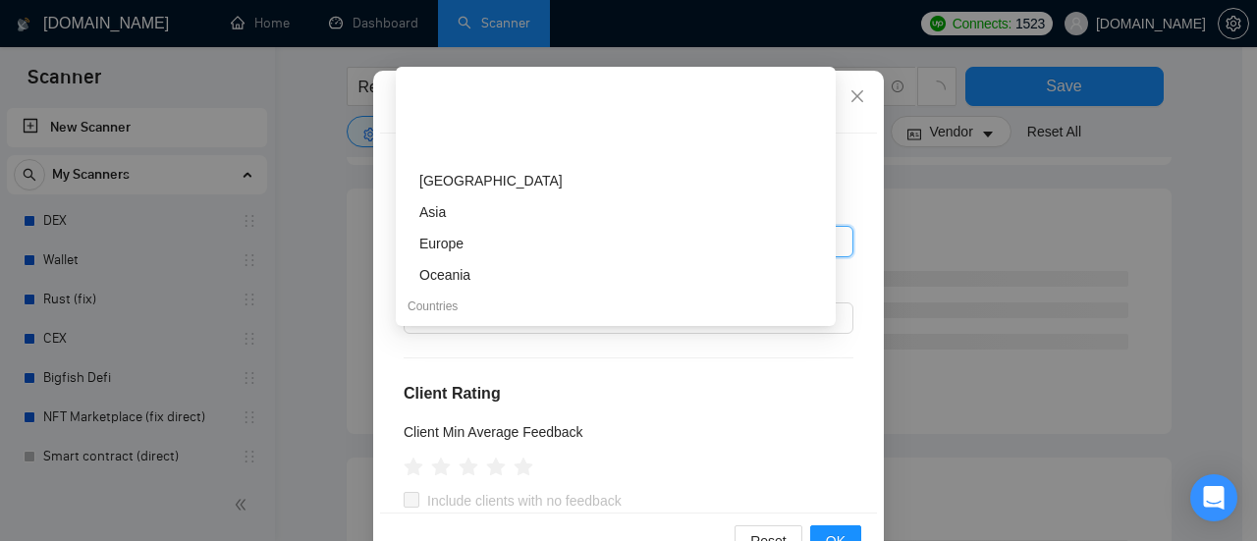
scroll to position [98, 0]
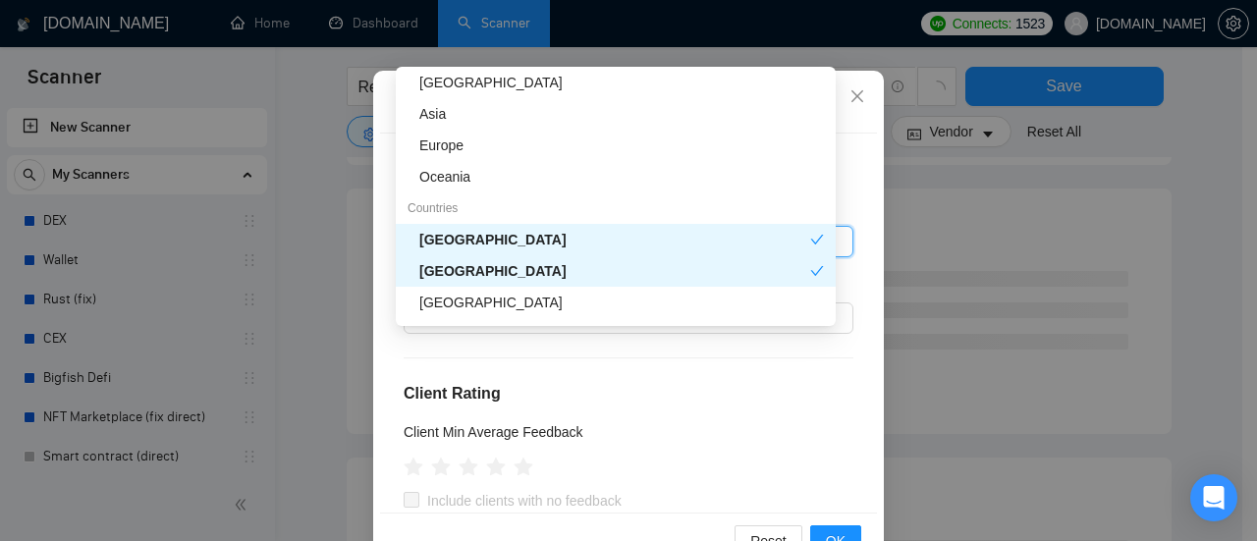
click at [442, 249] on div "[GEOGRAPHIC_DATA]" at bounding box center [614, 240] width 391 height 22
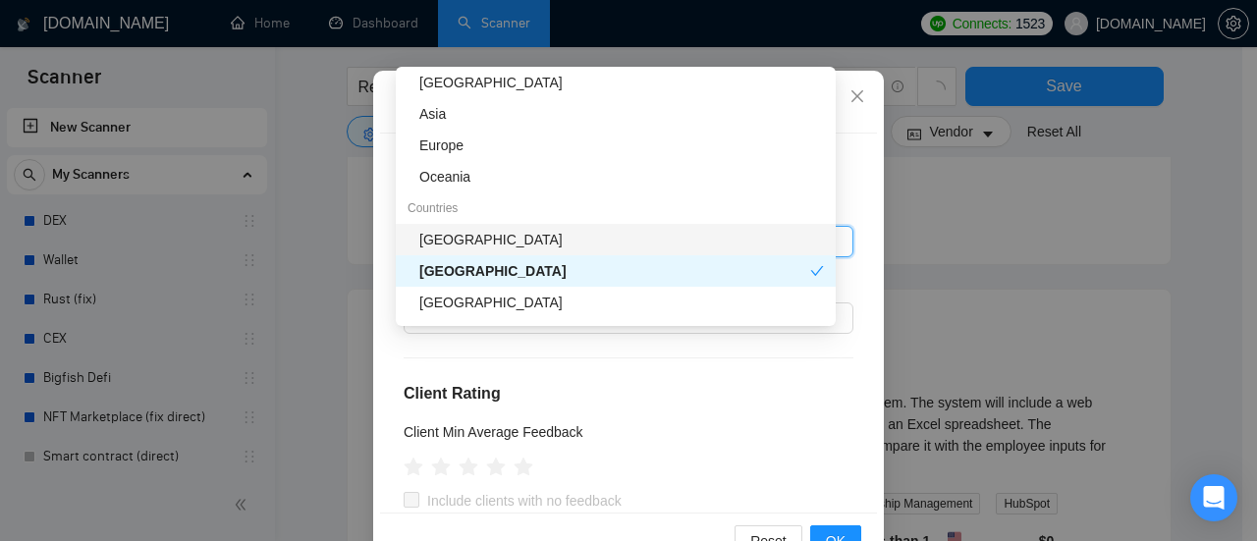
click at [456, 268] on div "[GEOGRAPHIC_DATA]" at bounding box center [614, 271] width 391 height 22
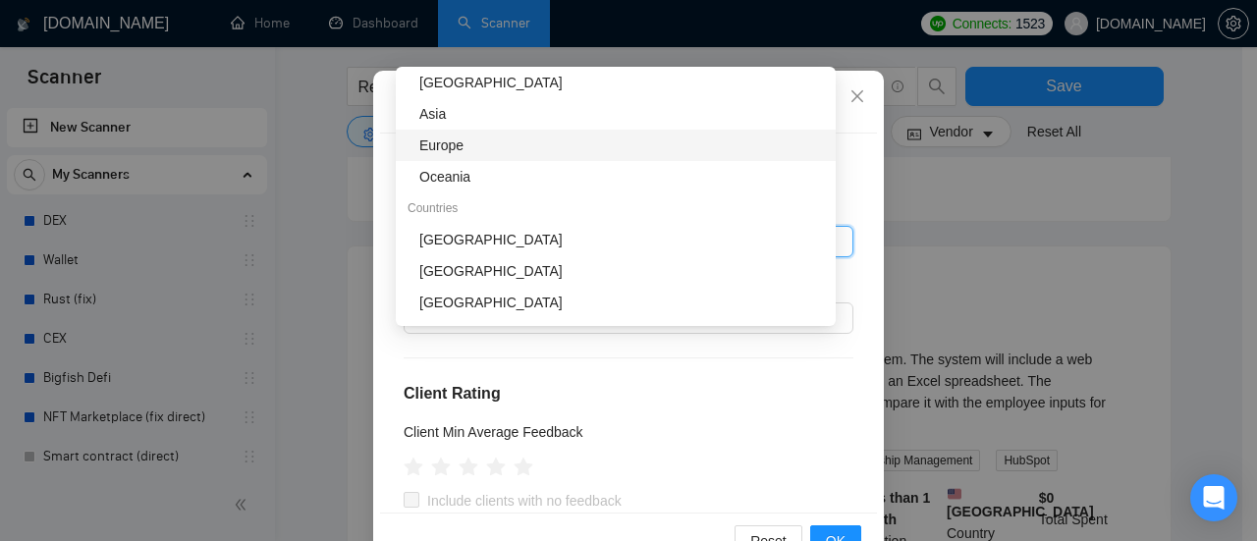
click at [476, 148] on div "Europe" at bounding box center [621, 146] width 405 height 22
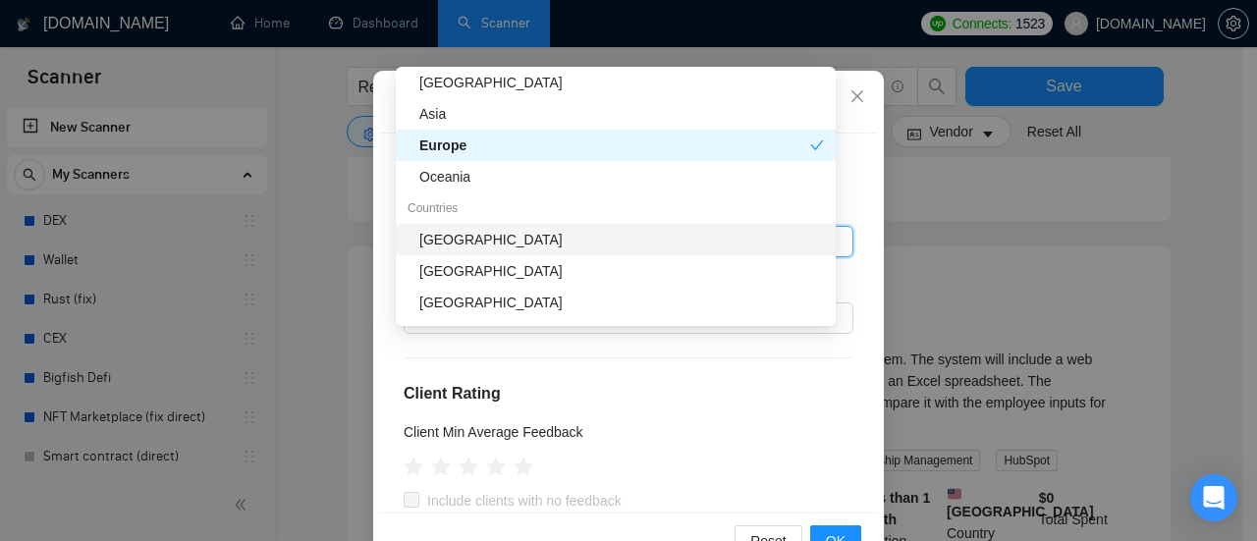
click at [479, 235] on div "[GEOGRAPHIC_DATA]" at bounding box center [621, 240] width 405 height 22
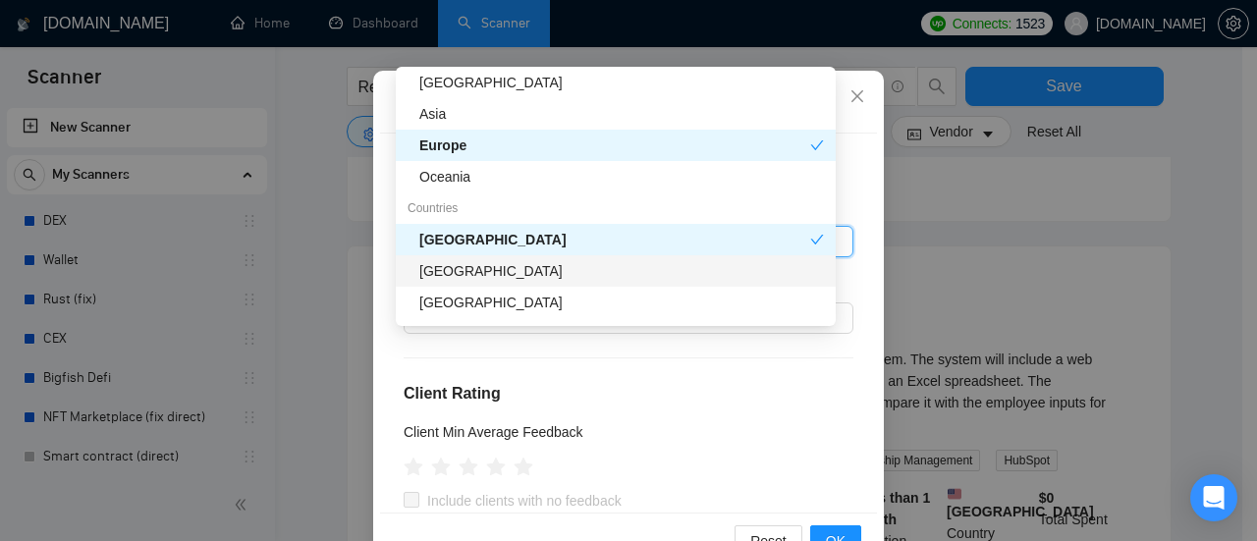
click at [479, 275] on div "[GEOGRAPHIC_DATA]" at bounding box center [621, 271] width 405 height 22
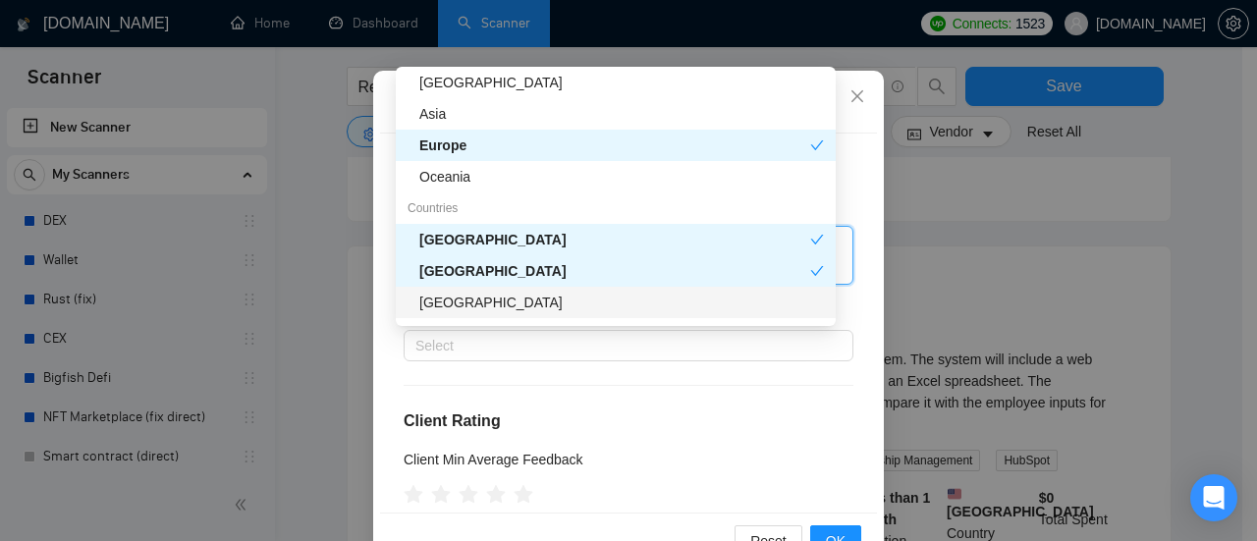
scroll to position [196, 0]
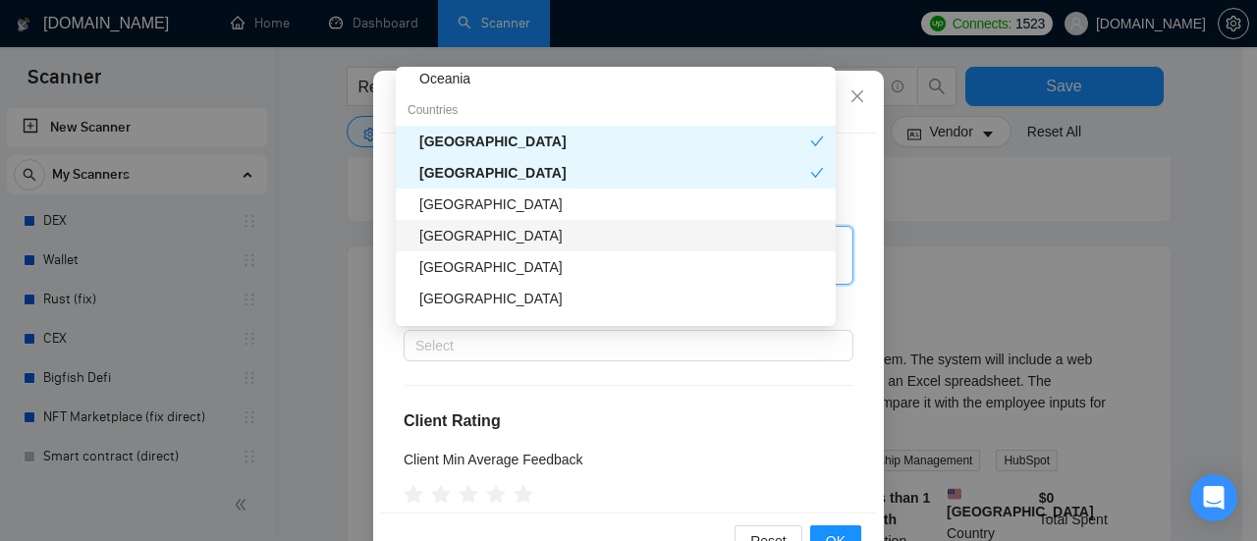
click at [501, 237] on div "[GEOGRAPHIC_DATA]" at bounding box center [621, 236] width 405 height 22
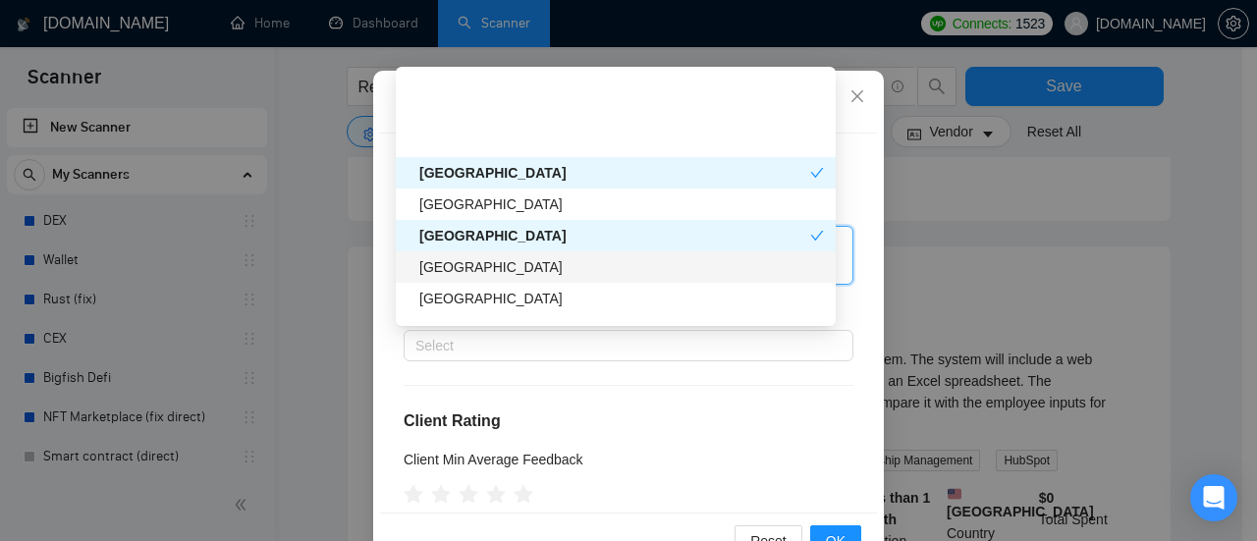
scroll to position [295, 0]
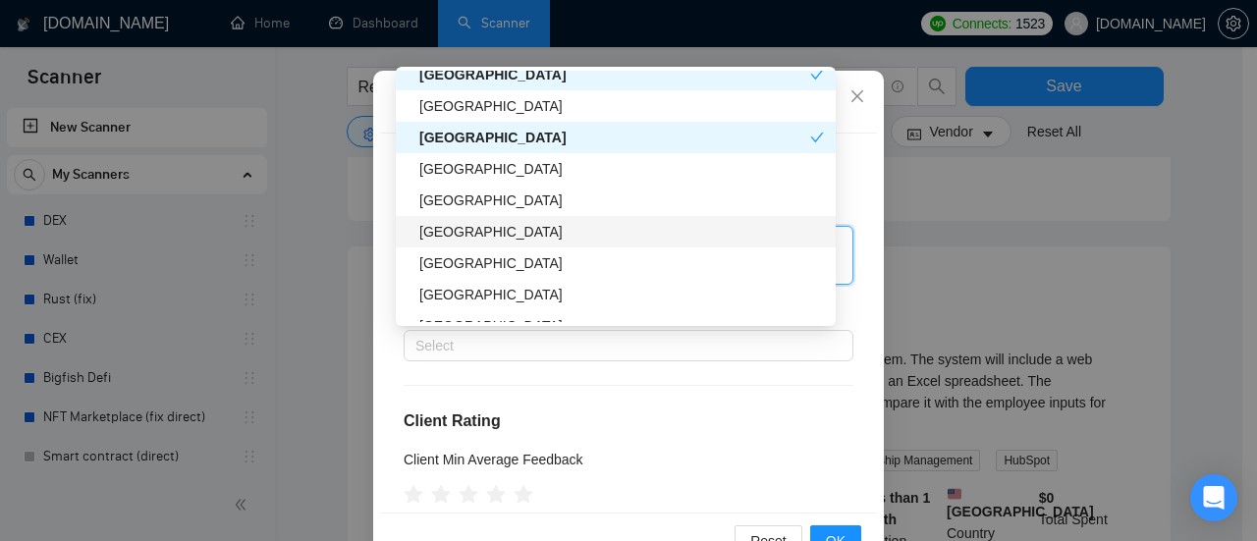
click at [477, 227] on div "[GEOGRAPHIC_DATA]" at bounding box center [621, 232] width 405 height 22
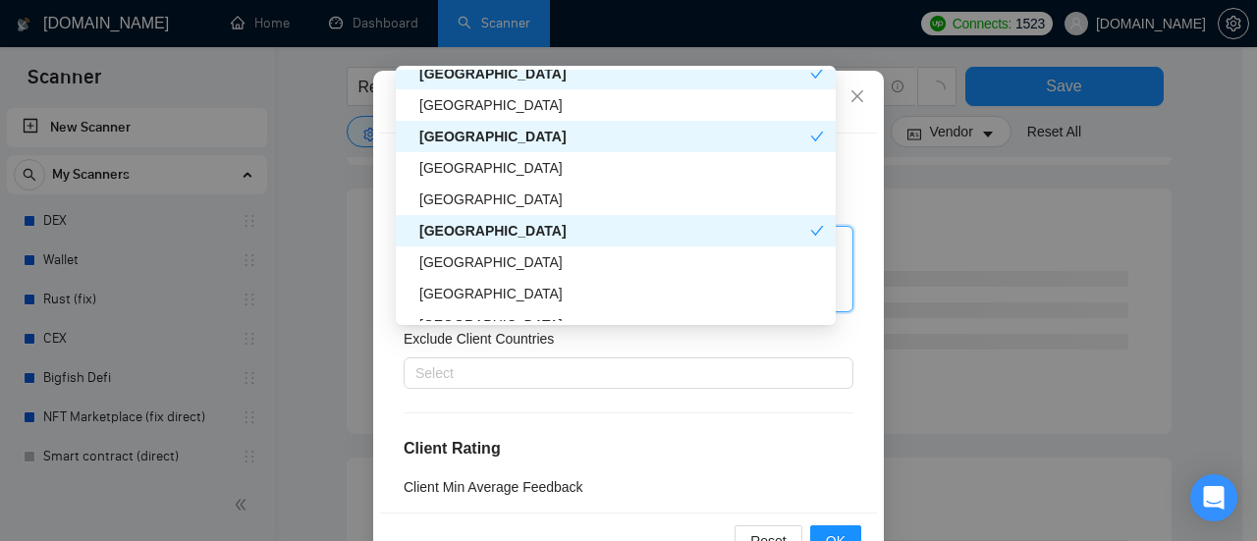
click at [477, 227] on div "[GEOGRAPHIC_DATA]" at bounding box center [614, 231] width 391 height 22
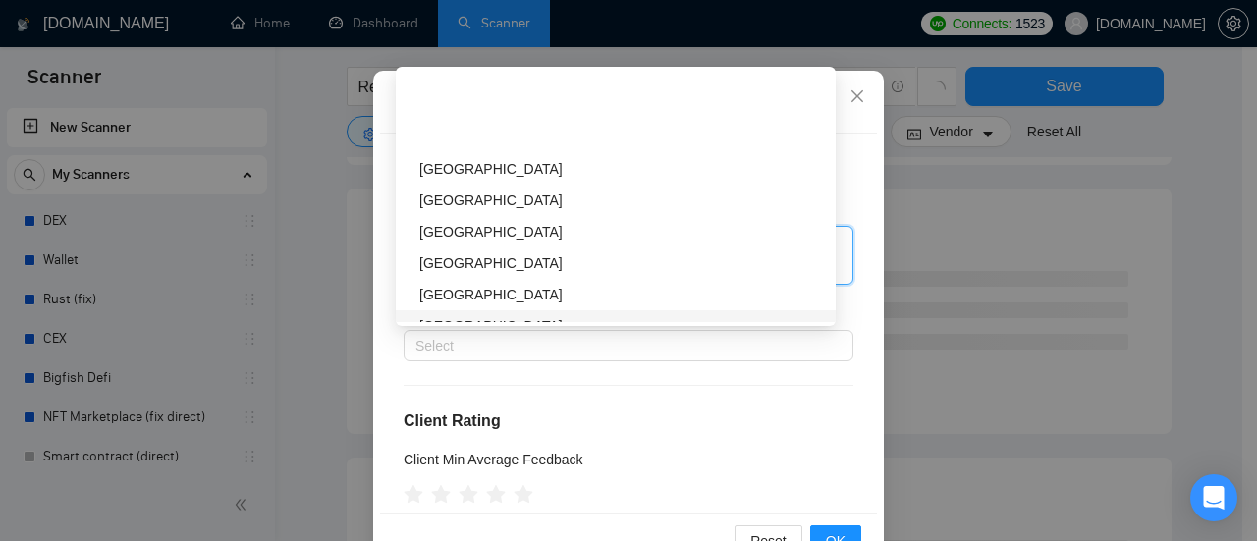
click at [765, 330] on div "Exclude Client Countries" at bounding box center [629, 315] width 450 height 29
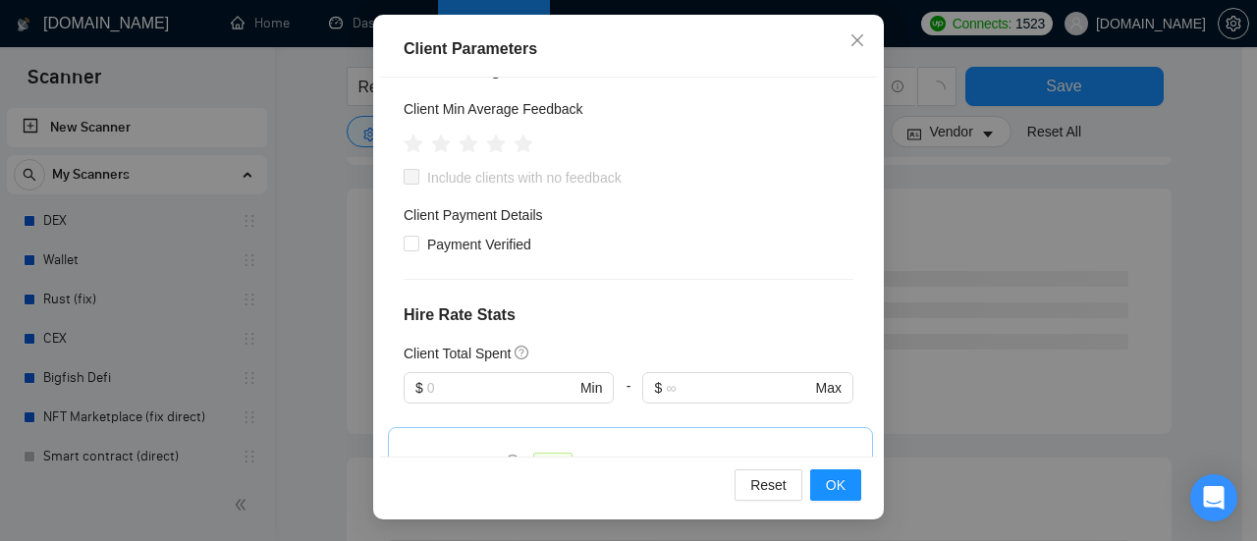
scroll to position [161, 0]
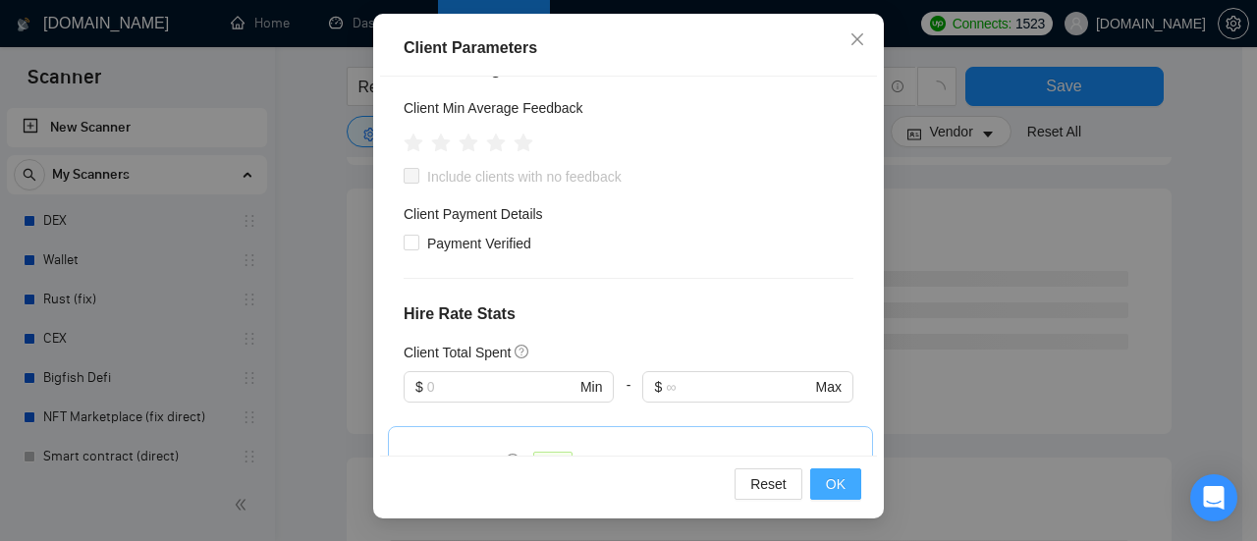
click at [826, 483] on span "OK" at bounding box center [836, 485] width 20 height 22
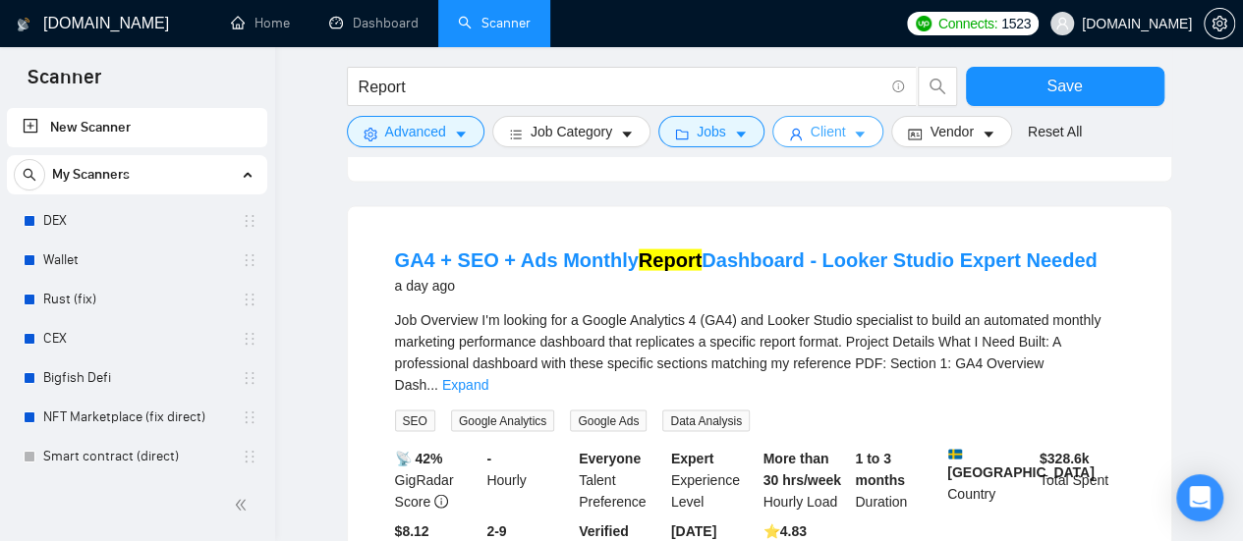
scroll to position [1867, 0]
